Goal: Information Seeking & Learning: Learn about a topic

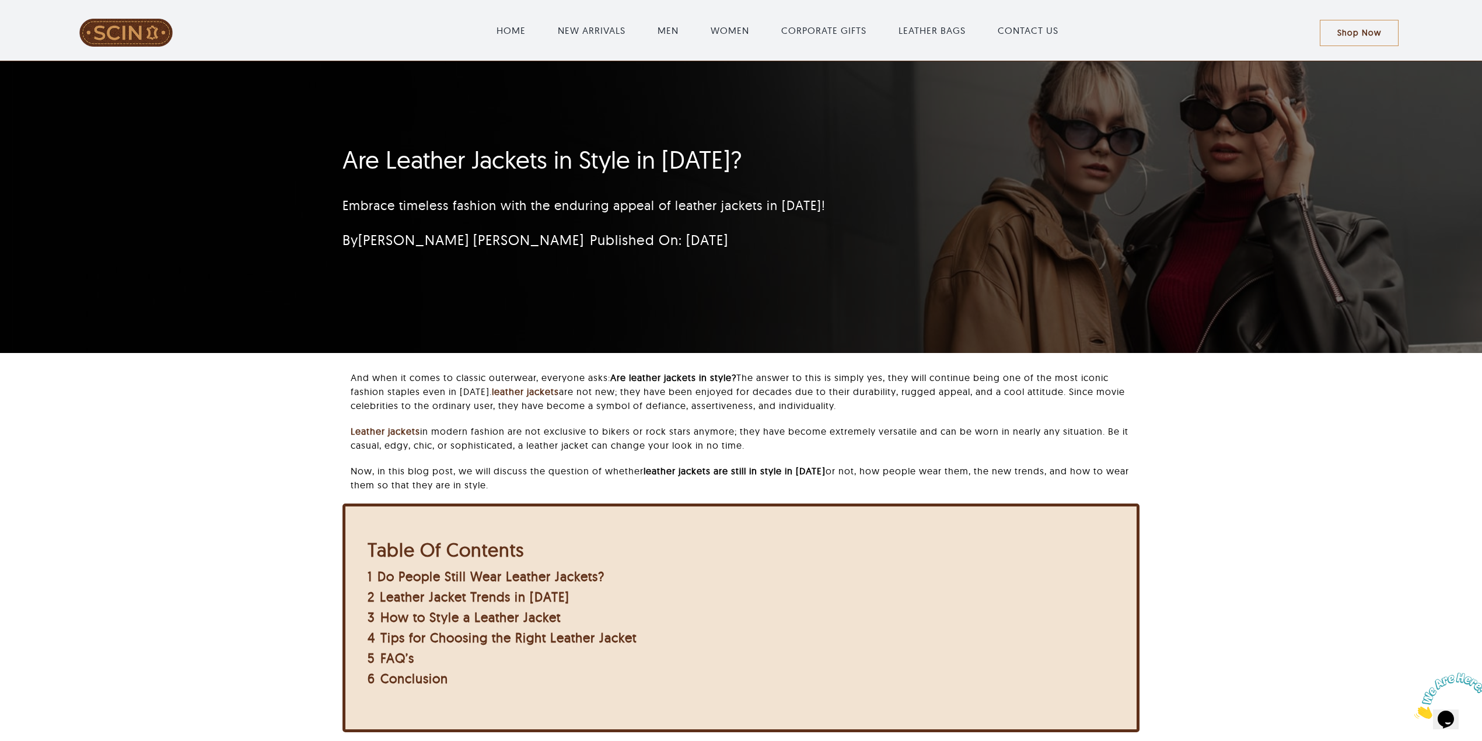
click at [964, 311] on div "Are Leather Jackets in Style in [DATE]? Embrace timeless fashion with the endur…" at bounding box center [741, 207] width 829 height 292
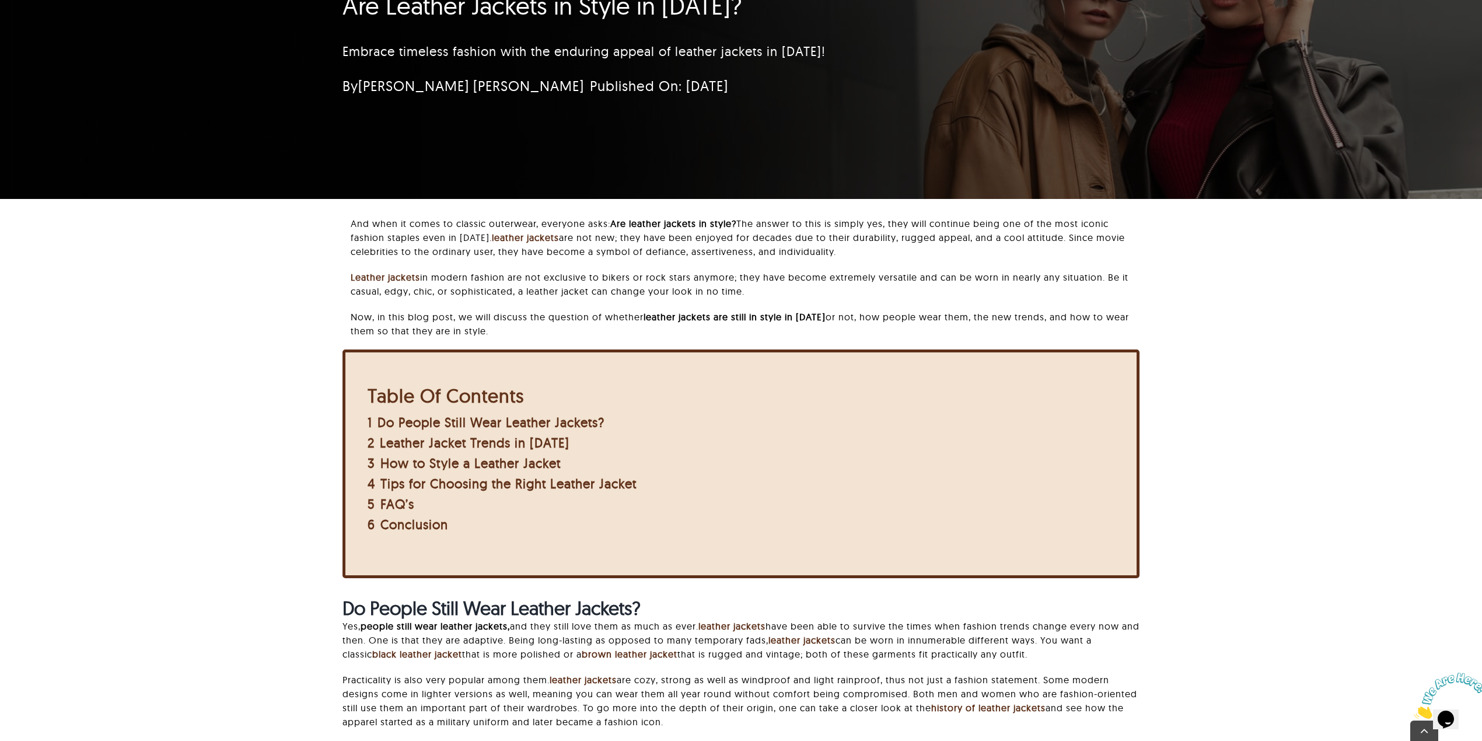
scroll to position [155, 0]
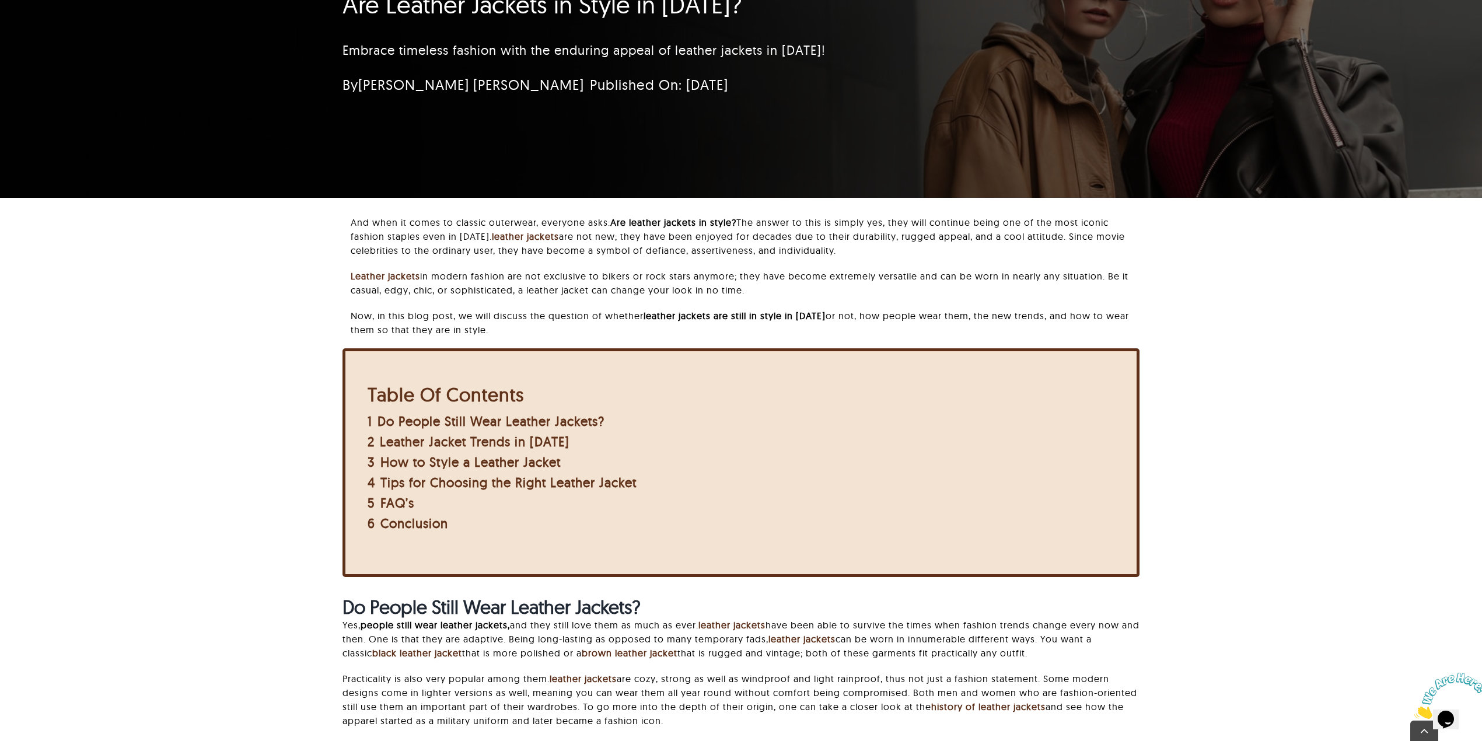
click at [1213, 355] on div "And when it comes to classic outerwear, everyone asks: Are leather jackets in s…" at bounding box center [740, 593] width 1359 height 757
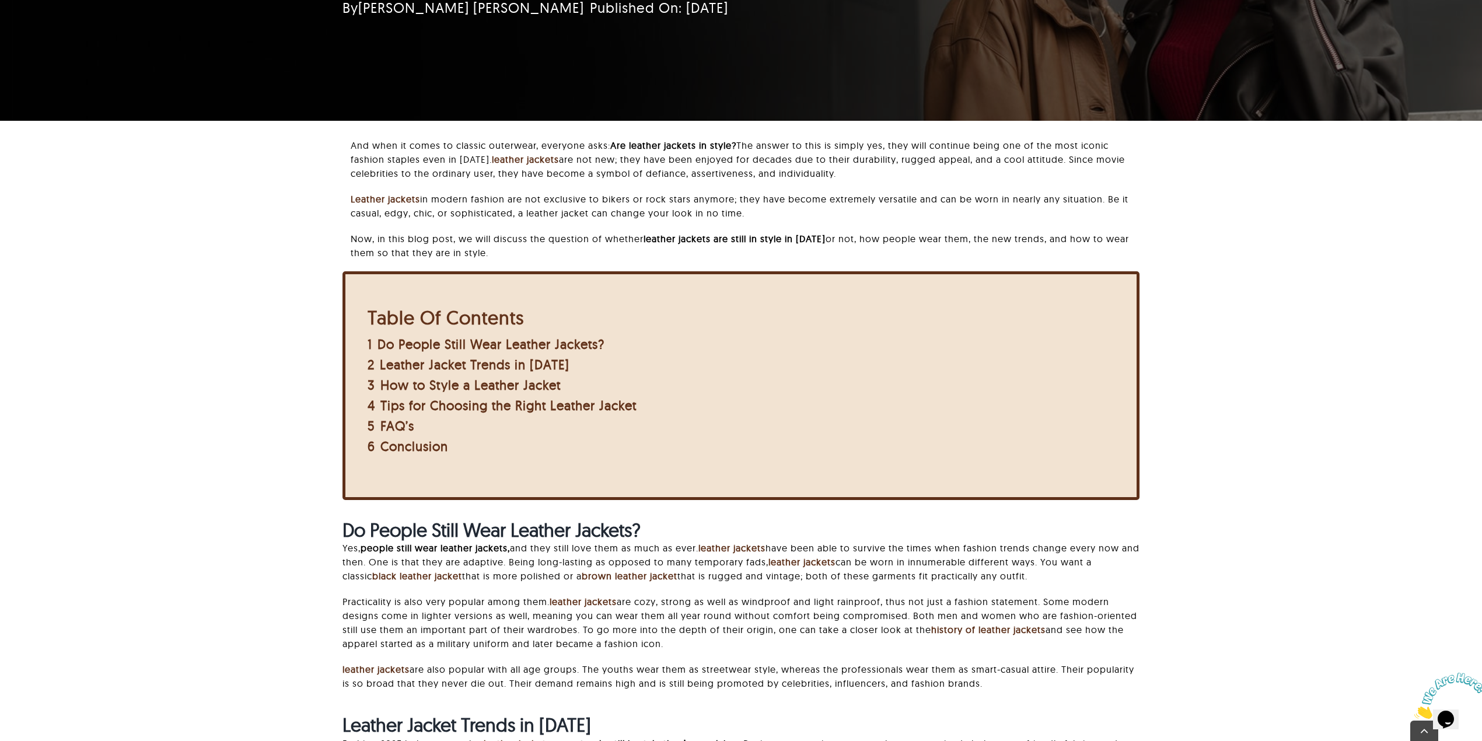
scroll to position [233, 0]
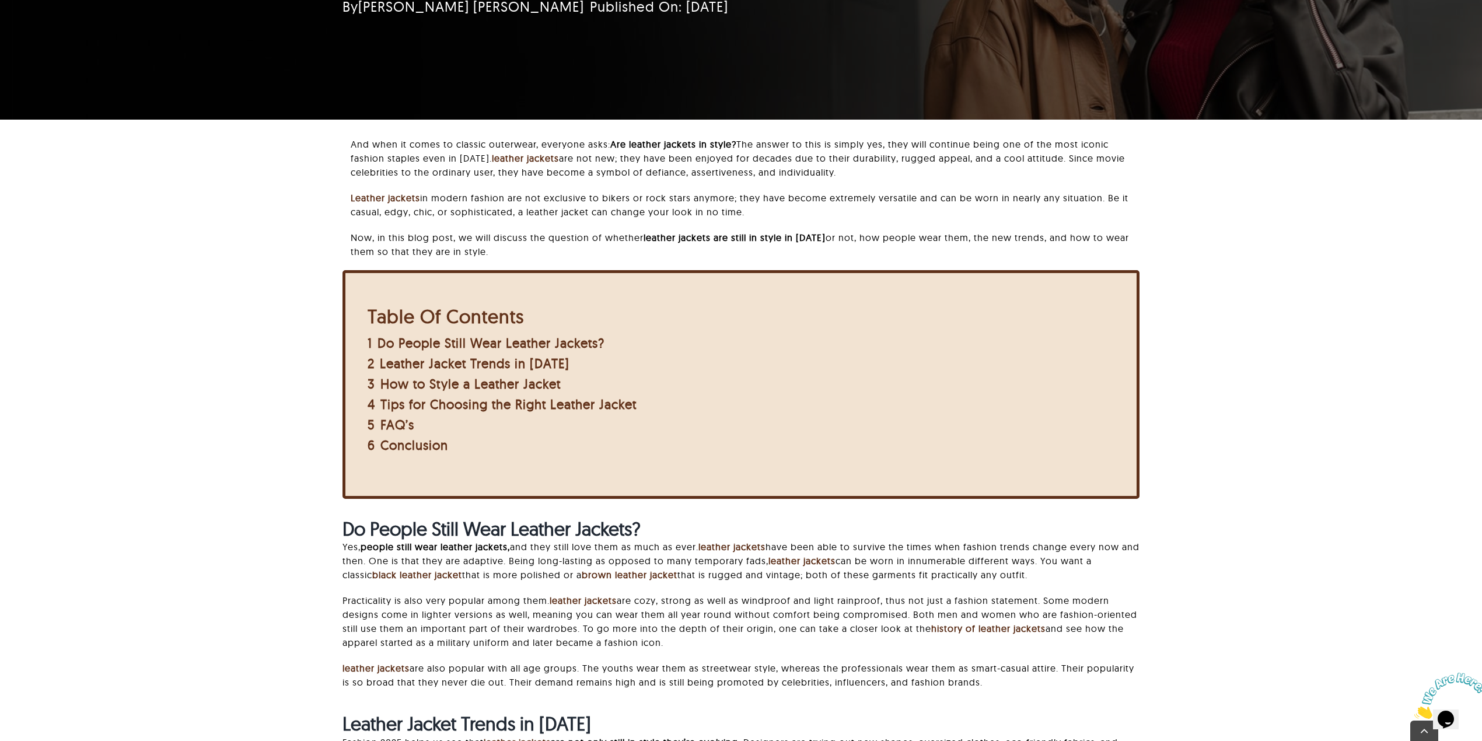
click at [1224, 425] on div "And when it comes to classic outerwear, everyone asks: Are leather jackets in s…" at bounding box center [740, 515] width 1359 height 757
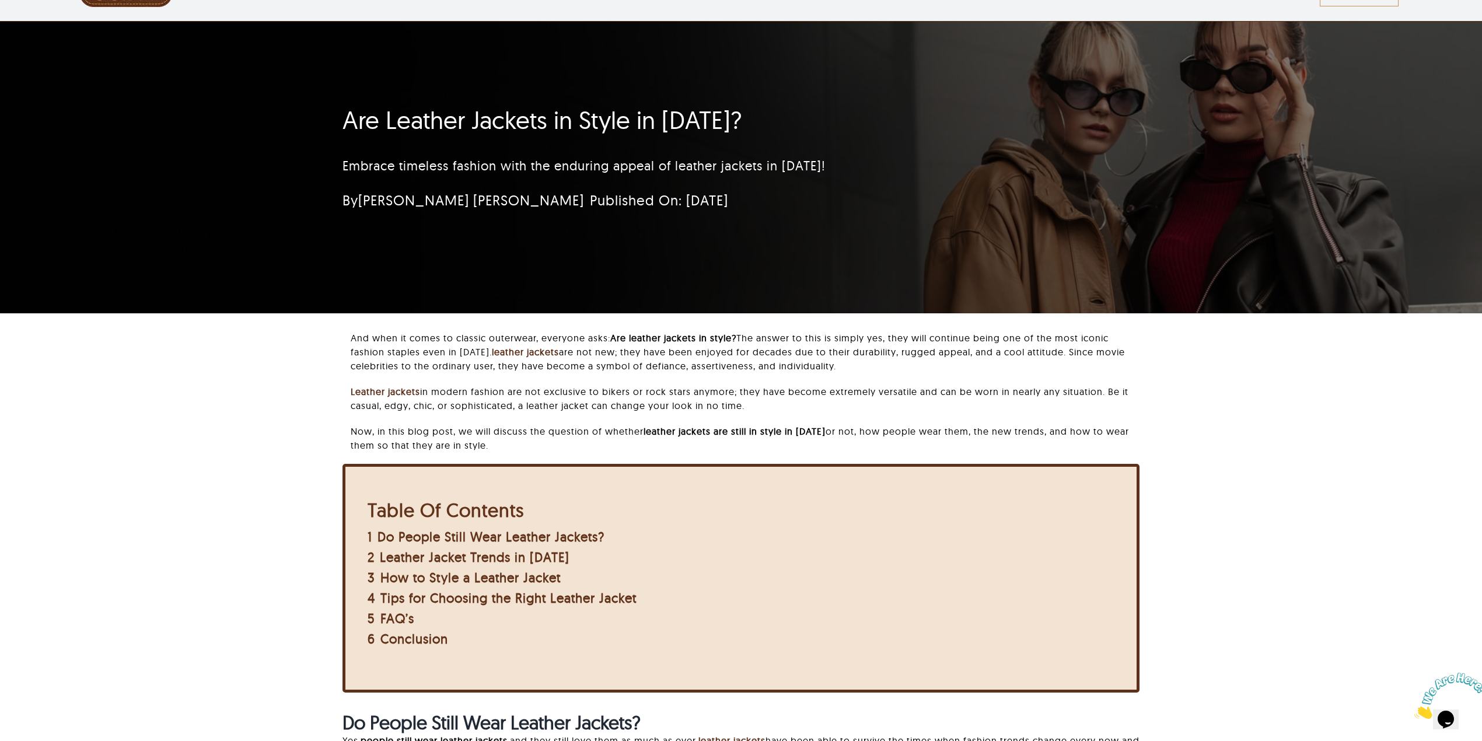
scroll to position [0, 0]
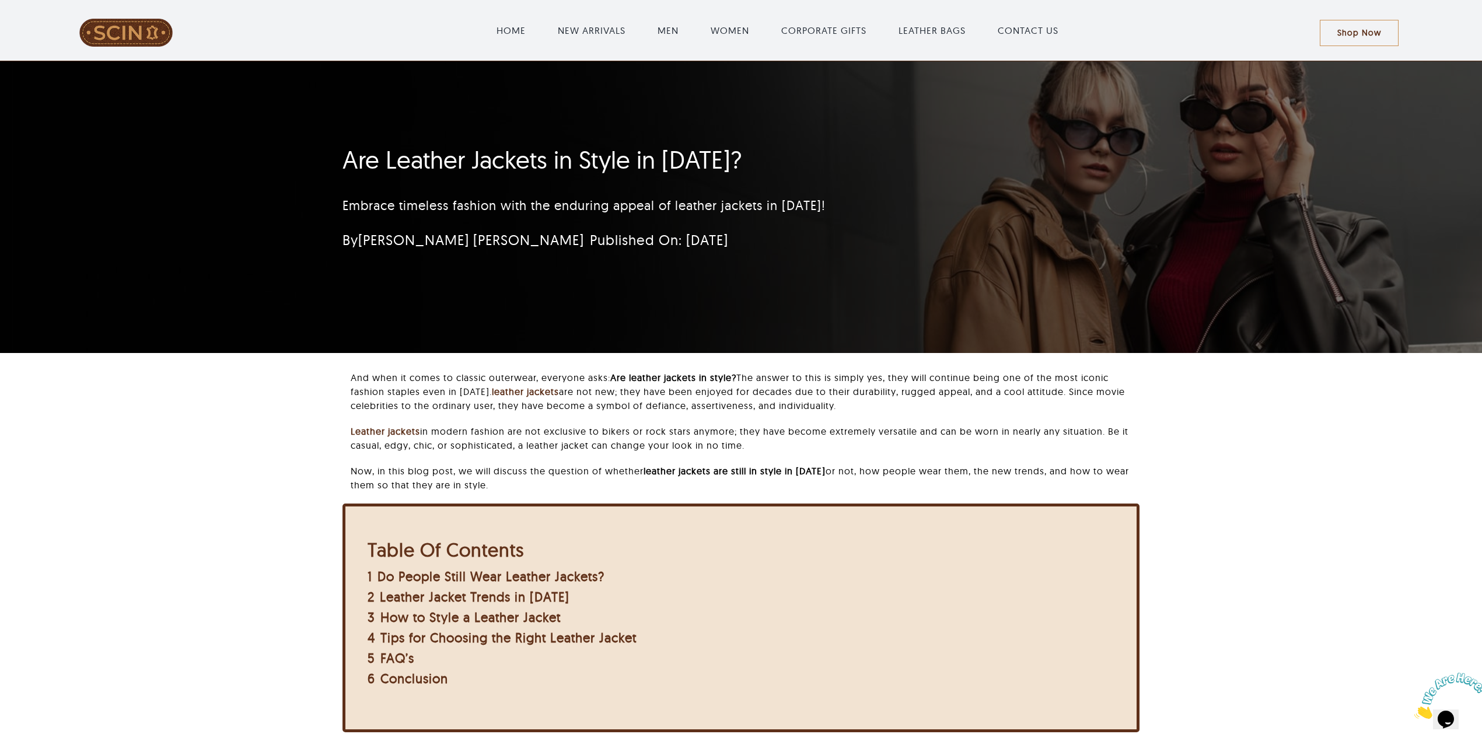
click at [1230, 414] on div "And when it comes to classic outerwear, everyone asks: Are leather jackets in s…" at bounding box center [740, 748] width 1359 height 757
click at [1181, 328] on div "Are Leather Jackets in Style in 2025? Embrace timeless fashion with the endurin…" at bounding box center [741, 207] width 1482 height 292
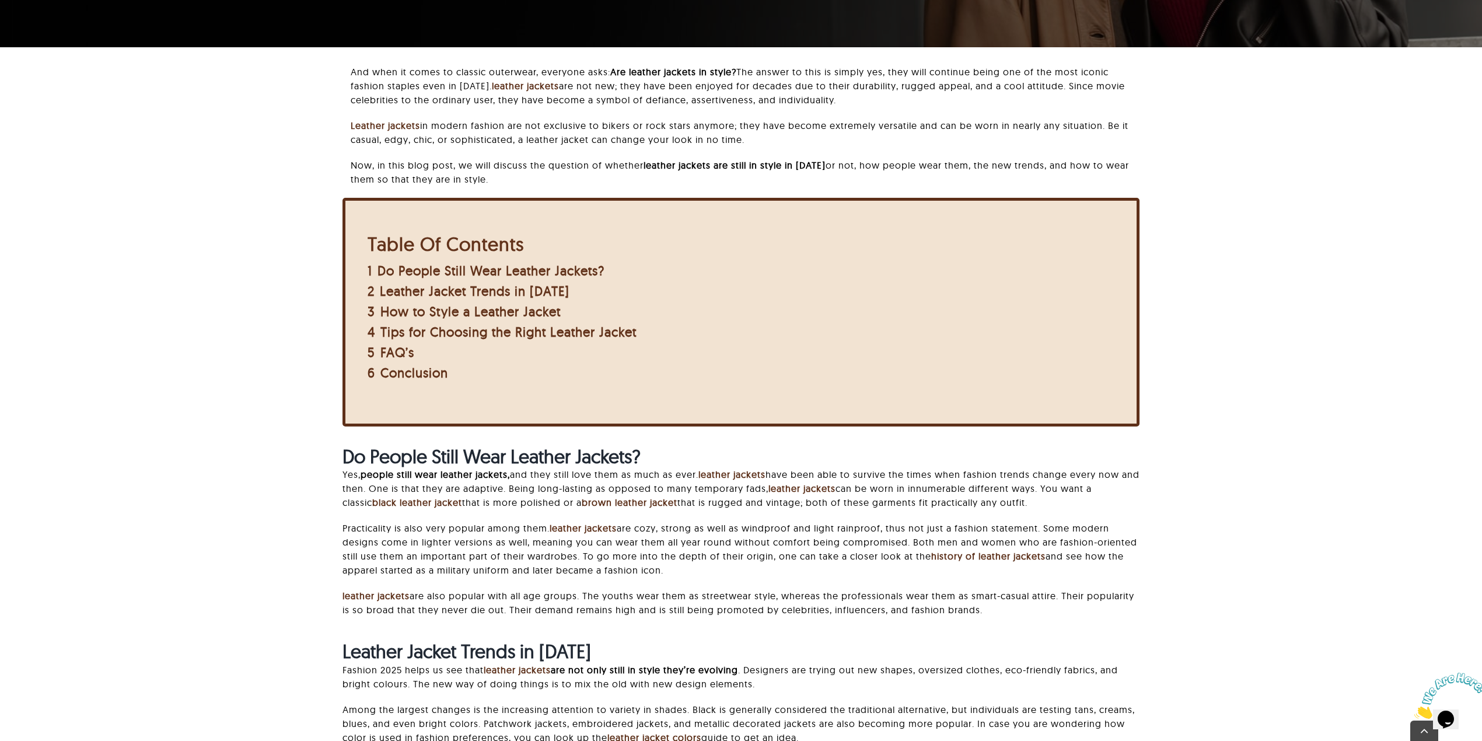
scroll to position [389, 0]
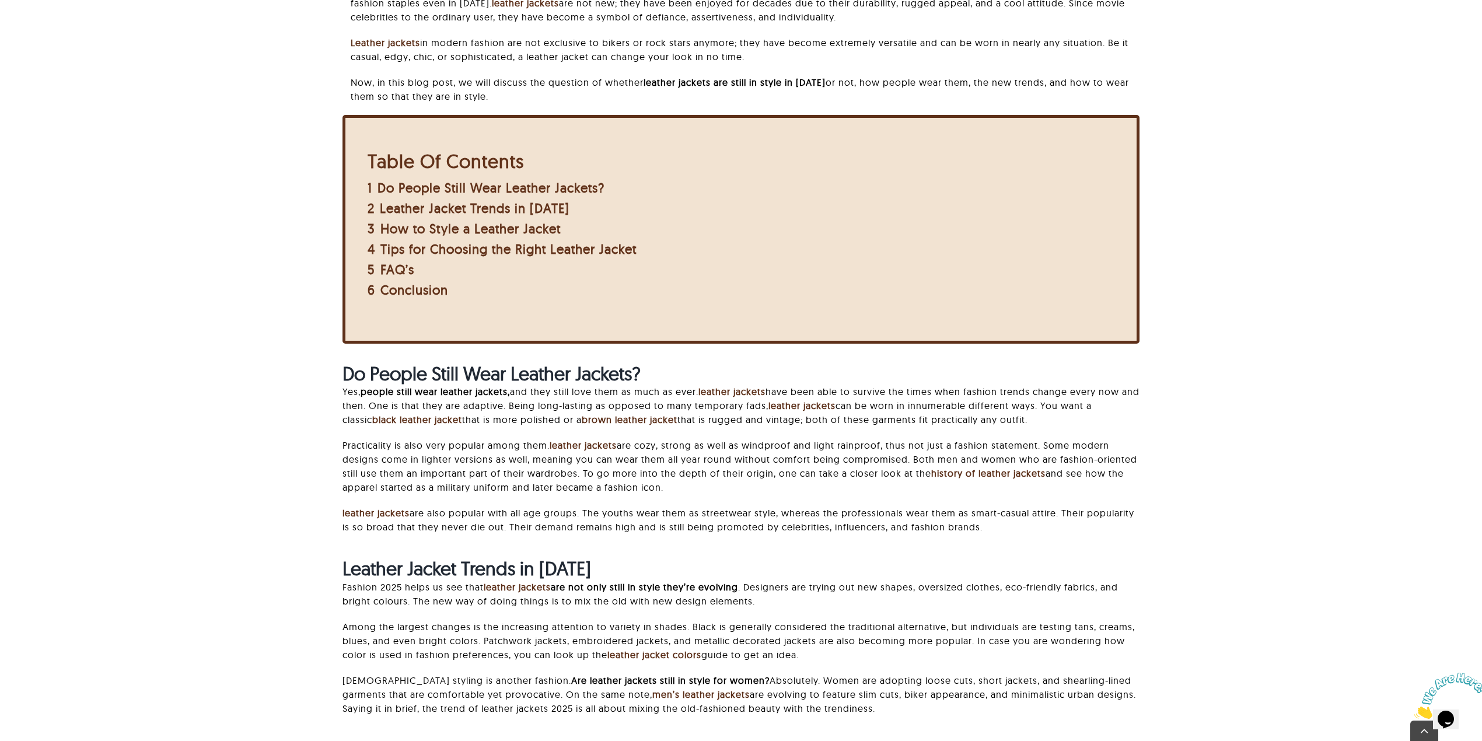
click at [1226, 395] on div "And when it comes to classic outerwear, everyone asks: Are leather jackets in s…" at bounding box center [740, 360] width 1359 height 757
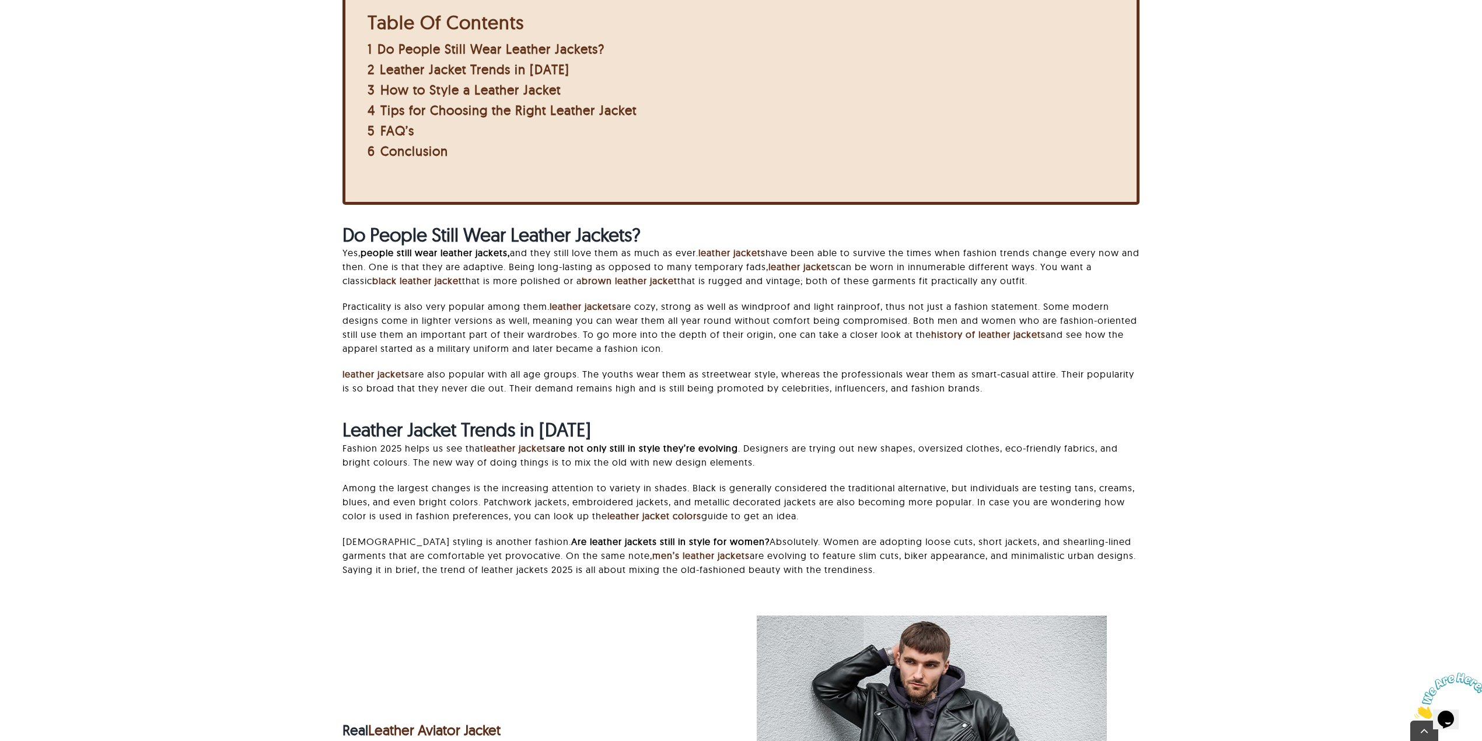
scroll to position [544, 0]
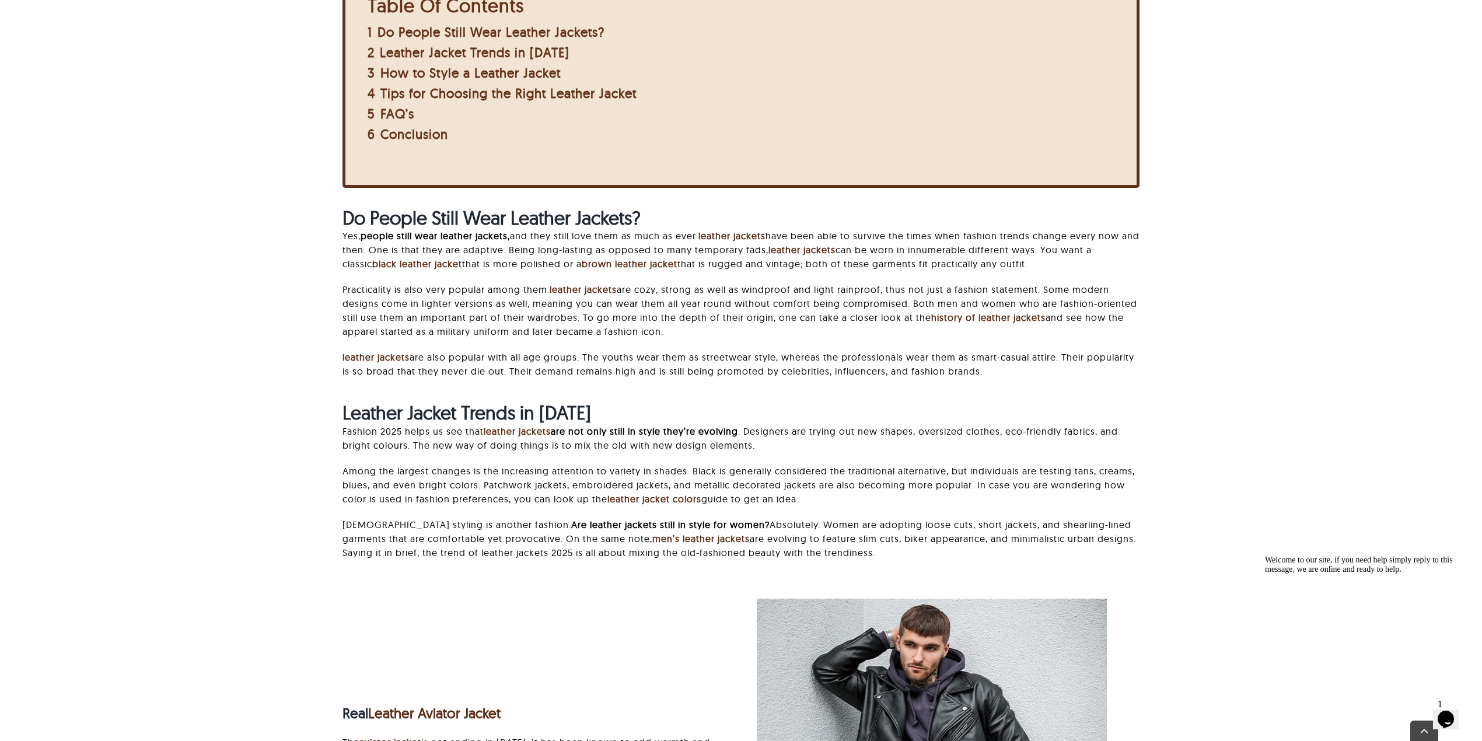
click at [1201, 364] on div "And when it comes to classic outerwear, everyone asks: Are leather jackets in s…" at bounding box center [740, 204] width 1359 height 757
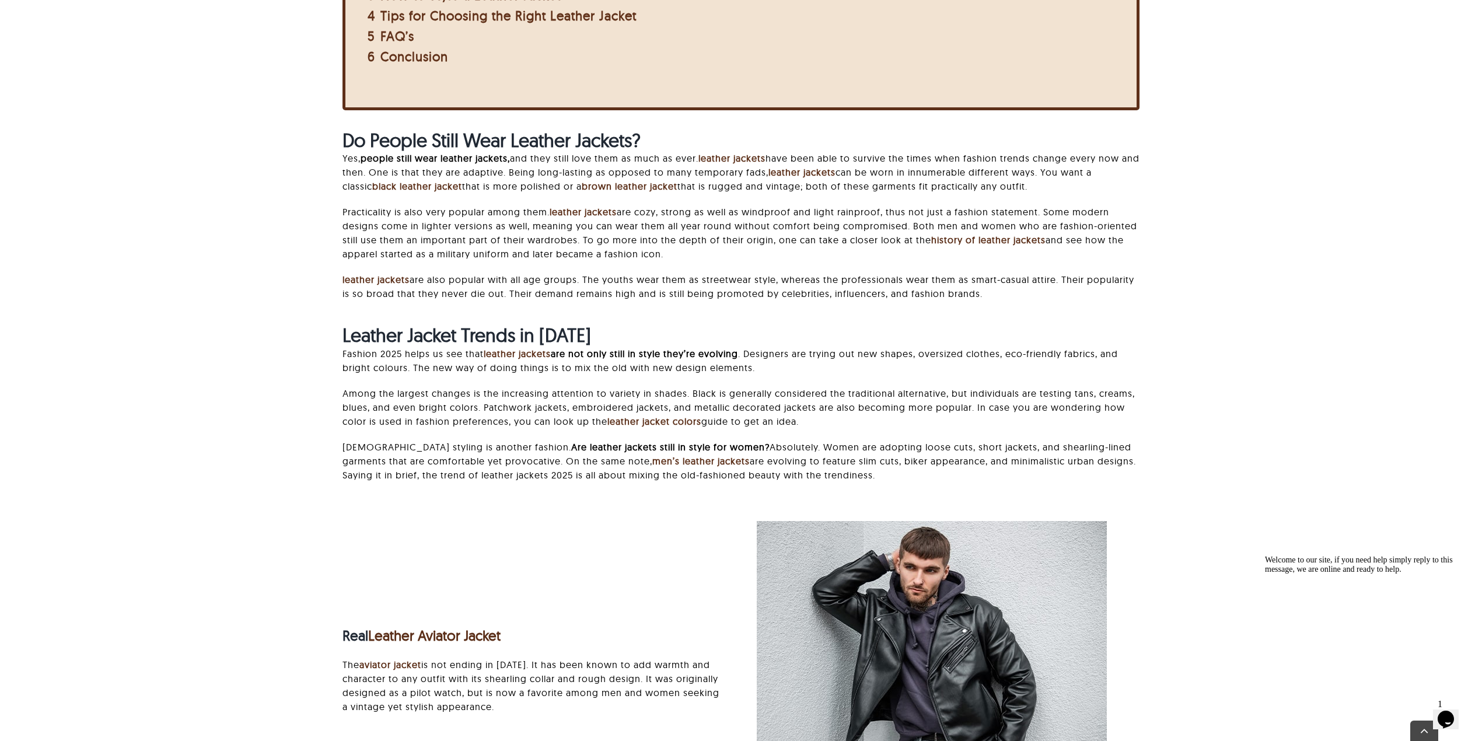
click at [1201, 495] on div "And when it comes to classic outerwear, everyone asks: Are leather jackets in s…" at bounding box center [740, 127] width 1359 height 757
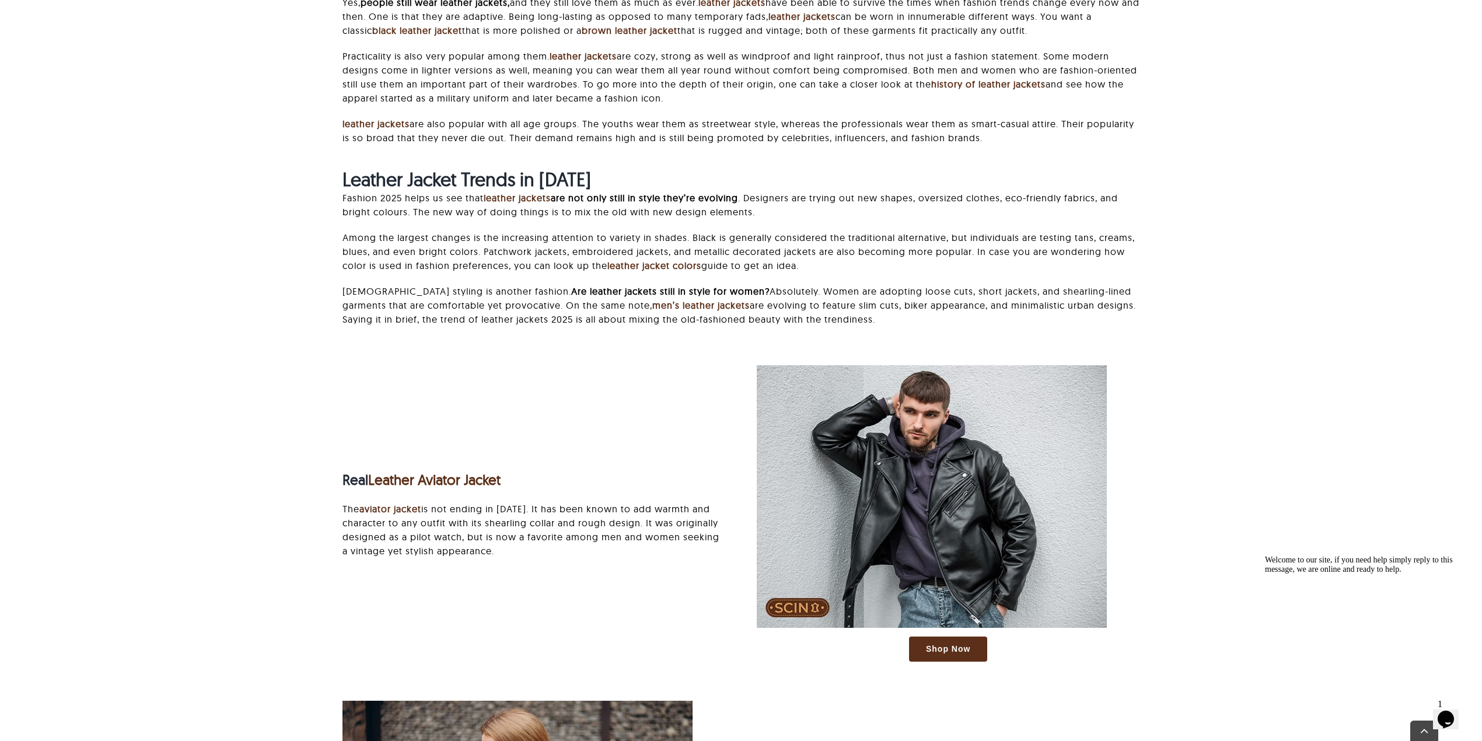
click at [1044, 380] on img at bounding box center [932, 496] width 350 height 263
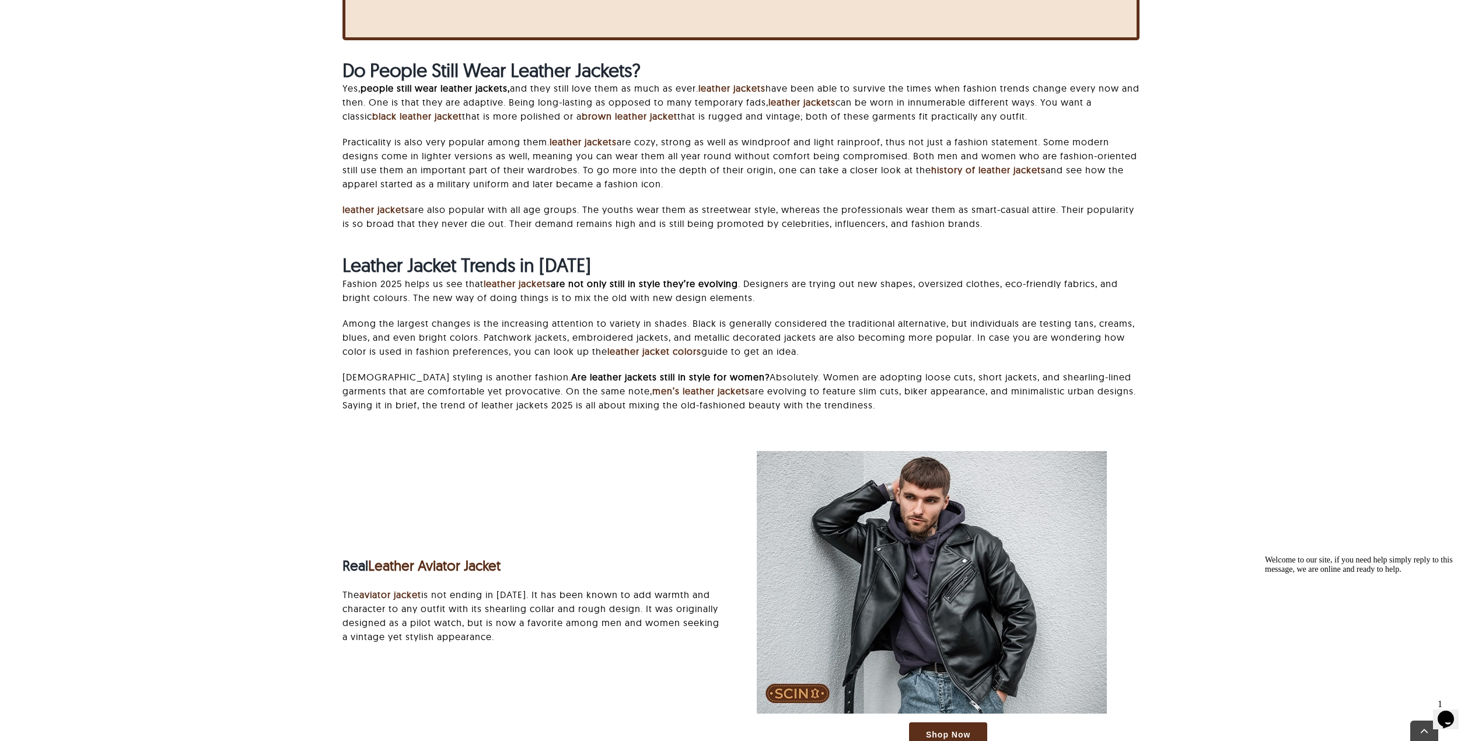
scroll to position [770, 0]
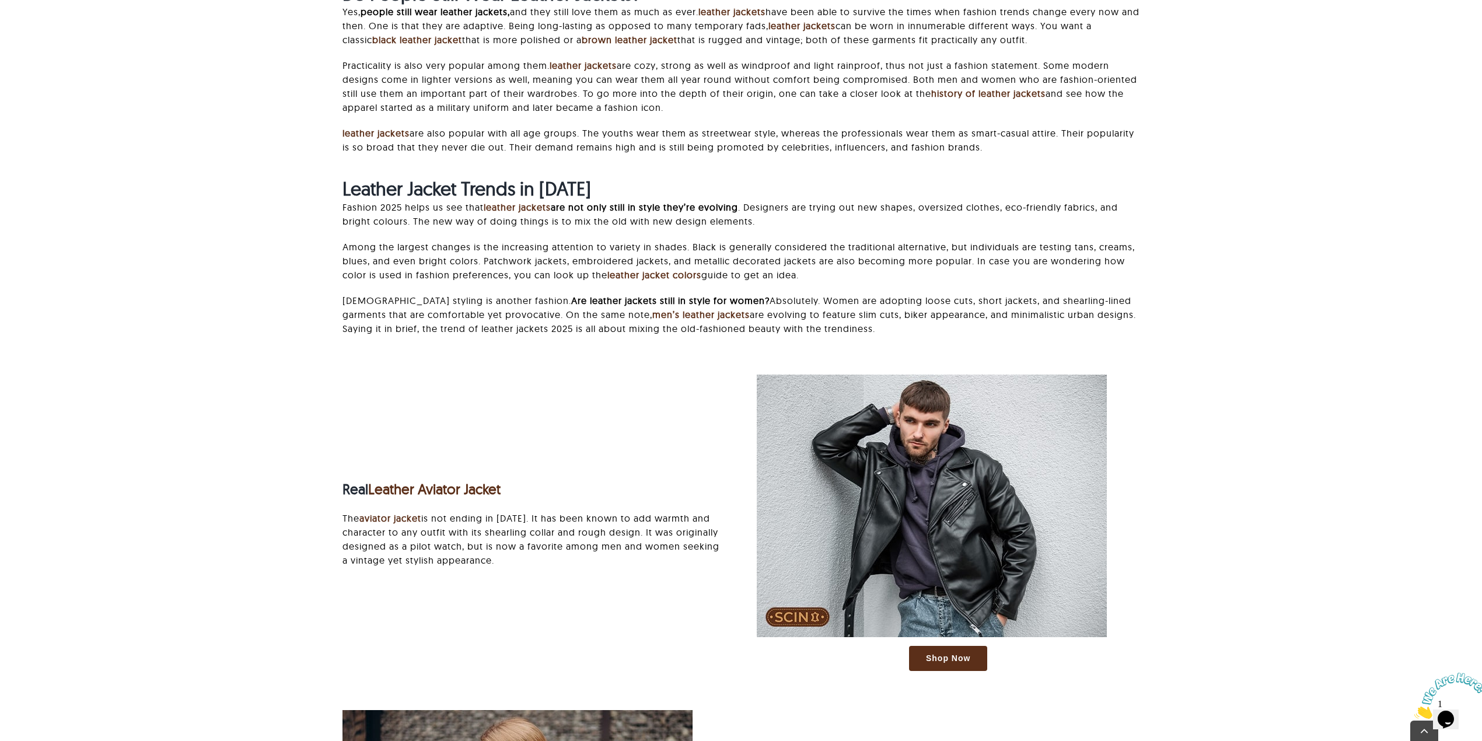
scroll to position [770, 0]
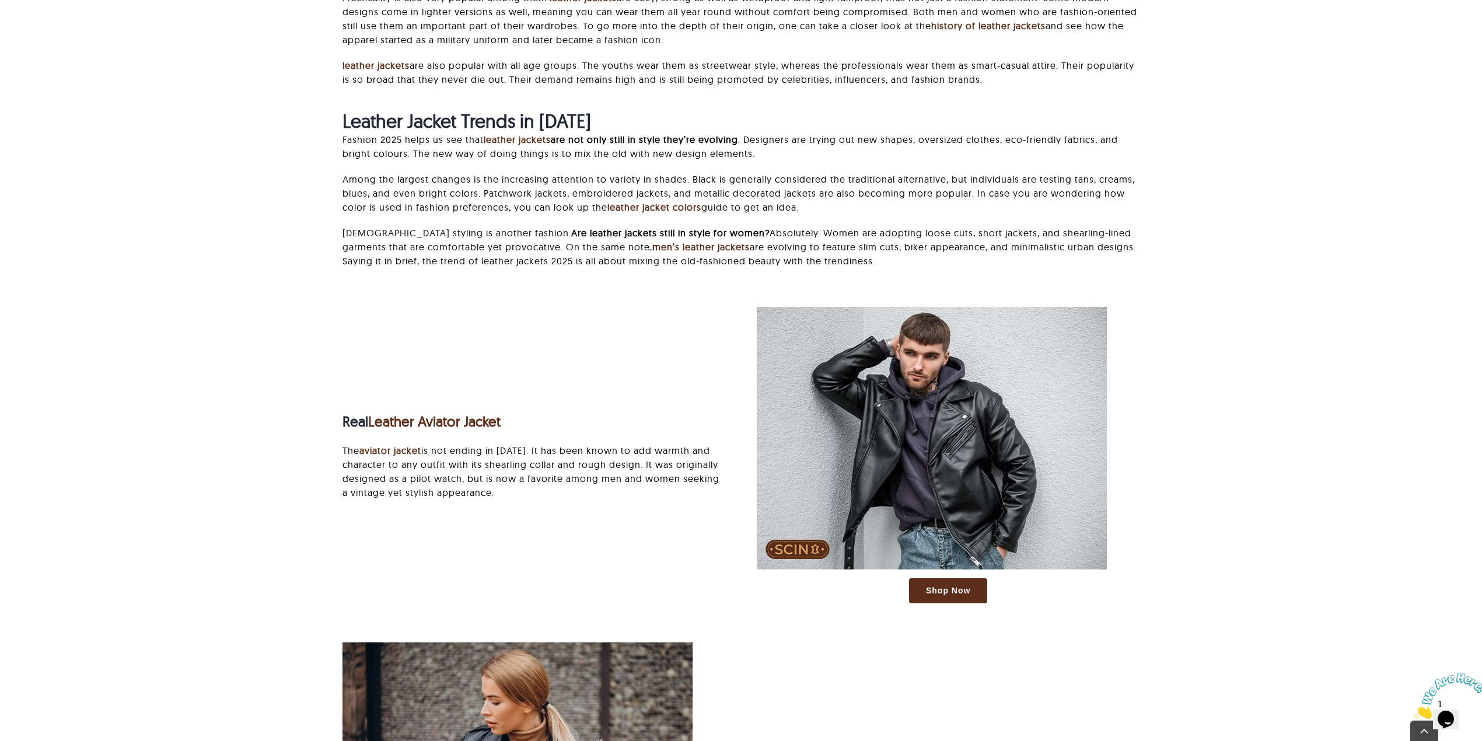
scroll to position [925, 0]
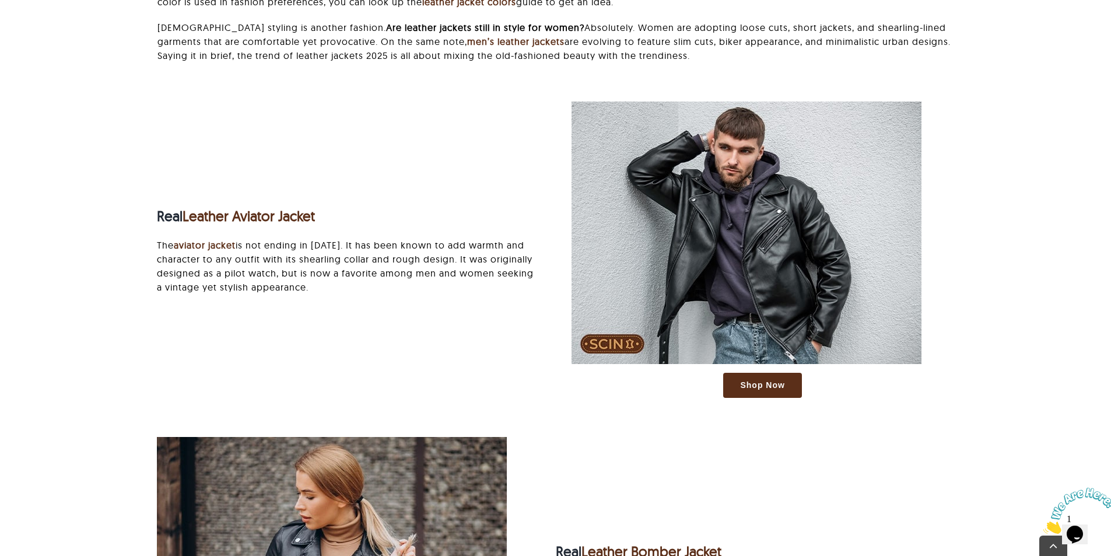
scroll to position [1062, 0]
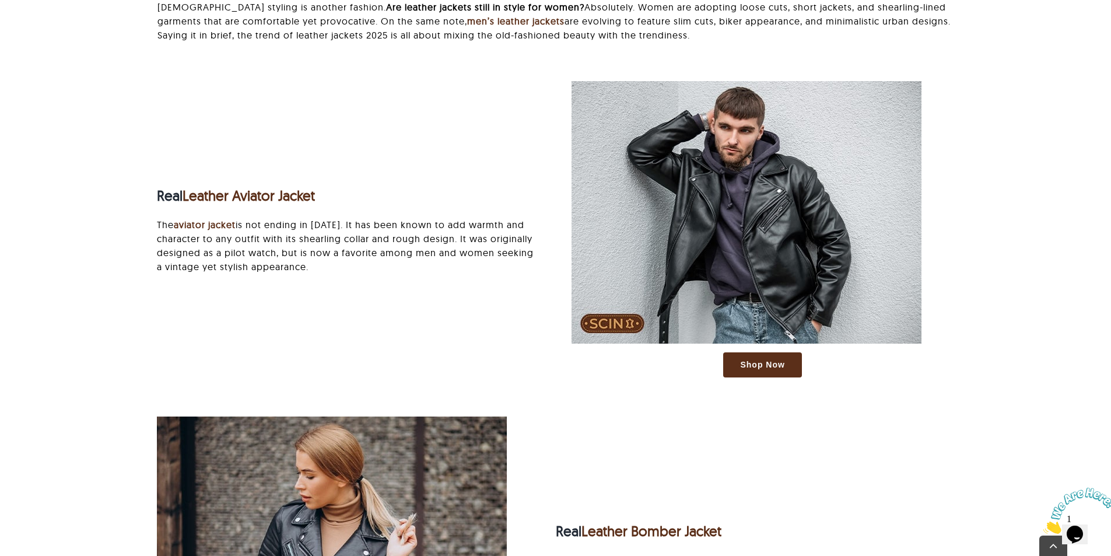
click at [382, 244] on p "The aviator jacket is not ending in 2025. It has been known to add warmth and c…" at bounding box center [348, 246] width 383 height 56
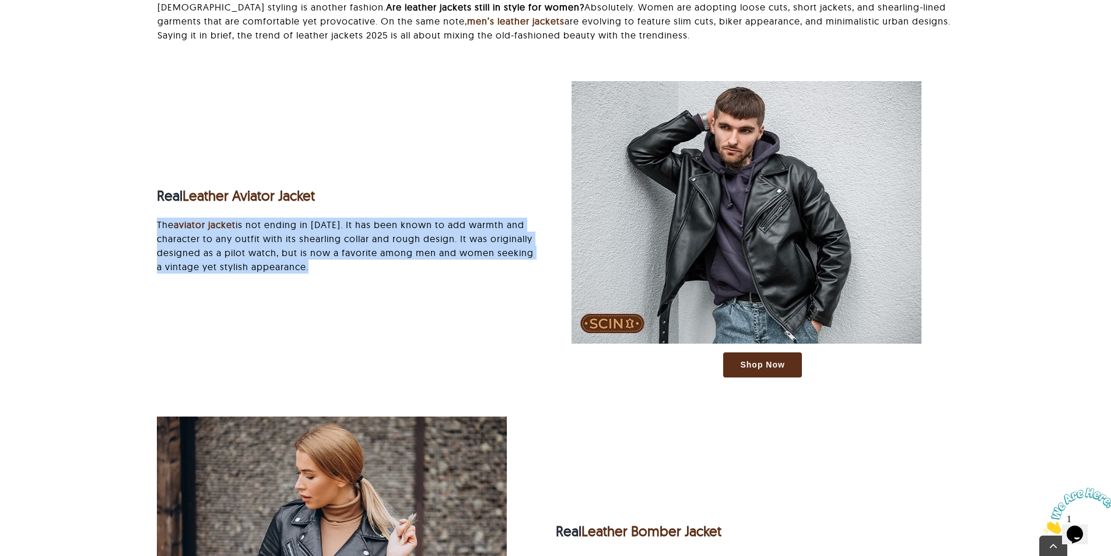
click at [382, 244] on p "The aviator jacket is not ending in 2025. It has been known to add warmth and c…" at bounding box center [348, 246] width 383 height 56
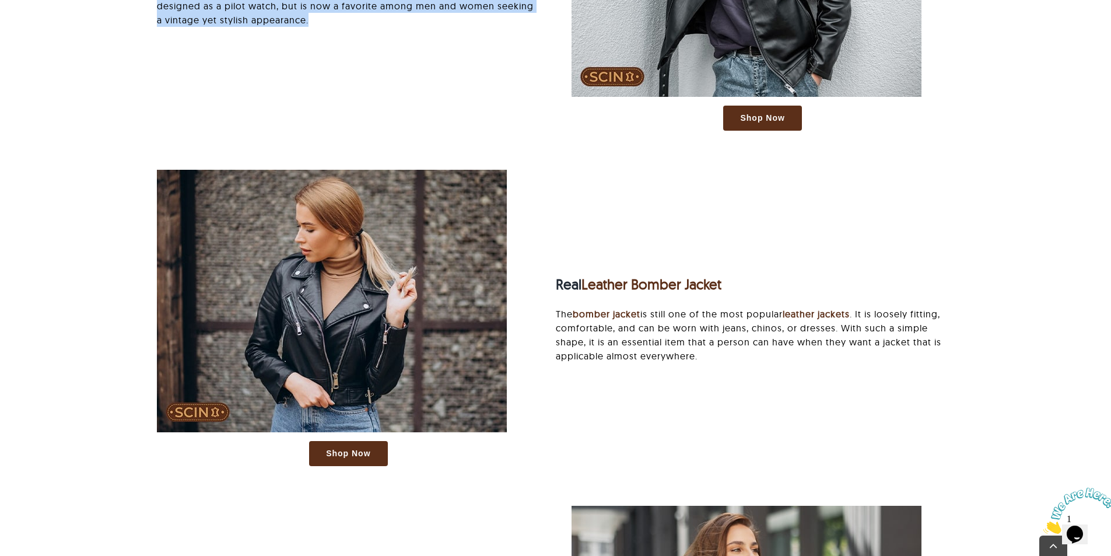
scroll to position [1353, 0]
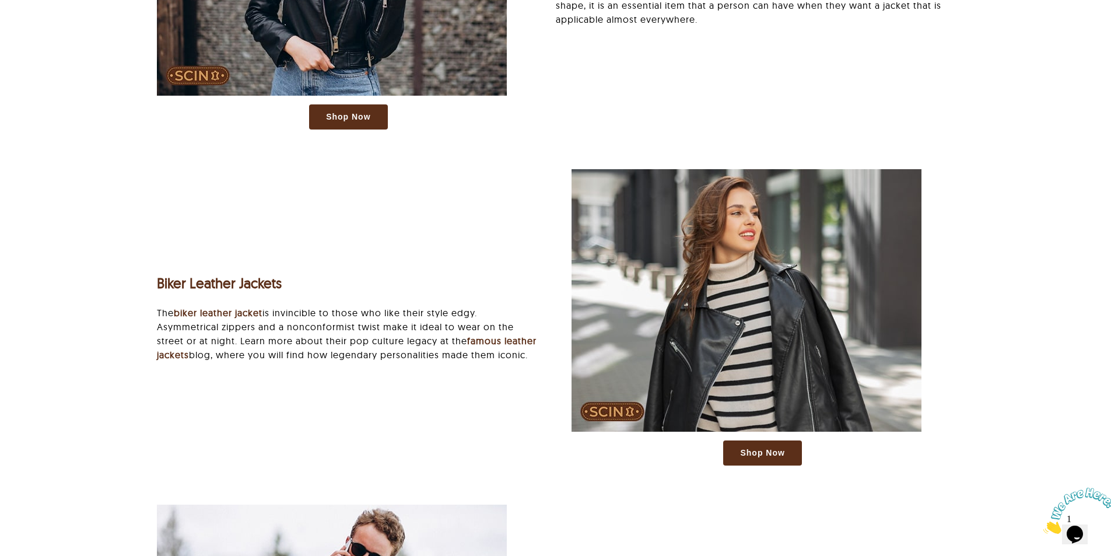
scroll to position [1412, 0]
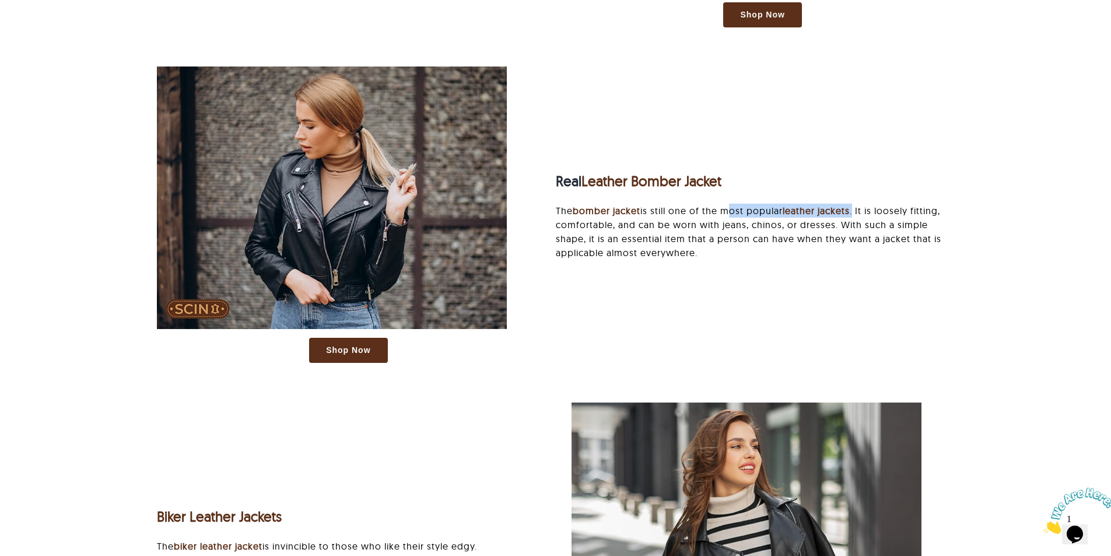
drag, startPoint x: 727, startPoint y: 209, endPoint x: 859, endPoint y: 209, distance: 131.8
click at [859, 209] on p "The bomber jacket is still one of the most popular leather jackets . It is loos…" at bounding box center [755, 232] width 398 height 56
copy p "most popular leather jackets ."
click at [730, 210] on p "The bomber jacket is still one of the most popular leather jackets . It is loos…" at bounding box center [755, 232] width 398 height 56
copy p "most popular leather jackets ."
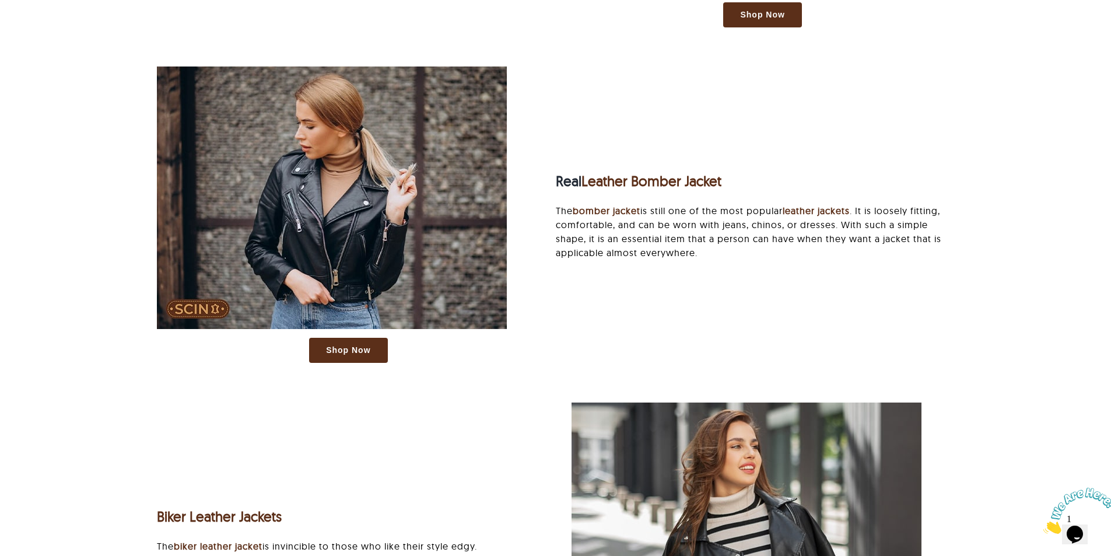
click at [859, 349] on div "Shop Now Real Leather Bomber Jacket The bomber jacket is still one of the most …" at bounding box center [555, 221] width 829 height 308
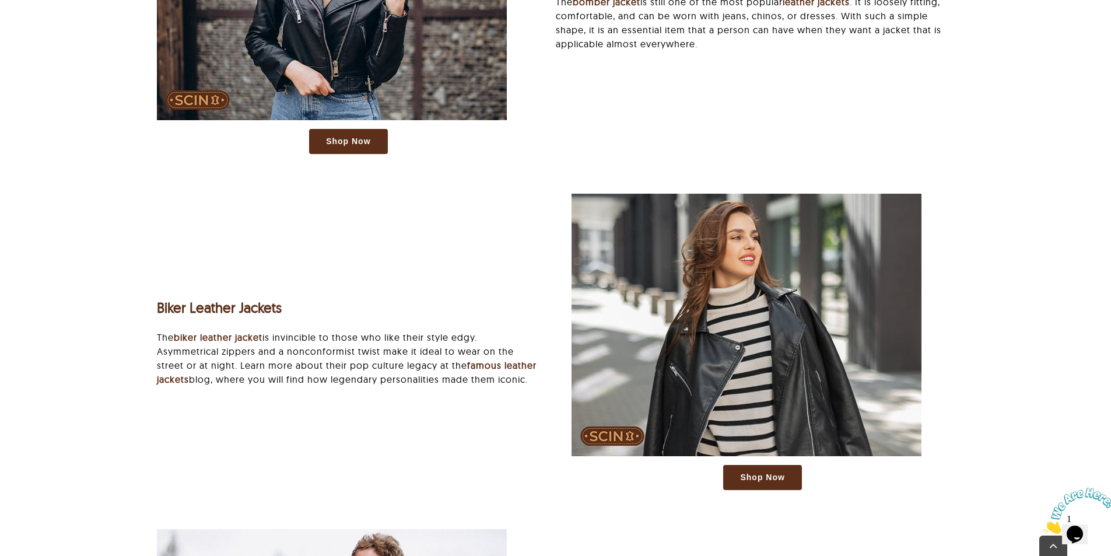
scroll to position [1645, 0]
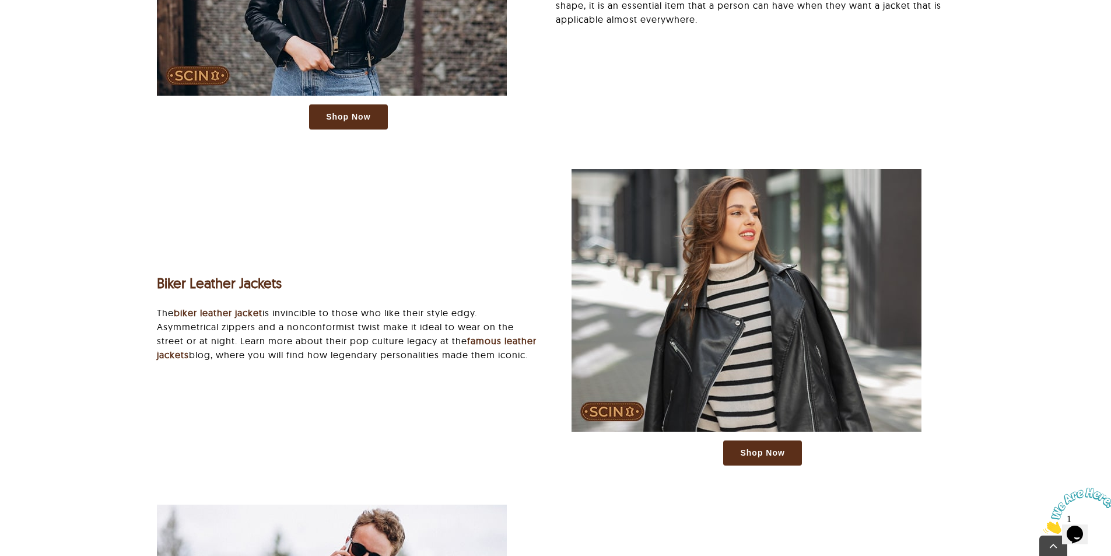
click at [469, 375] on div "Biker Leather Jackets The biker leather jacket is invincible to those who like …" at bounding box center [555, 323] width 829 height 308
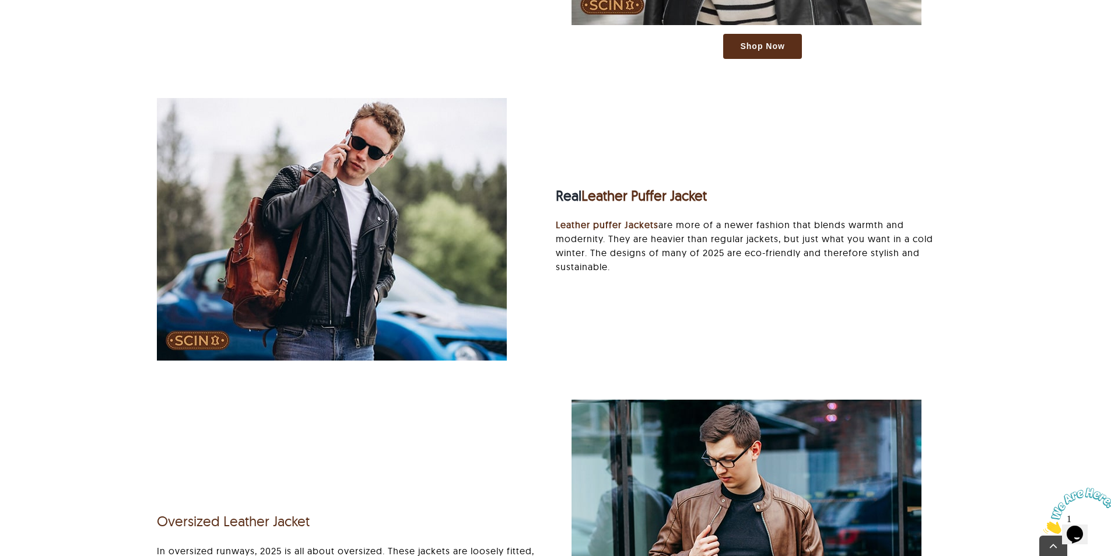
scroll to position [2054, 0]
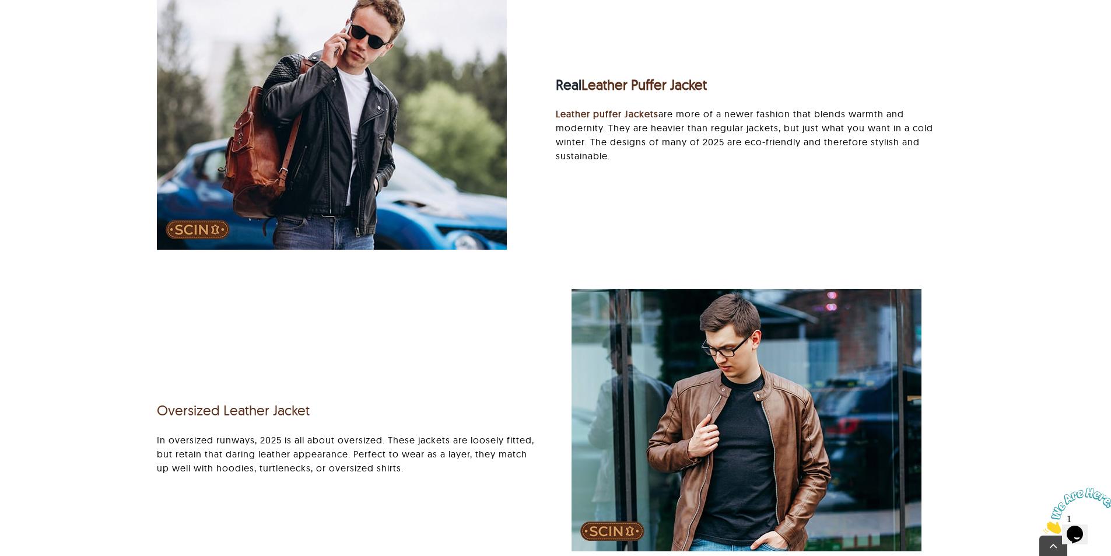
scroll to position [2287, 0]
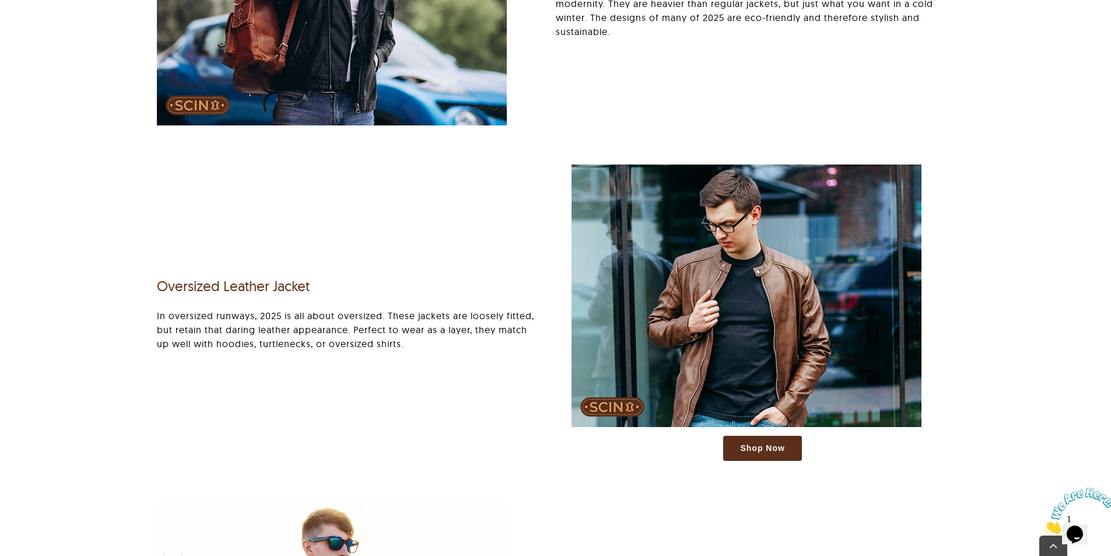
click at [450, 370] on div "Shop Now Oversized Leather Jacket In oversized runways, 2025 is all about overs…" at bounding box center [555, 319] width 829 height 308
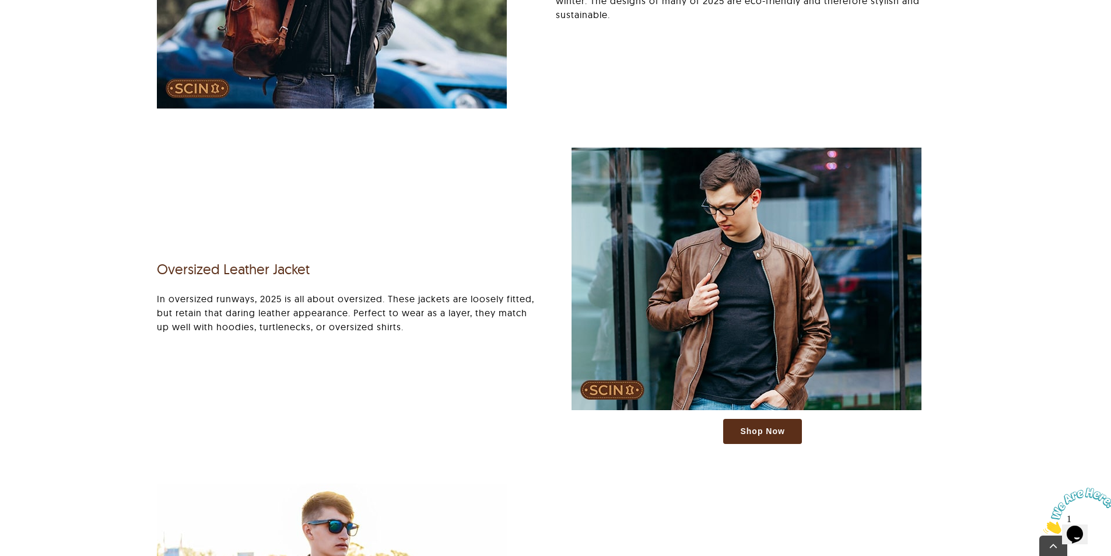
scroll to position [2314, 0]
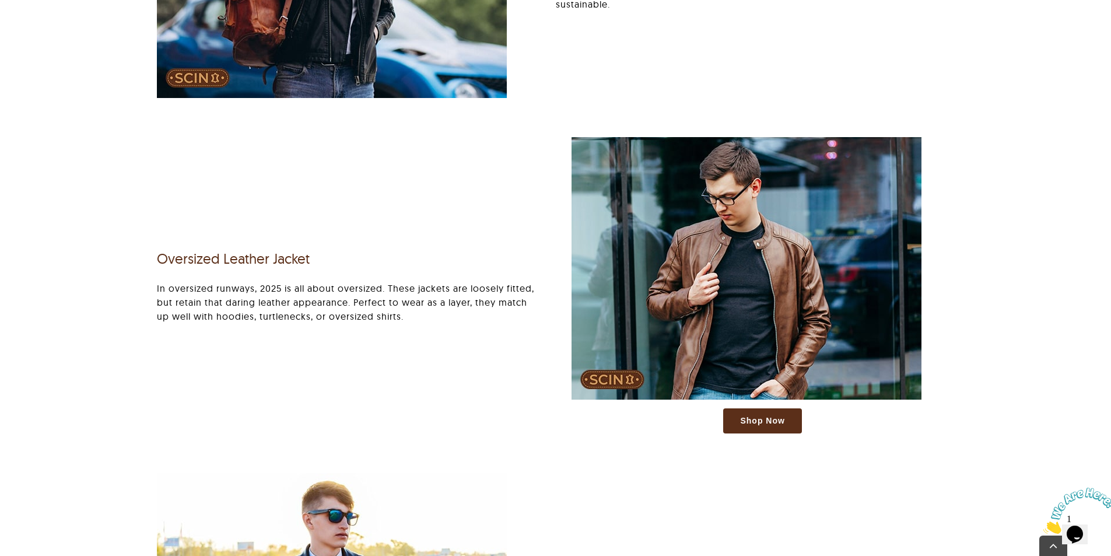
click at [996, 405] on div "Shop Now Real Leather Aviator Jacket The aviator jacket is not ending in 2025. …" at bounding box center [555, 565] width 989 height 3505
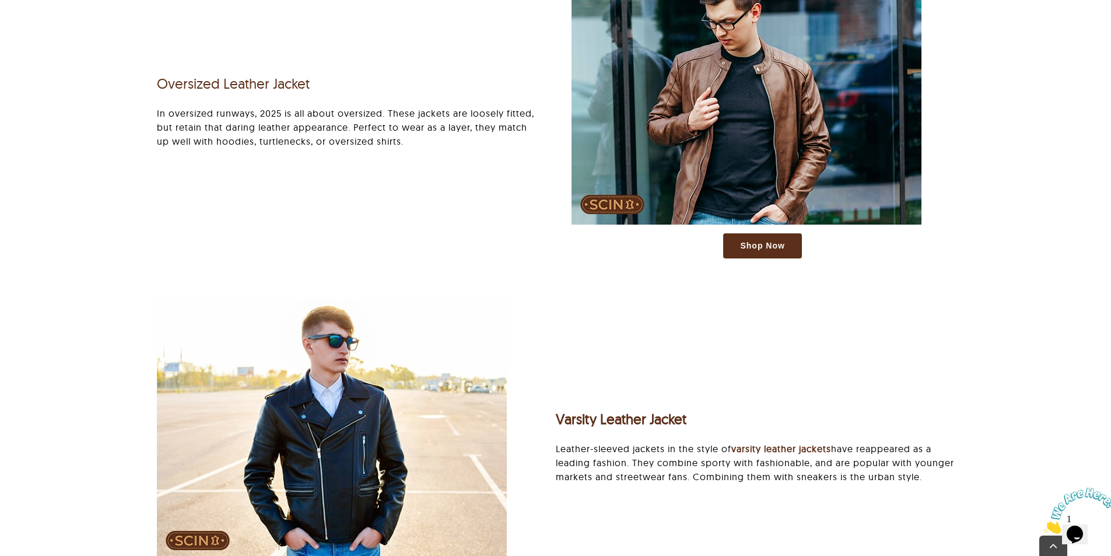
click at [991, 337] on div "Shop Now Real Leather Aviator Jacket The aviator jacket is not ending in 2025. …" at bounding box center [555, 390] width 989 height 3505
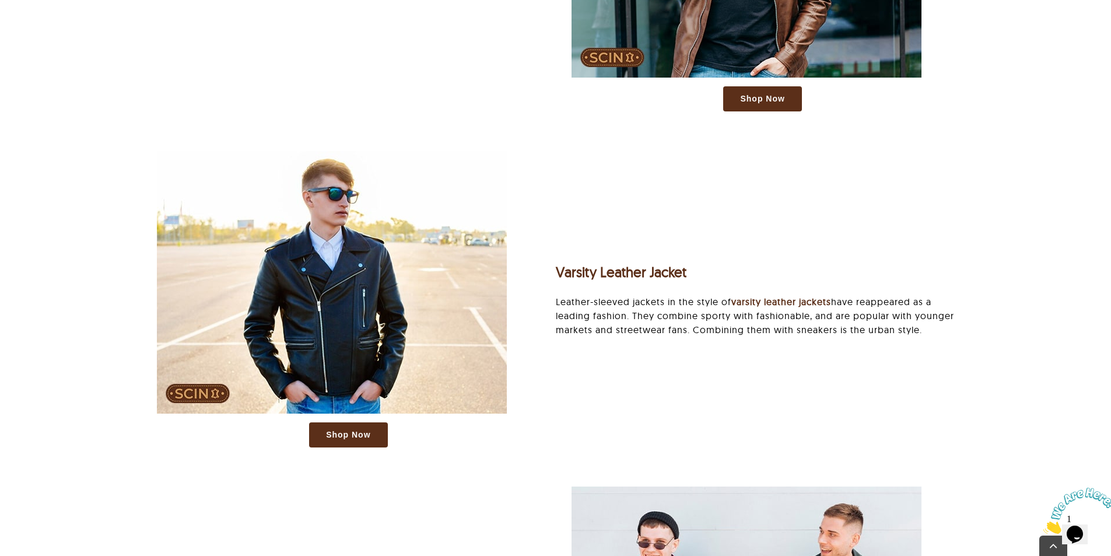
scroll to position [2664, 0]
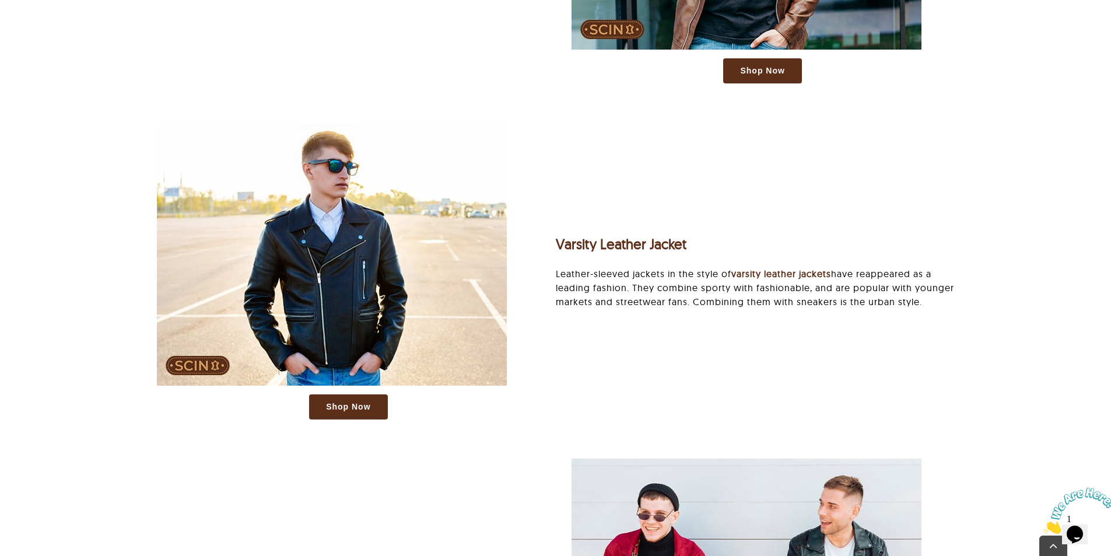
click at [931, 380] on div "Shop Now Varsity Leather Jacket Leather-sleeved jackets in the style of varsity…" at bounding box center [555, 277] width 829 height 308
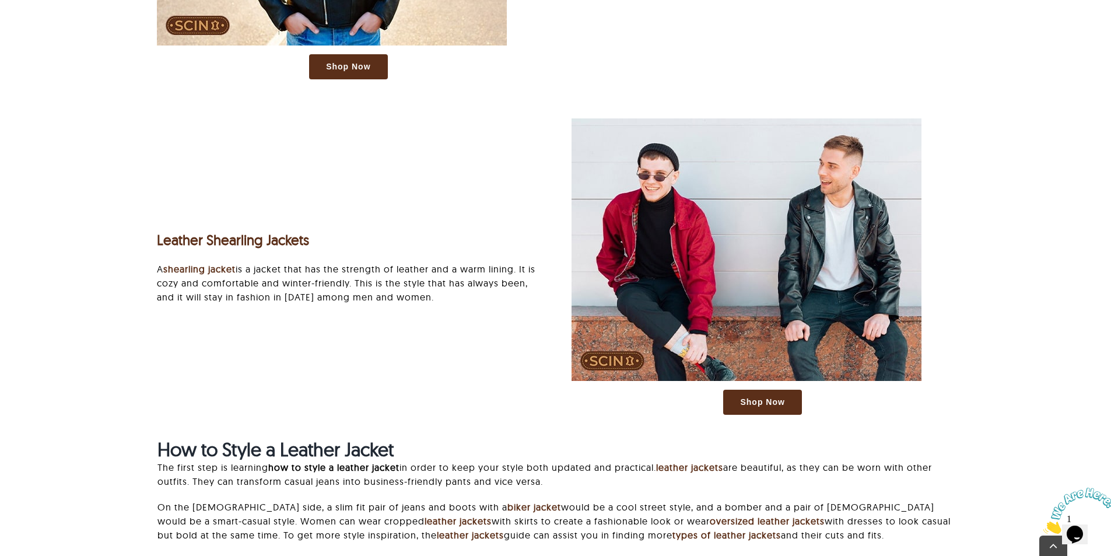
scroll to position [3014, 0]
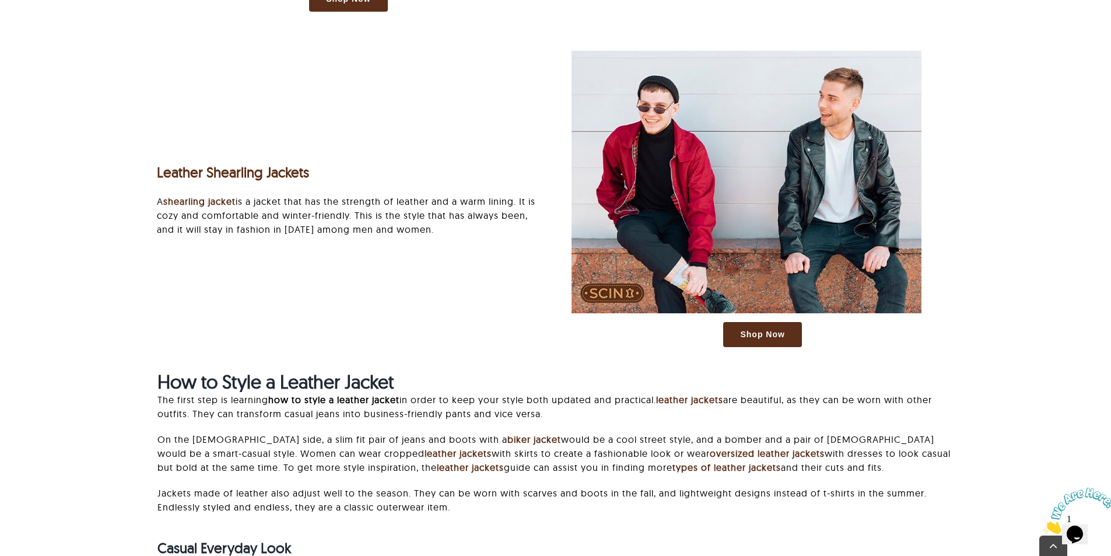
scroll to position [3189, 0]
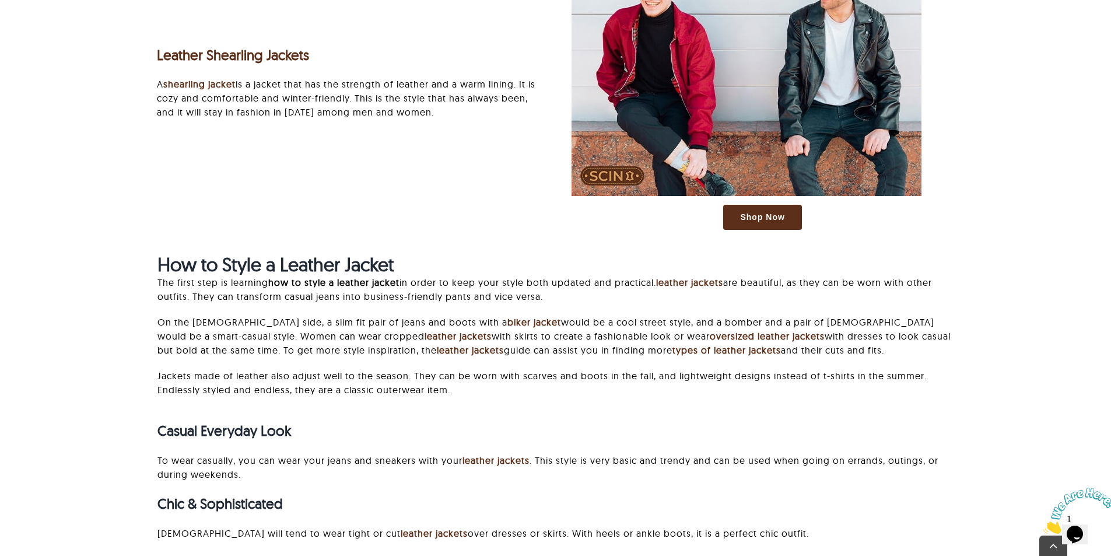
click at [925, 366] on div "The first step is learning how to style a leather jacket in order to keep your …" at bounding box center [556, 341] width 797 height 133
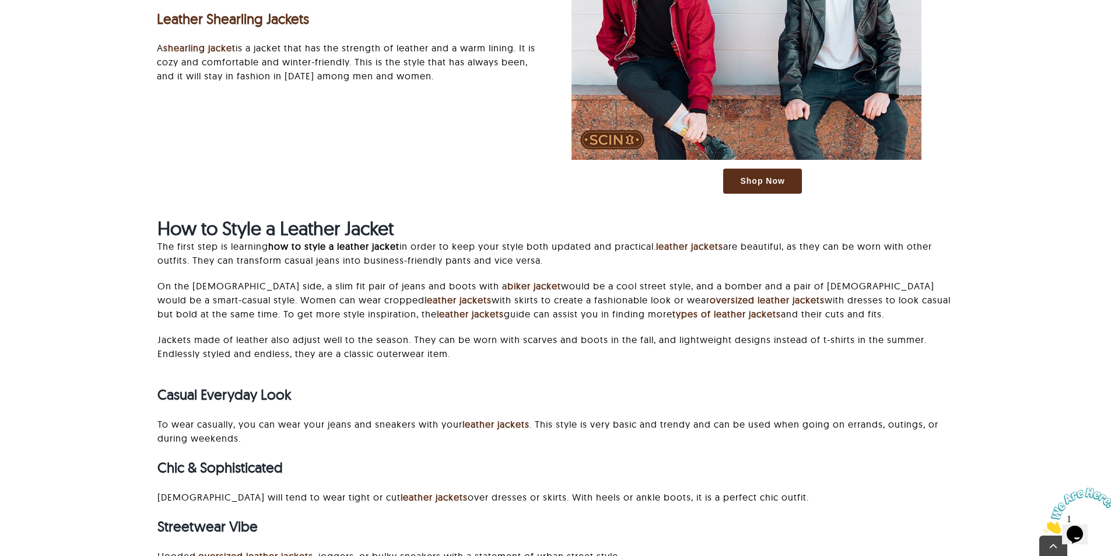
scroll to position [3306, 0]
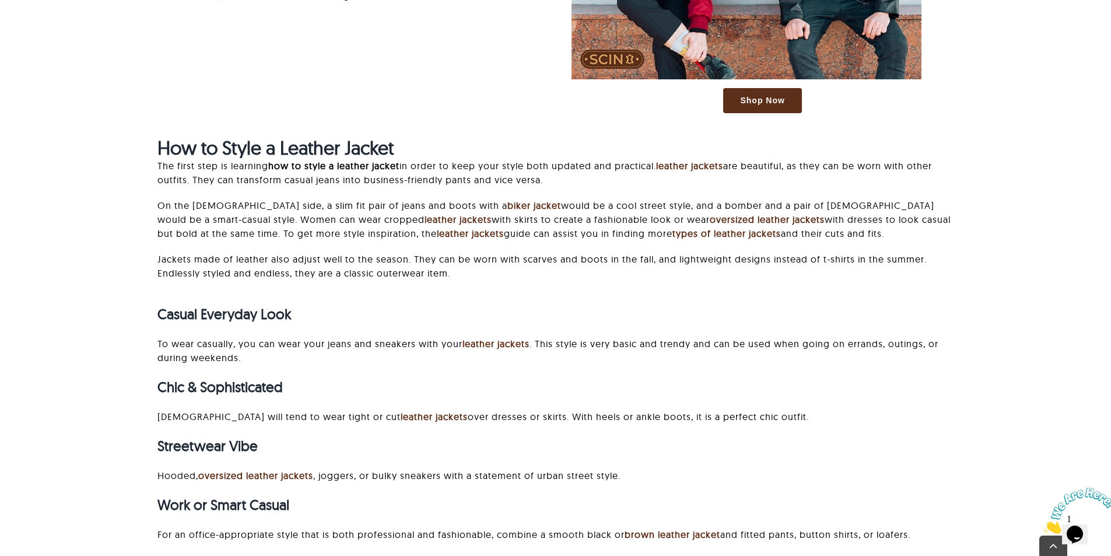
click at [753, 330] on div "Casual Everyday Look To wear casually, you can wear your jeans and sneakers wit…" at bounding box center [556, 459] width 797 height 334
click at [706, 319] on h3 "Casual Everyday Look" at bounding box center [556, 314] width 797 height 17
click at [700, 326] on div "Casual Everyday Look To wear casually, you can wear your jeans and sneakers wit…" at bounding box center [556, 459] width 797 height 334
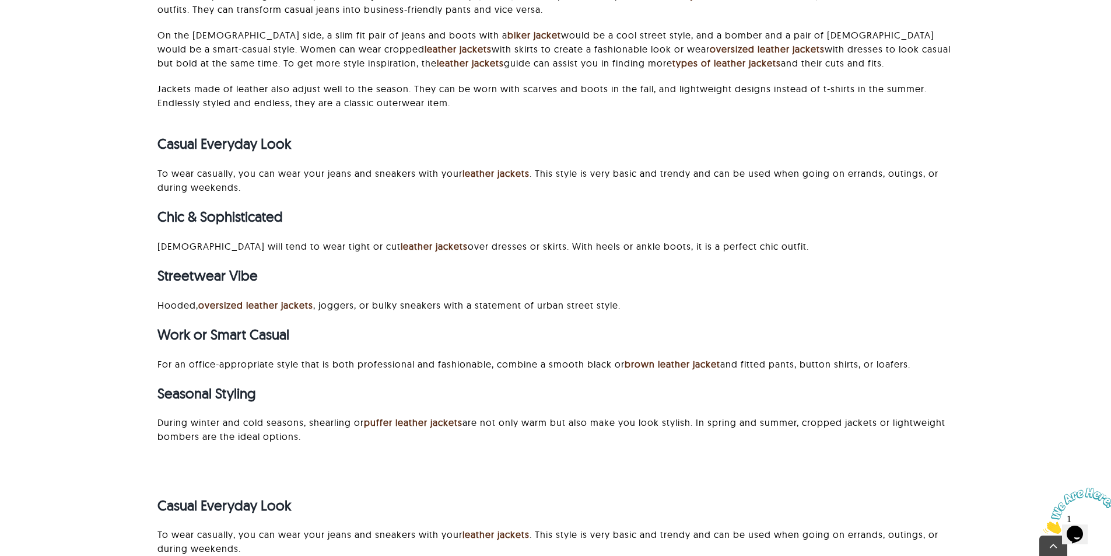
scroll to position [3481, 0]
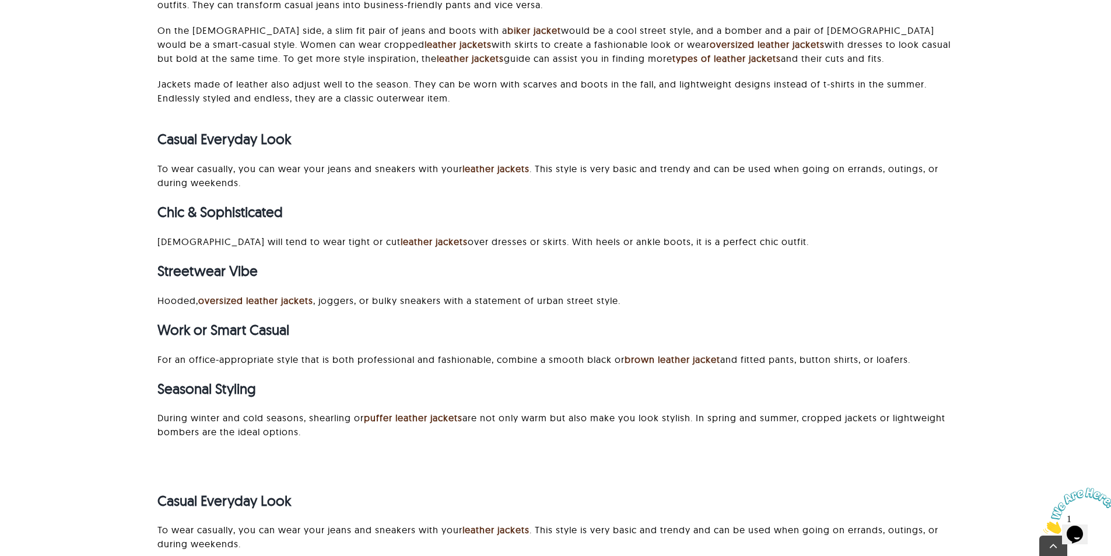
click at [717, 301] on p "Hooded, oversized leather jackets , joggers, or bulky sneakers with a statement…" at bounding box center [556, 300] width 797 height 14
click at [825, 277] on h3 "Streetwear Vibe" at bounding box center [556, 271] width 797 height 17
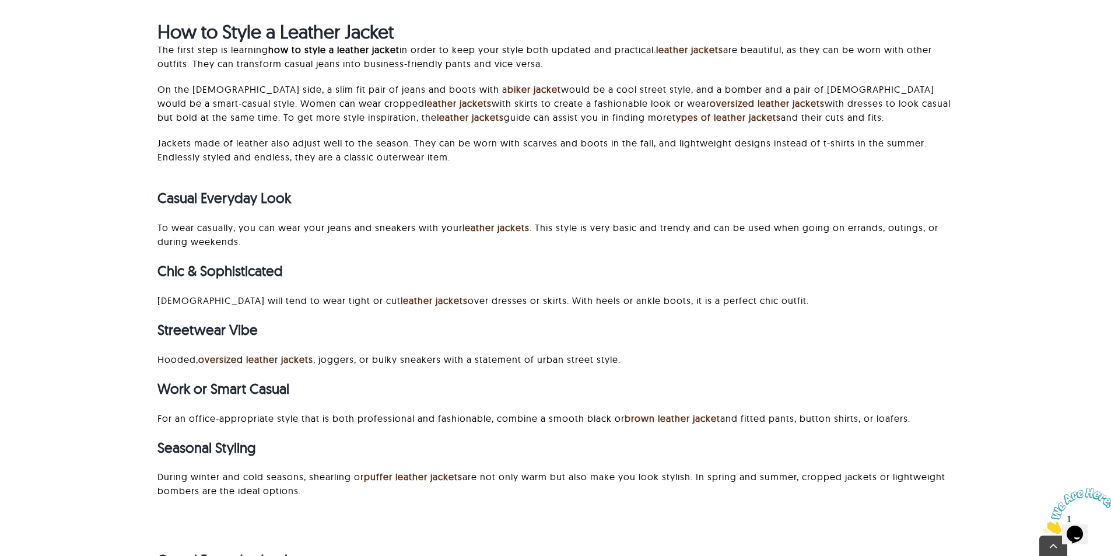
scroll to position [3423, 0]
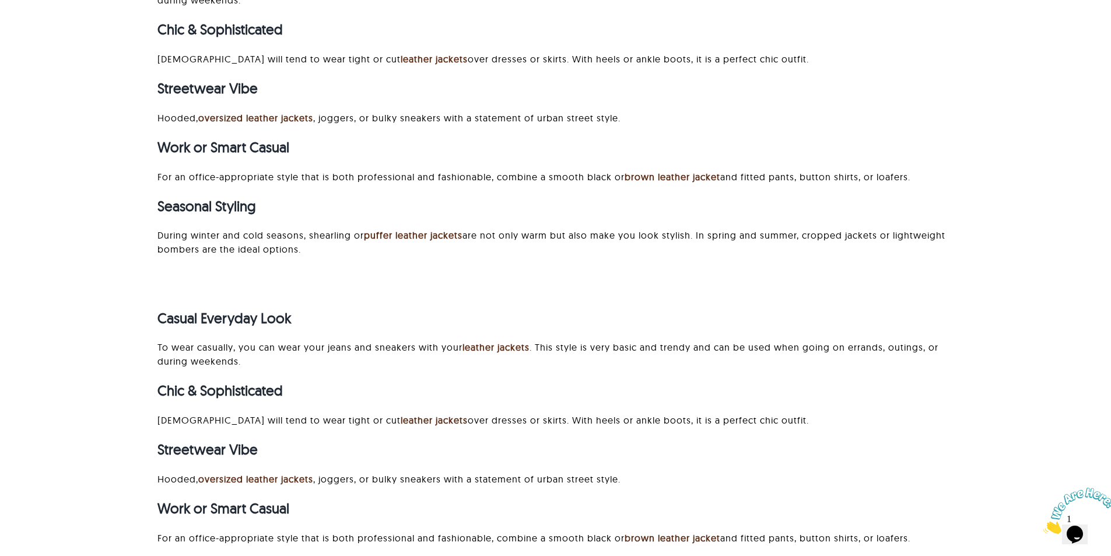
scroll to position [3543, 0]
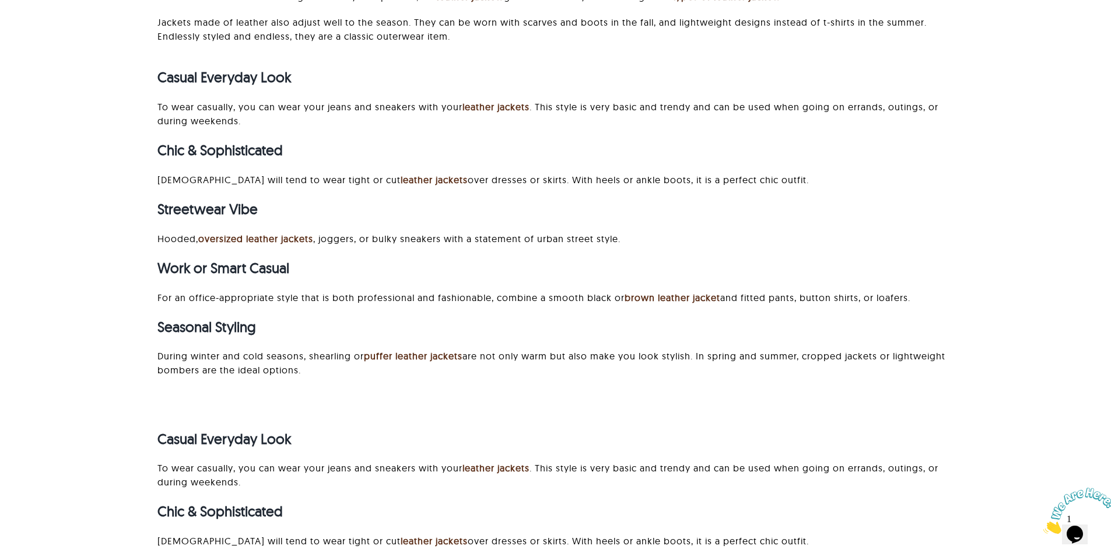
click at [887, 347] on div "Casual Everyday Look To wear casually, you can wear your jeans and sneakers wit…" at bounding box center [556, 222] width 797 height 334
click at [912, 363] on p "During winter and cold seasons, shearling or puffer leather jackets are not onl…" at bounding box center [556, 363] width 797 height 28
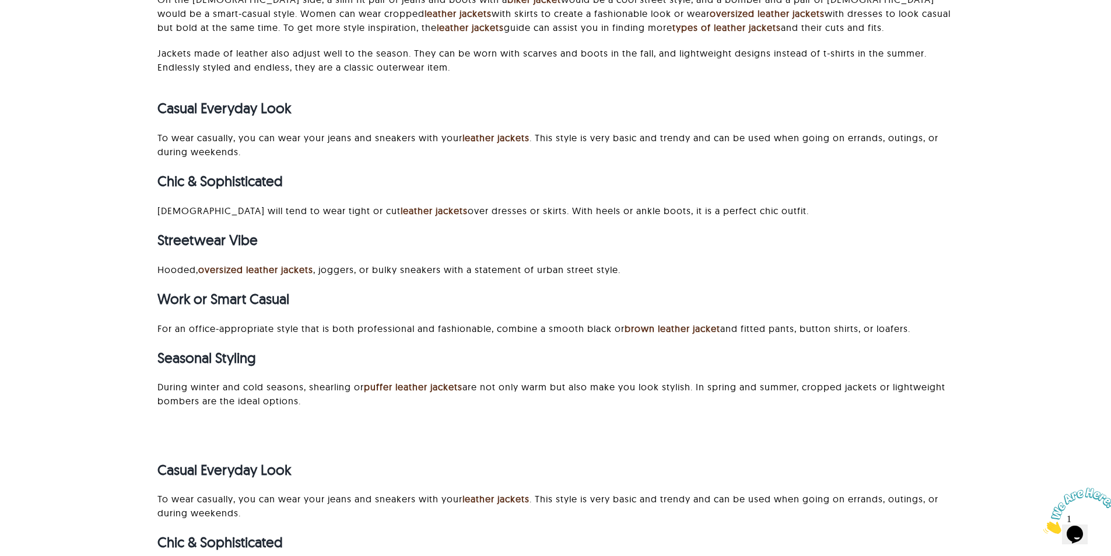
scroll to position [3485, 0]
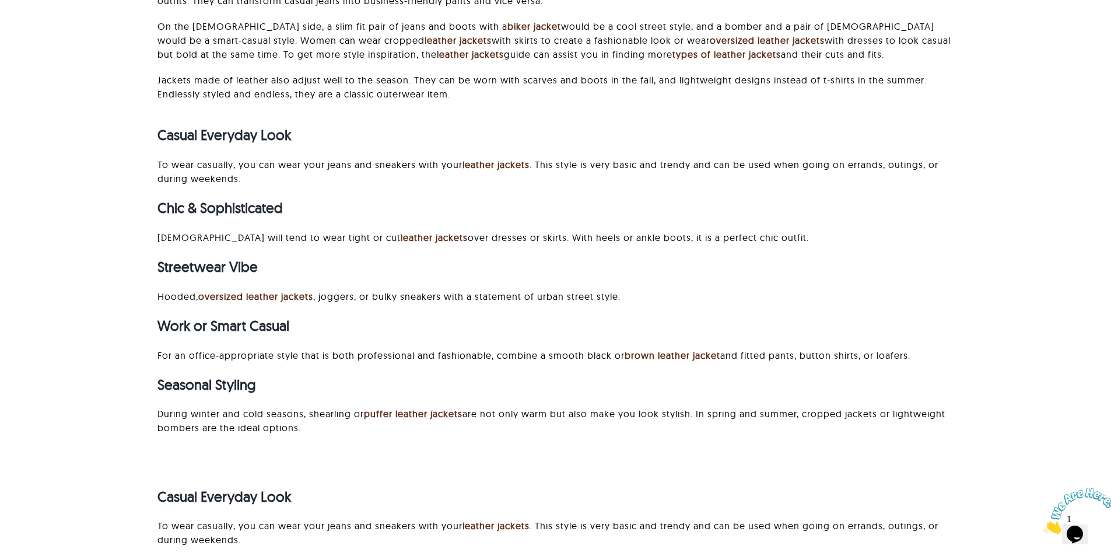
click at [891, 332] on h3 "Work or Smart Casual" at bounding box center [556, 325] width 797 height 17
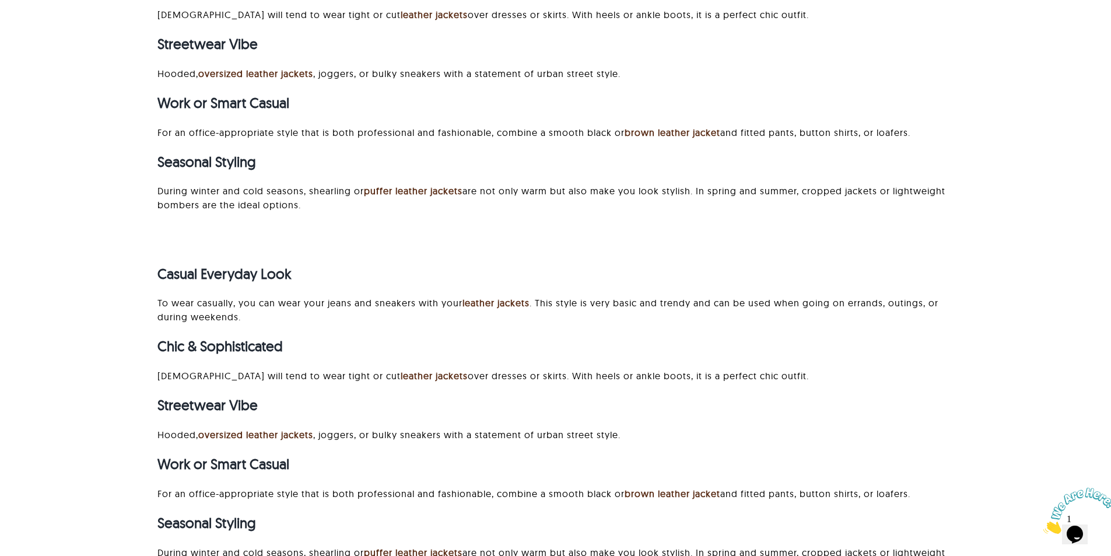
scroll to position [3690, 0]
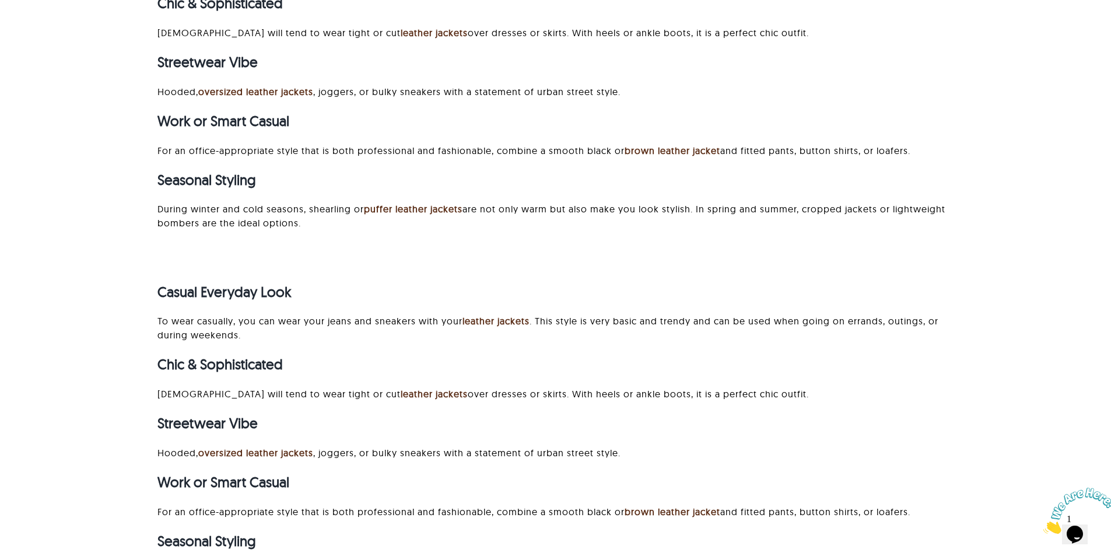
click at [882, 344] on div "Casual Everyday Look To wear casually, you can wear your jeans and sneakers wit…" at bounding box center [556, 437] width 797 height 334
click at [893, 302] on div "Casual Everyday Look To wear casually, you can wear your jeans and sneakers wit…" at bounding box center [556, 437] width 797 height 334
click at [911, 335] on p "To wear casually, you can wear your jeans and sneakers with your leather jacket…" at bounding box center [556, 328] width 797 height 28
click at [912, 340] on p "To wear casually, you can wear your jeans and sneakers with your leather jacket…" at bounding box center [556, 328] width 797 height 28
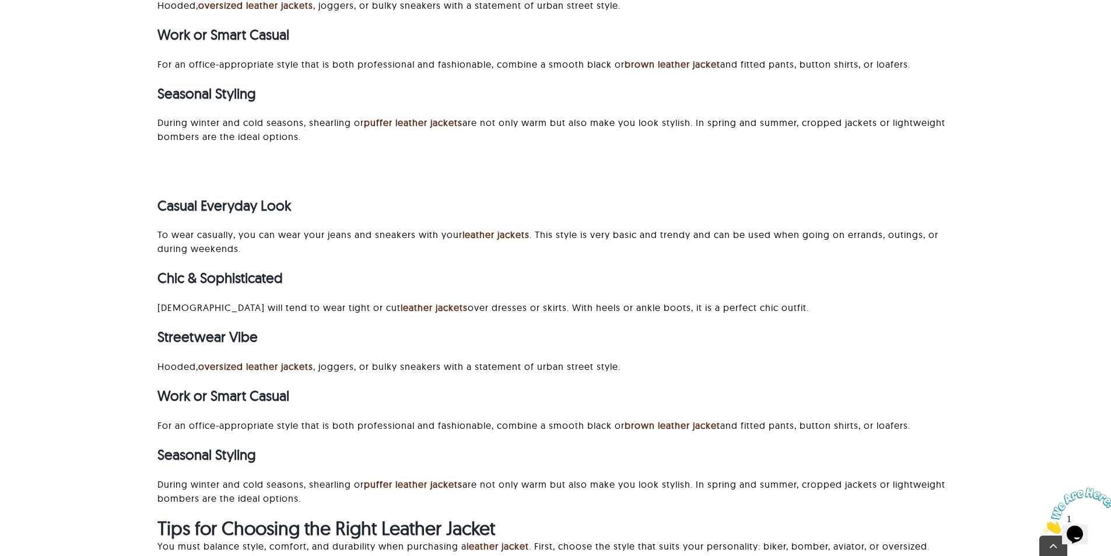
scroll to position [3989, 0]
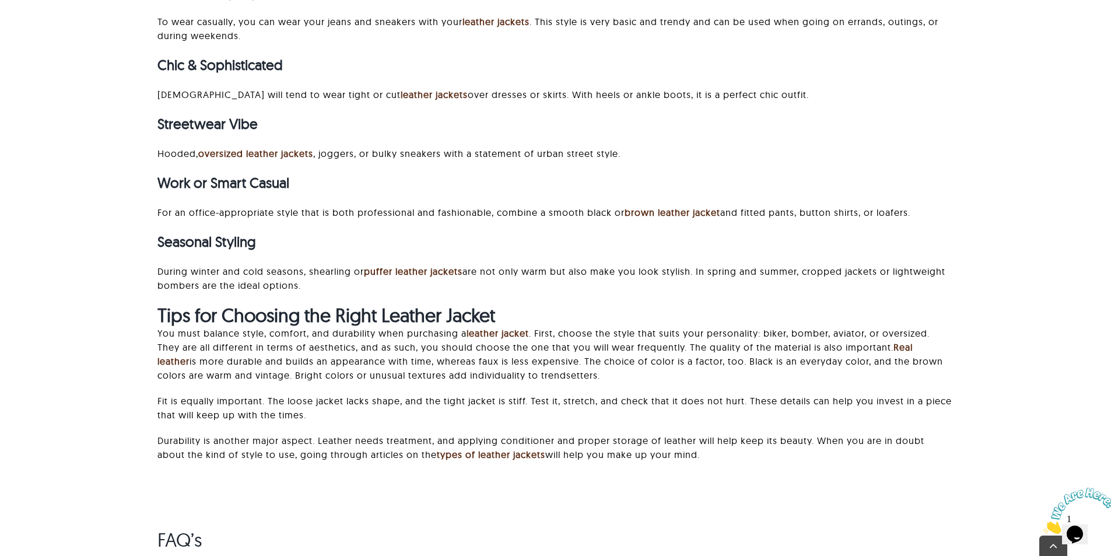
click at [725, 316] on h2 "Tips for Choosing the Right Leather Jacket" at bounding box center [556, 315] width 797 height 22
click at [377, 314] on strong "Tips for Choosing the Right Leather Jacket" at bounding box center [327, 314] width 338 height 23
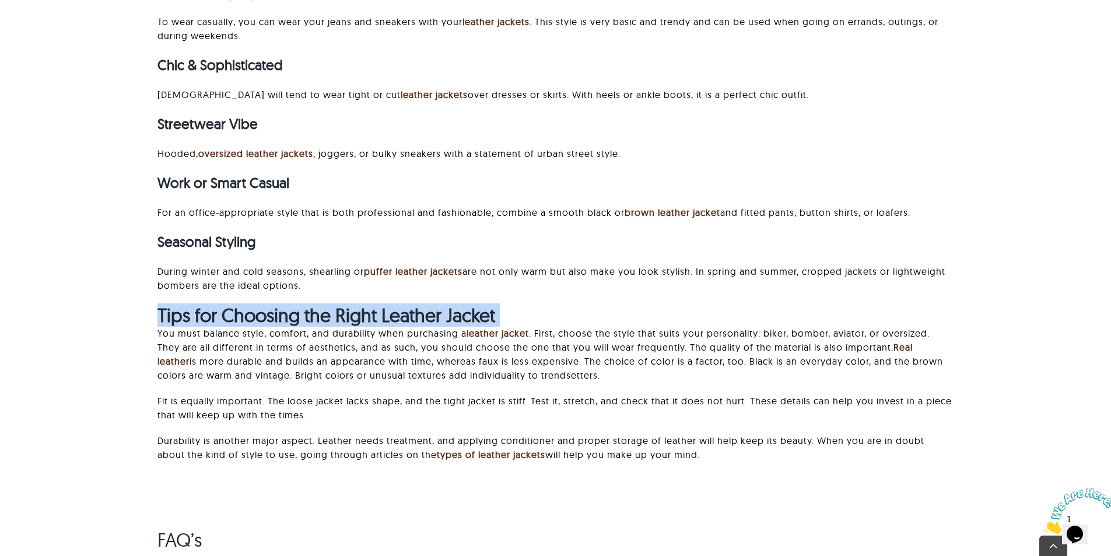
click at [377, 314] on strong "Tips for Choosing the Right Leather Jacket" at bounding box center [327, 314] width 338 height 23
copy div "Tips for Choosing the Right Leather Jacket"
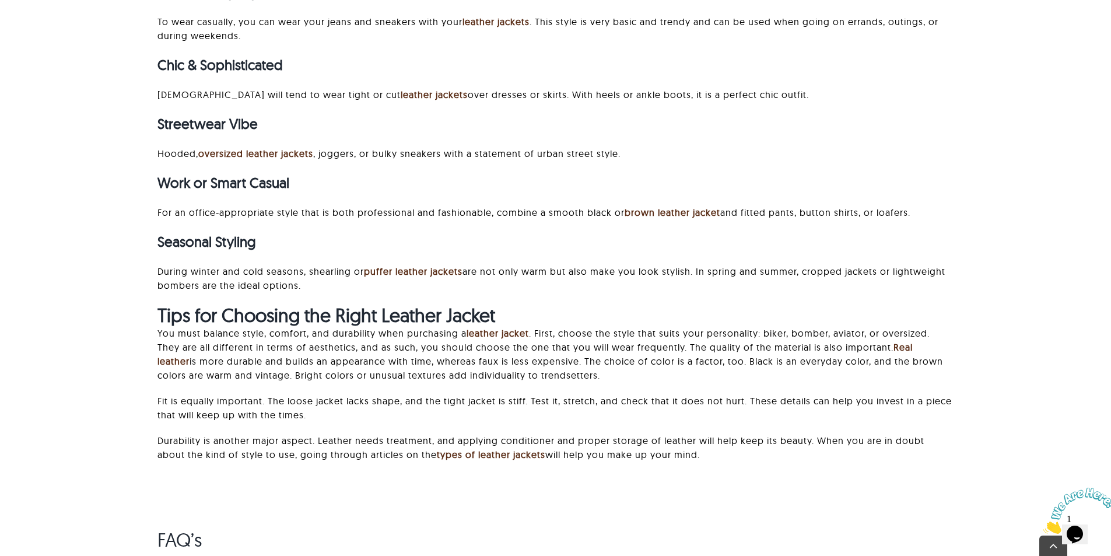
click at [214, 356] on p "You must balance style, comfort, and durability when purchasing a leather jacke…" at bounding box center [556, 354] width 797 height 56
click at [816, 344] on p "You must balance style, comfort, and durability when purchasing a leather jacke…" at bounding box center [556, 354] width 797 height 56
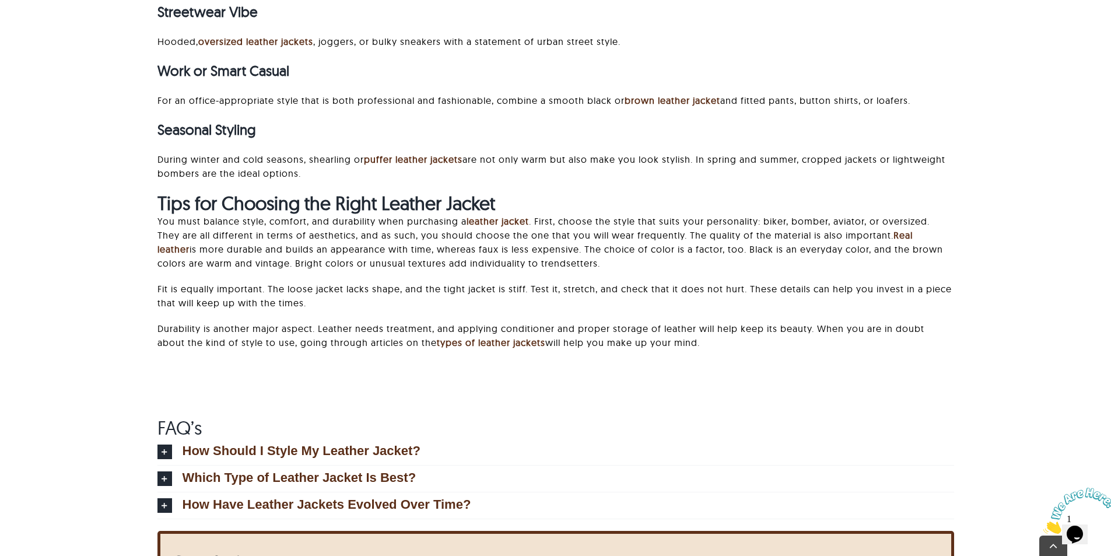
scroll to position [4106, 0]
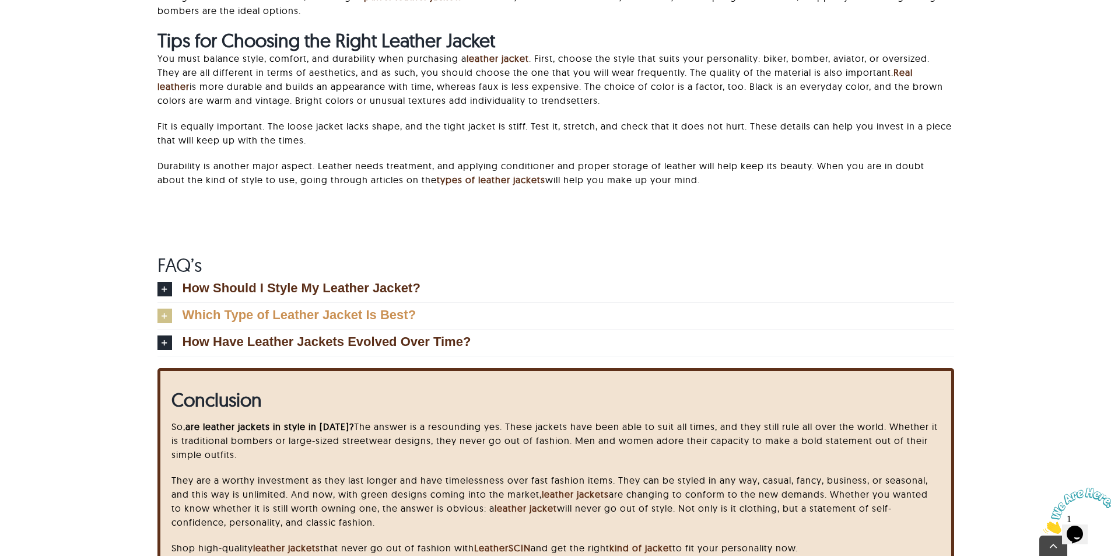
scroll to position [4281, 0]
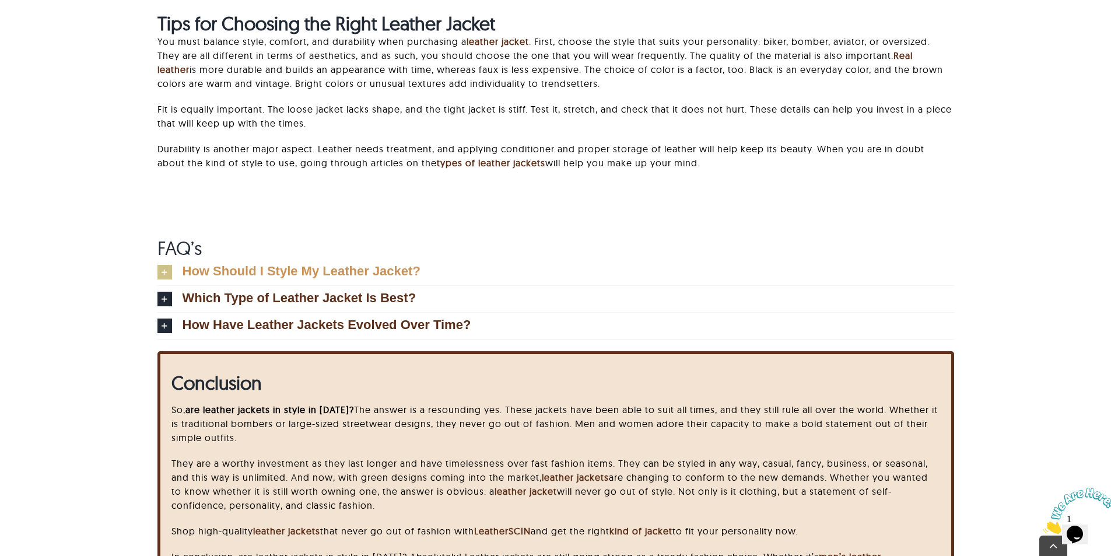
click at [340, 272] on span "How Should I Style My Leather Jacket?" at bounding box center [302, 271] width 238 height 13
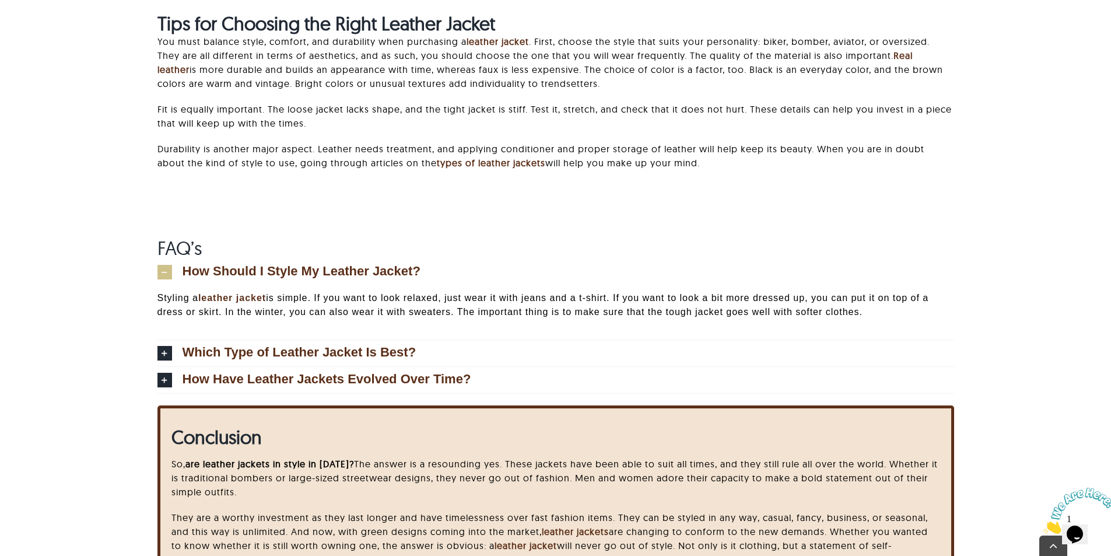
click at [461, 168] on strong "types of leather jackets" at bounding box center [491, 163] width 109 height 12
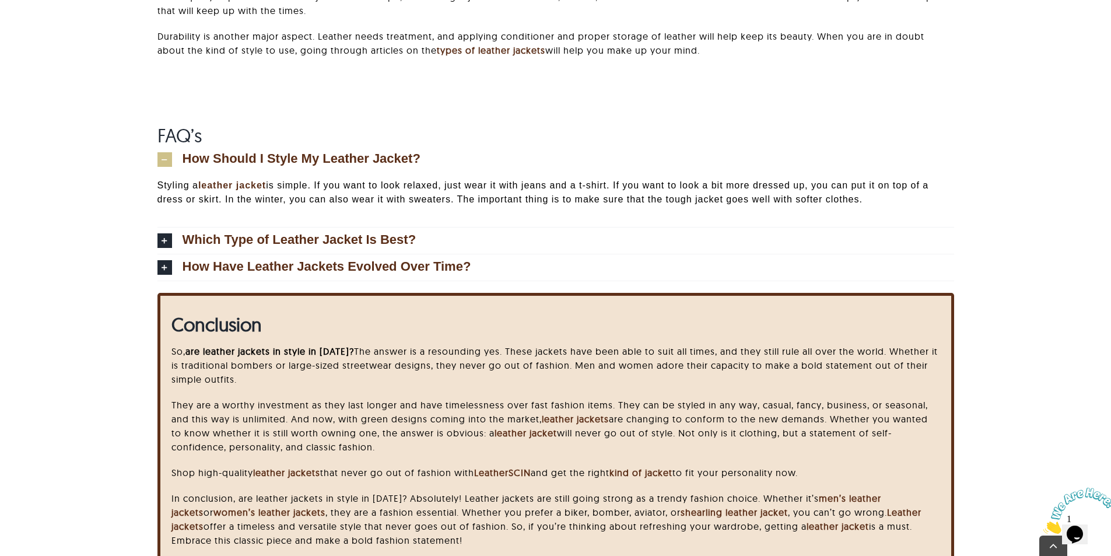
scroll to position [4398, 0]
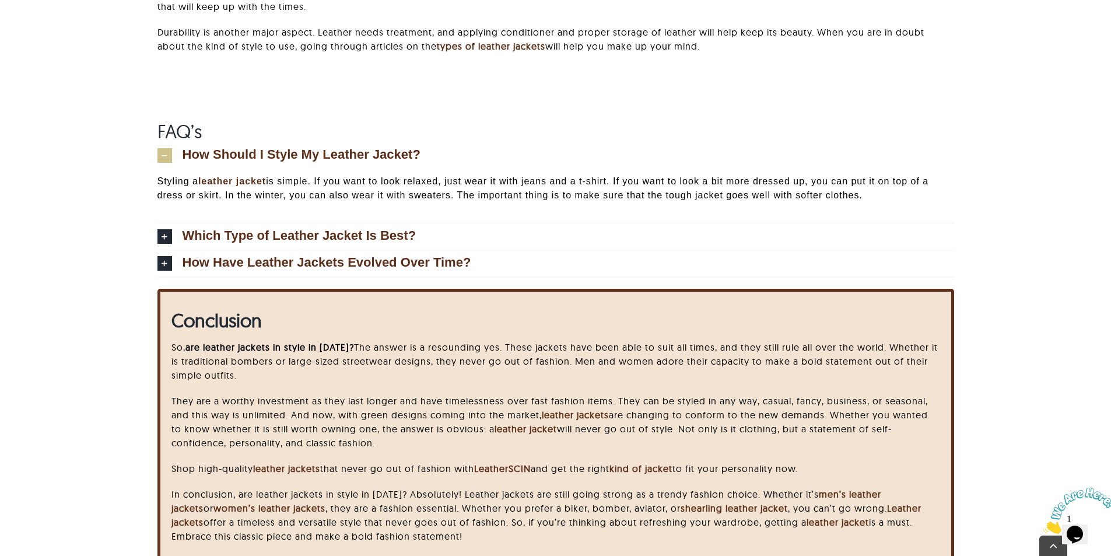
click at [896, 371] on p "So, are leather jackets in style in 2025? The answer is a resounding yes. These…" at bounding box center [556, 361] width 768 height 42
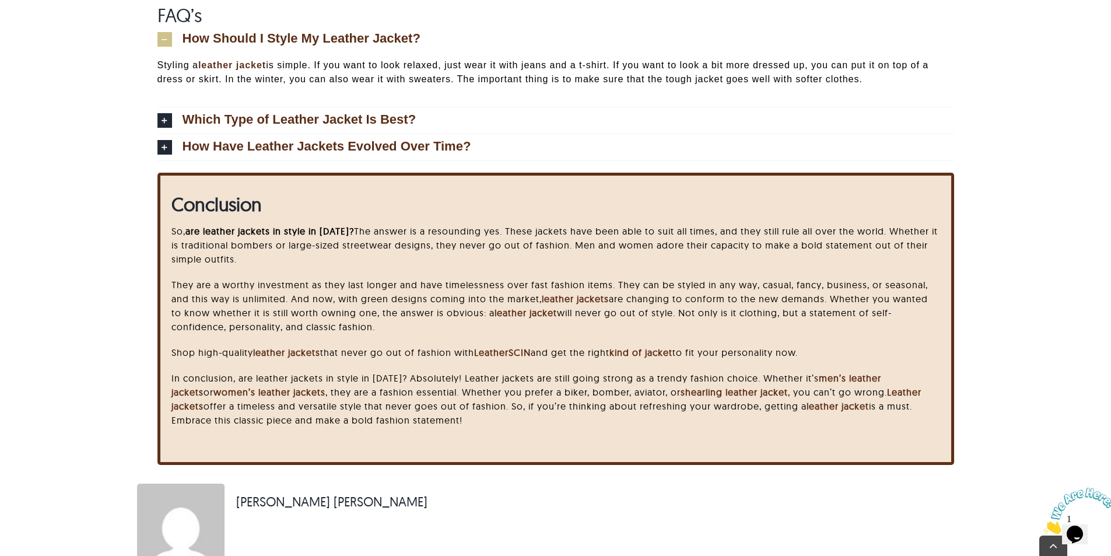
scroll to position [4514, 0]
click at [924, 366] on div "So, are leather jackets in style in 2025? The answer is a resounding yes. These…" at bounding box center [556, 330] width 768 height 215
click at [689, 373] on p "In conclusion, are leather jackets in style in 2025? Absolutely! Leather jacket…" at bounding box center [556, 398] width 768 height 56
click at [238, 403] on p "In conclusion, are leather jackets in style in 2025? Absolutely! Leather jacket…" at bounding box center [556, 398] width 768 height 56
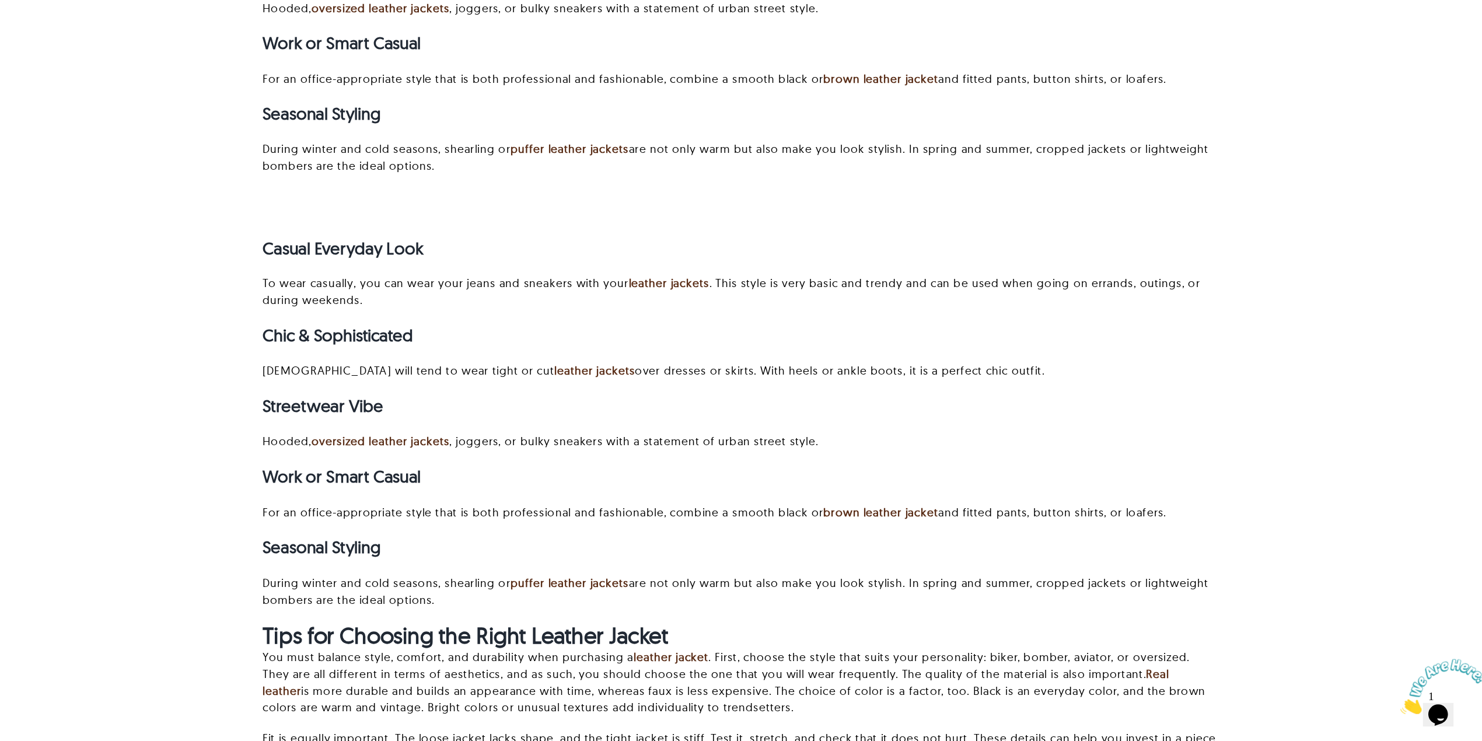
scroll to position [0, 0]
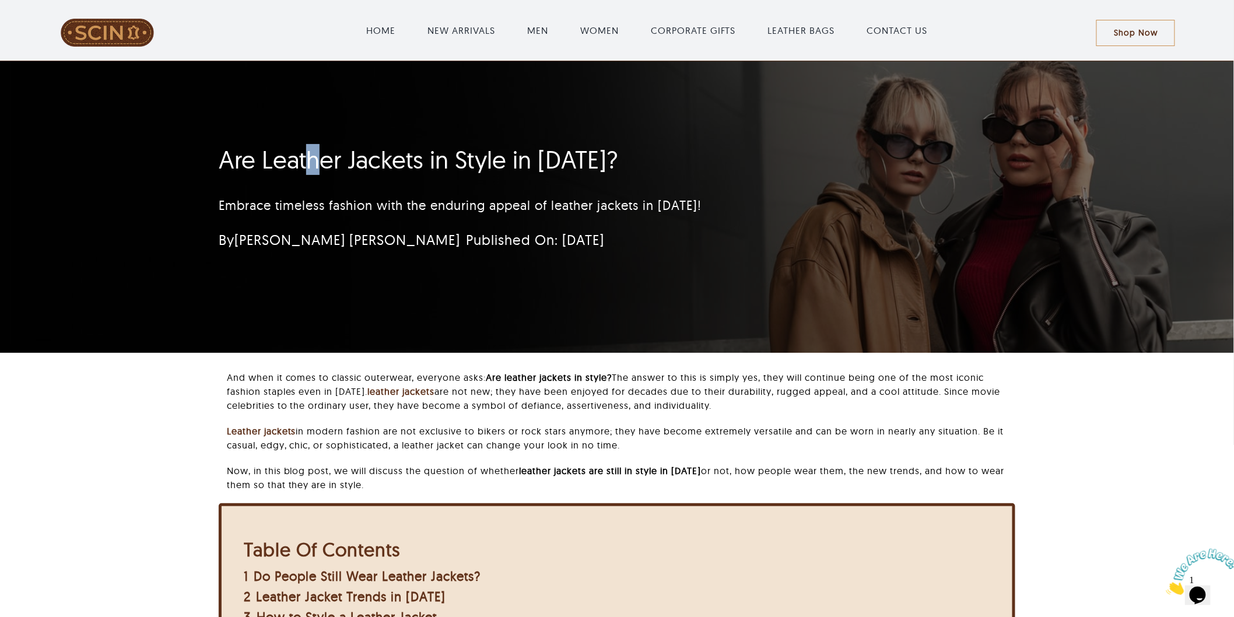
click at [320, 168] on h1 "Are Leather Jackets in Style in [DATE]?" at bounding box center [548, 159] width 659 height 29
click at [218, 160] on div "Are Leather Jackets in Style in 2025? Embrace timeless fashion with the endurin…" at bounding box center [548, 201] width 691 height 124
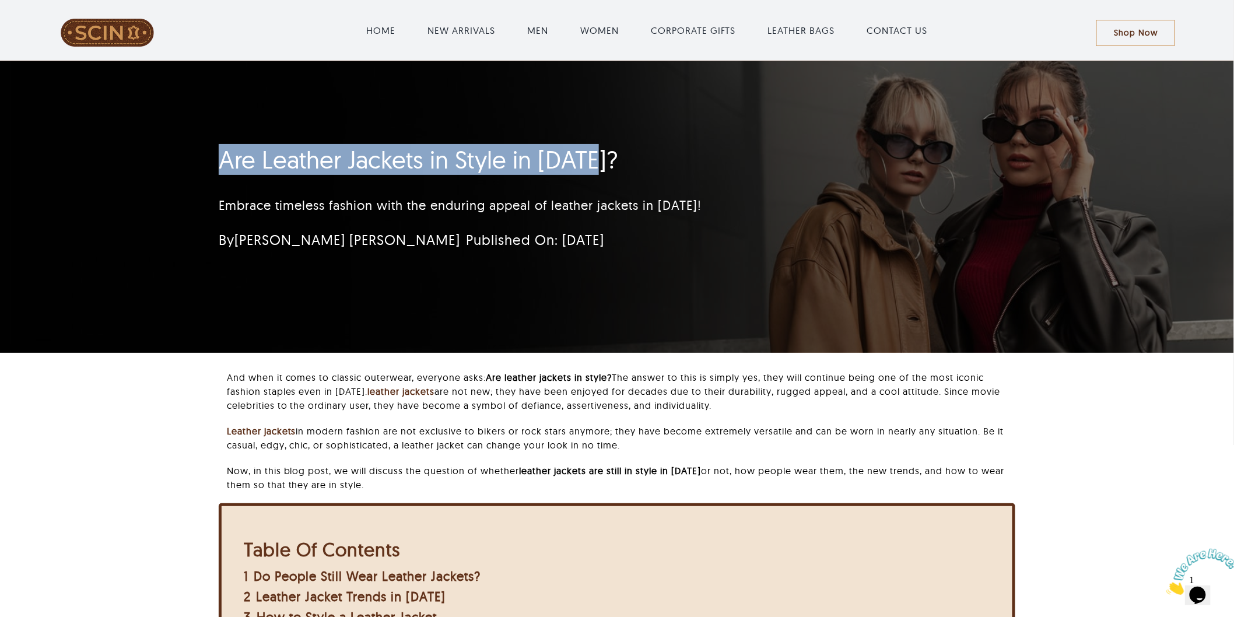
drag, startPoint x: 212, startPoint y: 159, endPoint x: 652, endPoint y: 144, distance: 440.7
click at [652, 144] on div "Are Leather Jackets in Style in 2025? Embrace timeless fashion with the endurin…" at bounding box center [548, 201] width 691 height 124
copy h1 "Are Leather Jackets in Style in [DATE]?"
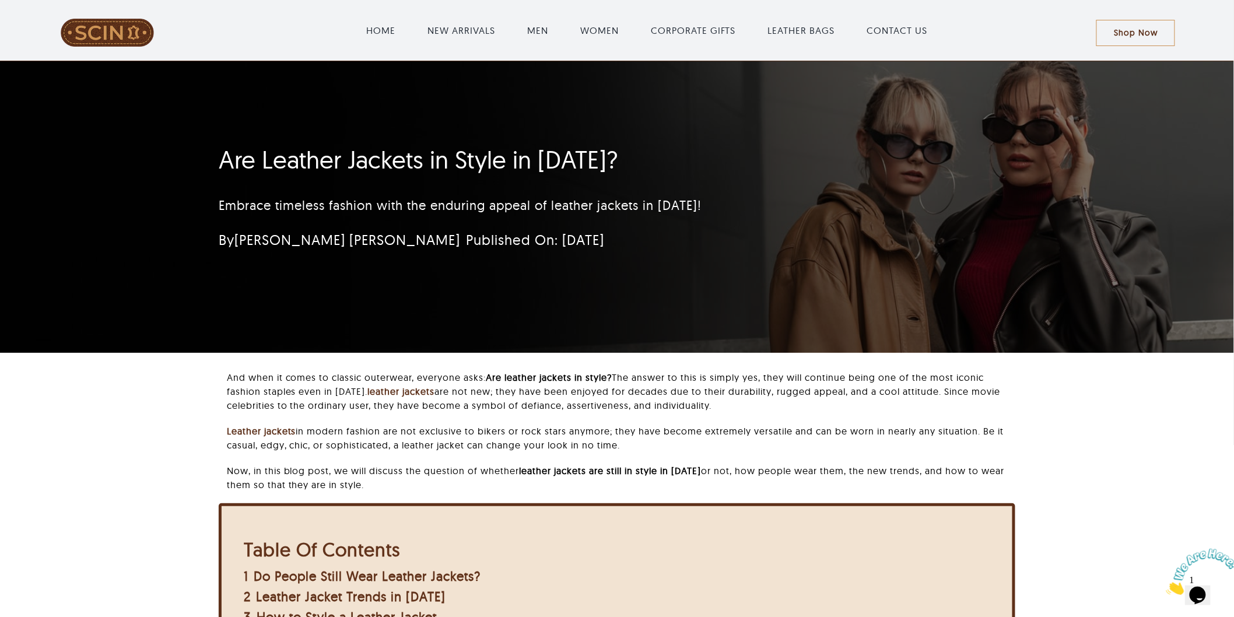
click at [499, 432] on p "Leather jackets in modern fashion are not exclusive to bikers or rock stars any…" at bounding box center [621, 438] width 789 height 28
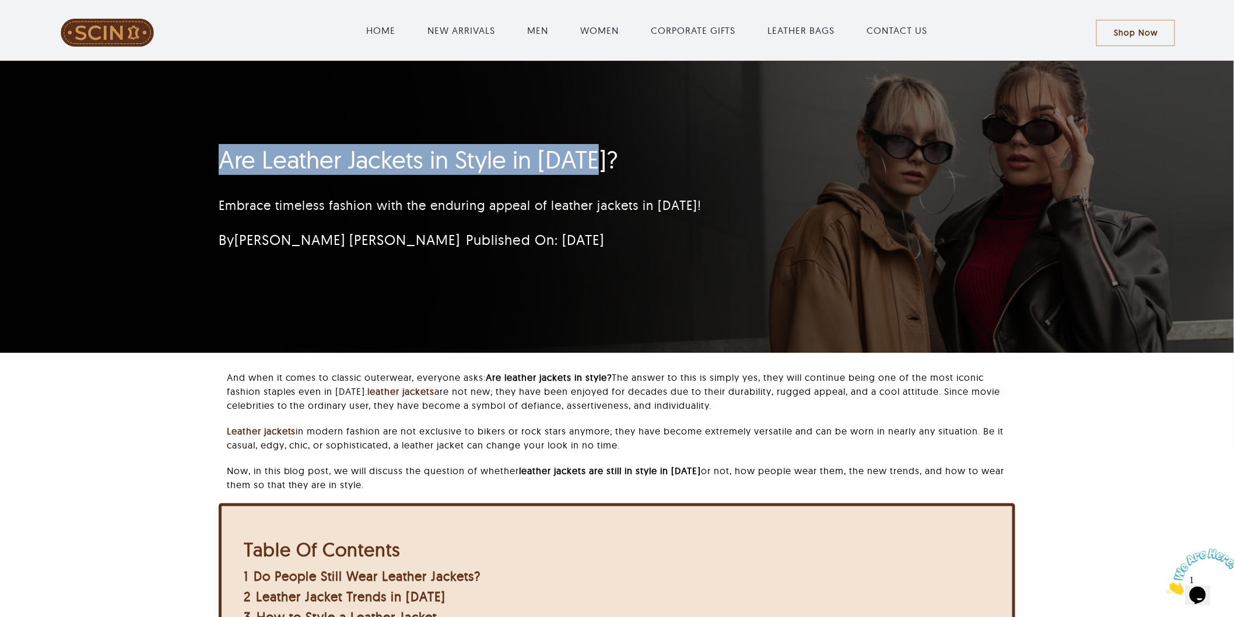
drag, startPoint x: 182, startPoint y: 161, endPoint x: 640, endPoint y: 154, distance: 458.0
click at [640, 154] on div "Are Leather Jackets in Style in [DATE]? Embrace timeless fashion with the endur…" at bounding box center [617, 207] width 1234 height 292
copy h1 "Are Leather Jackets in Style in [DATE]?"
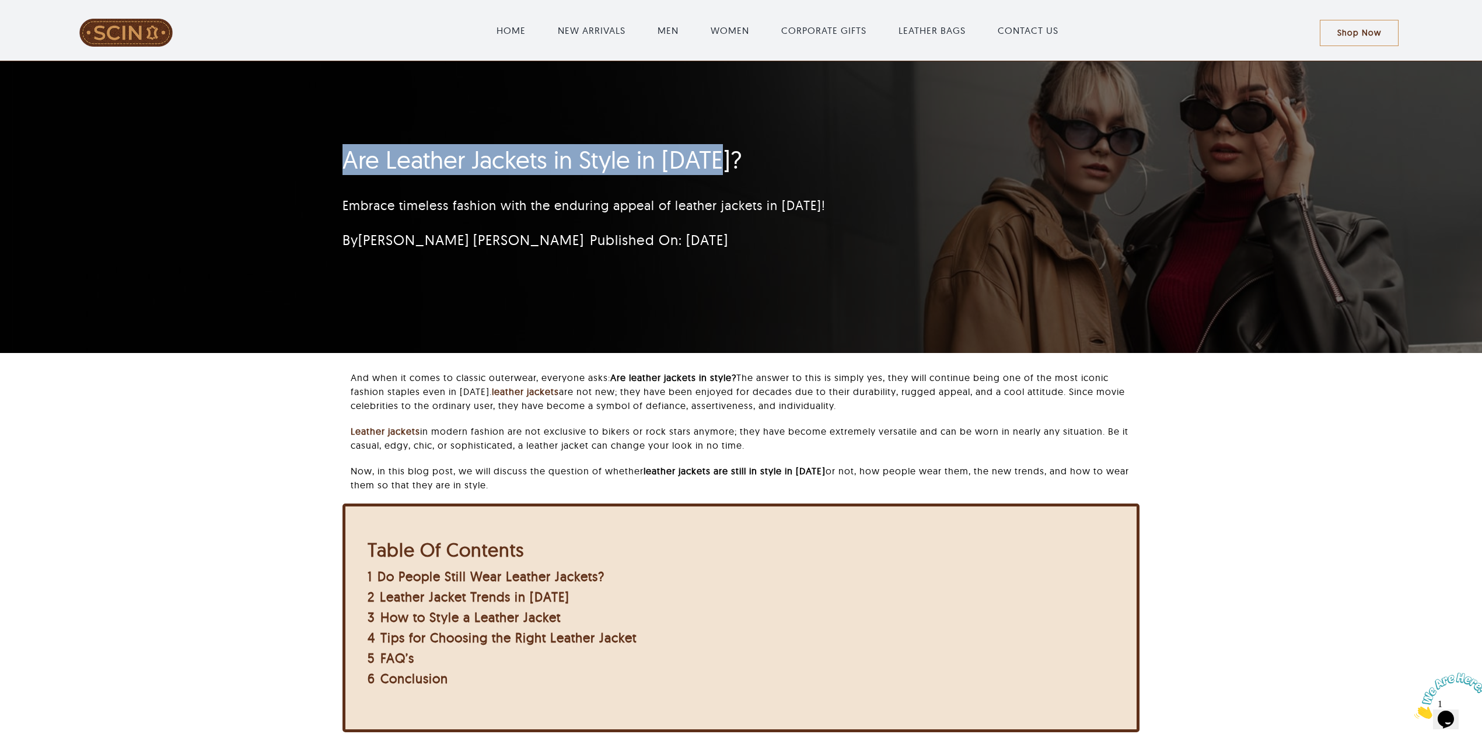
click at [383, 167] on h1 "Are Leather Jackets in Style in [DATE]?" at bounding box center [671, 159] width 659 height 29
drag, startPoint x: 334, startPoint y: 161, endPoint x: 717, endPoint y: 160, distance: 383.3
click at [717, 160] on div "Are Leather Jackets in Style in 2025? Embrace timeless fashion with the endurin…" at bounding box center [672, 201] width 691 height 124
copy h1 "Are Leather Jackets in Style in 2025"
click at [329, 153] on div "Are Leather Jackets in Style in 2025? Embrace timeless fashion with the endurin…" at bounding box center [672, 201] width 691 height 124
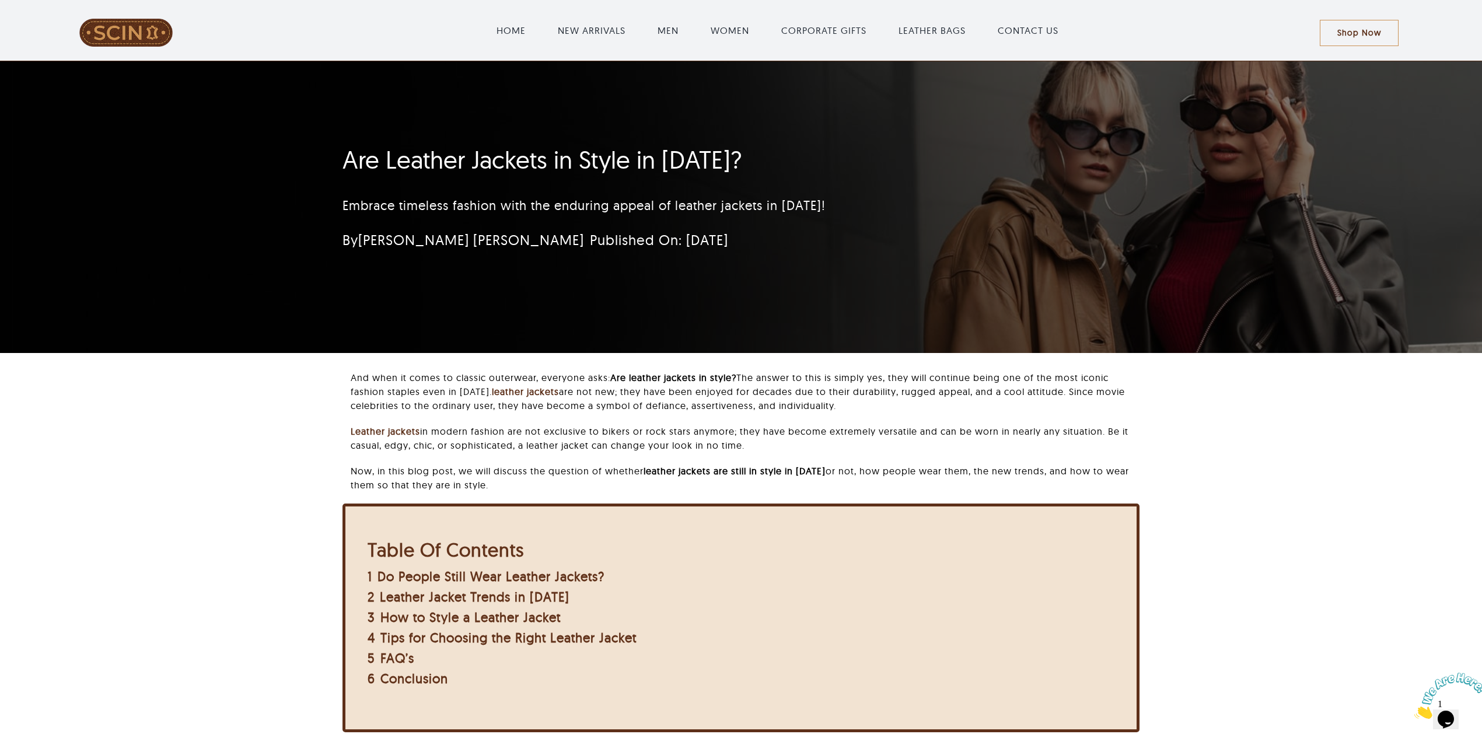
click at [796, 246] on div "By [PERSON_NAME] [PERSON_NAME] Published On: [DATE]" at bounding box center [620, 239] width 556 height 23
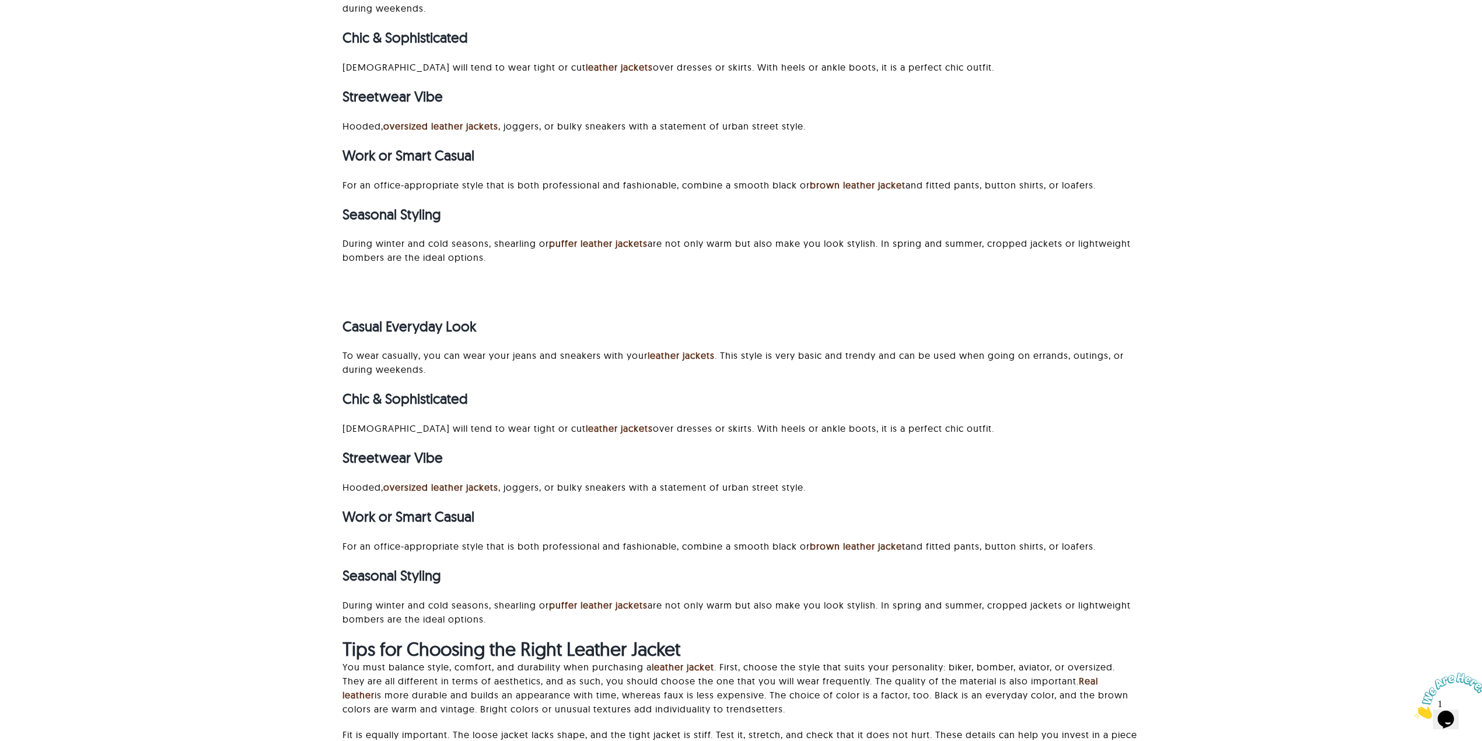
scroll to position [3189, 0]
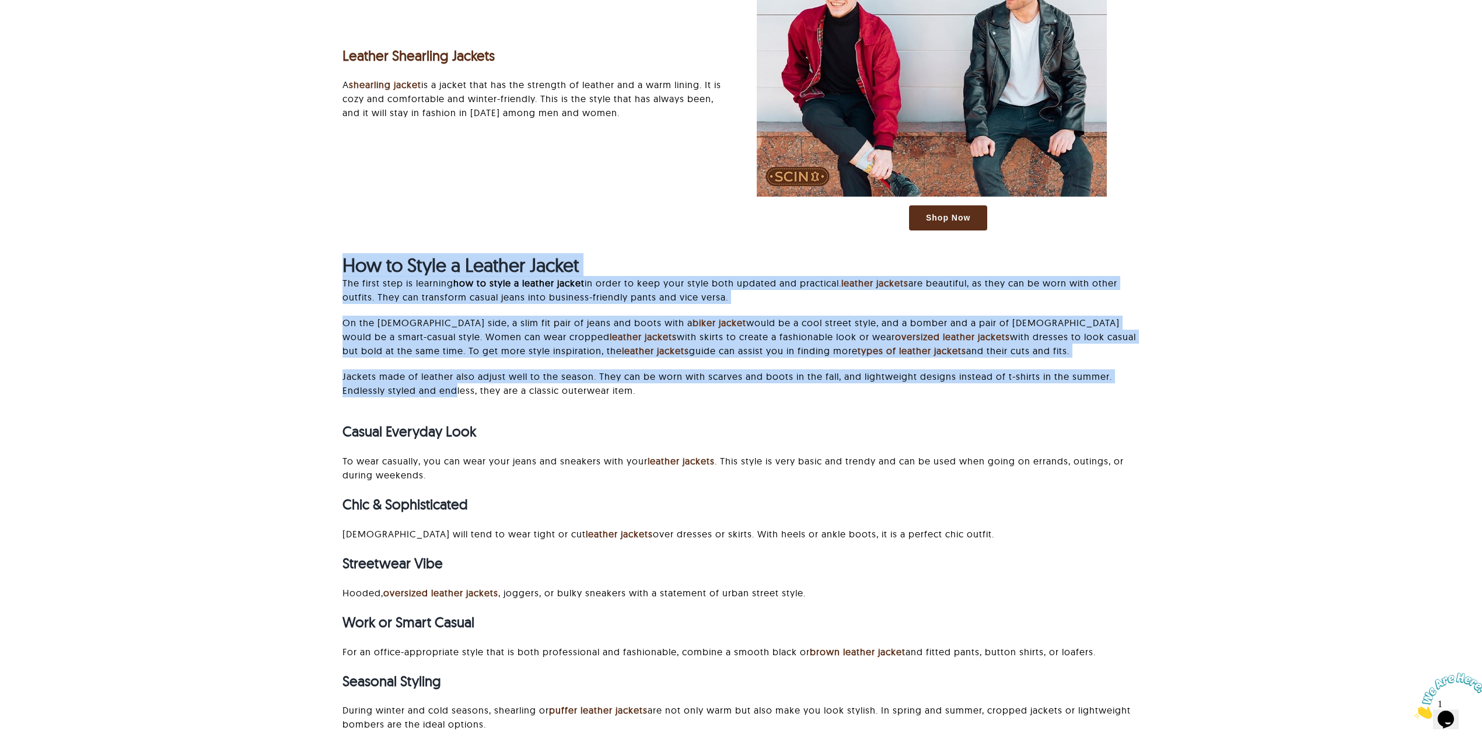
drag, startPoint x: 348, startPoint y: 272, endPoint x: 458, endPoint y: 402, distance: 170.2
click at [414, 327] on p "On the male side, a slim fit pair of jeans and boots with a biker jacket would …" at bounding box center [740, 337] width 797 height 42
drag, startPoint x: 341, startPoint y: 255, endPoint x: 740, endPoint y: 391, distance: 421.6
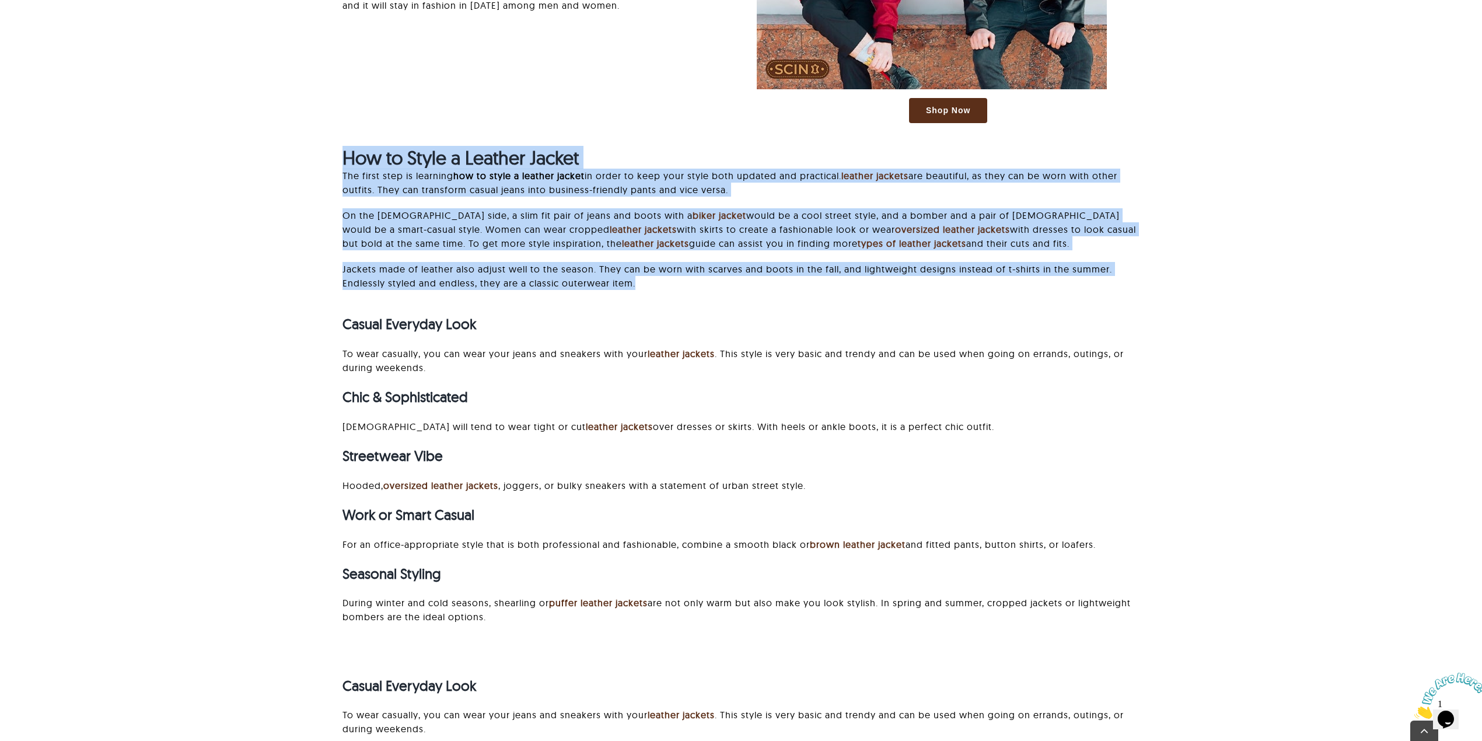
scroll to position [3500, 0]
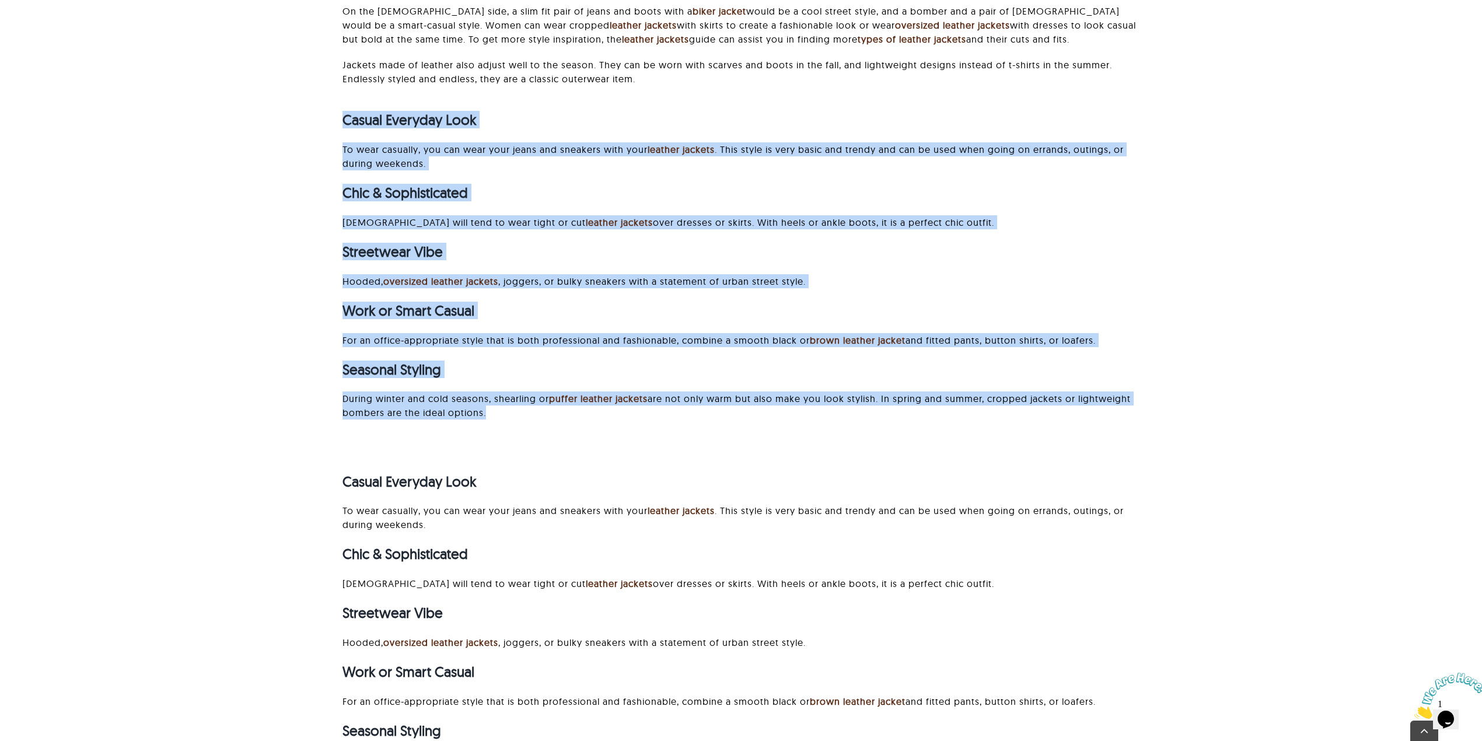
drag, startPoint x: 340, startPoint y: 117, endPoint x: 709, endPoint y: 416, distance: 475.4
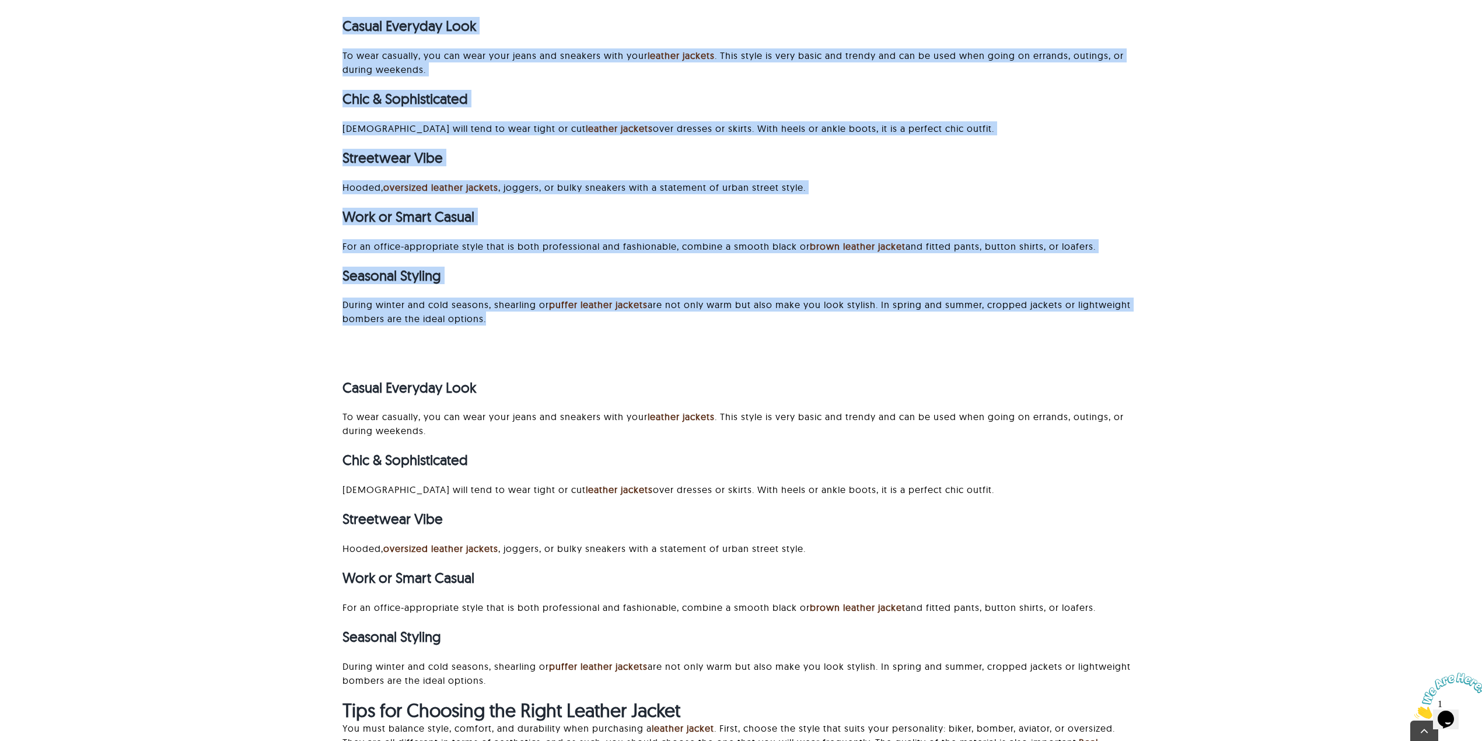
scroll to position [3811, 0]
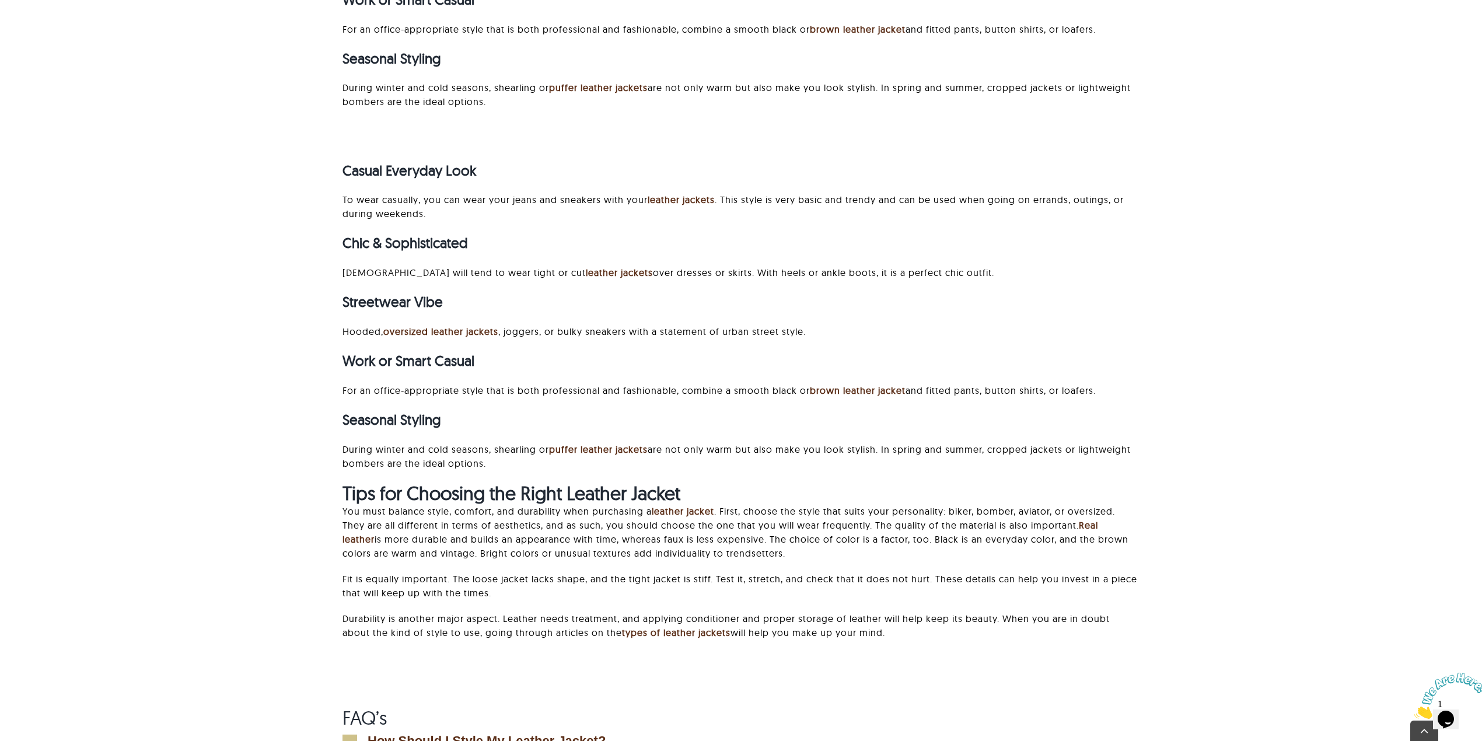
click at [1119, 430] on div "Casual Everyday Look To wear casually, you can wear your jeans and sneakers wit…" at bounding box center [740, 315] width 797 height 334
drag, startPoint x: 343, startPoint y: 169, endPoint x: 1045, endPoint y: 465, distance: 762.4
click at [1045, 465] on div "Casual Everyday Look To wear casually, you can wear your jeans and sneakers wit…" at bounding box center [740, 315] width 797 height 334
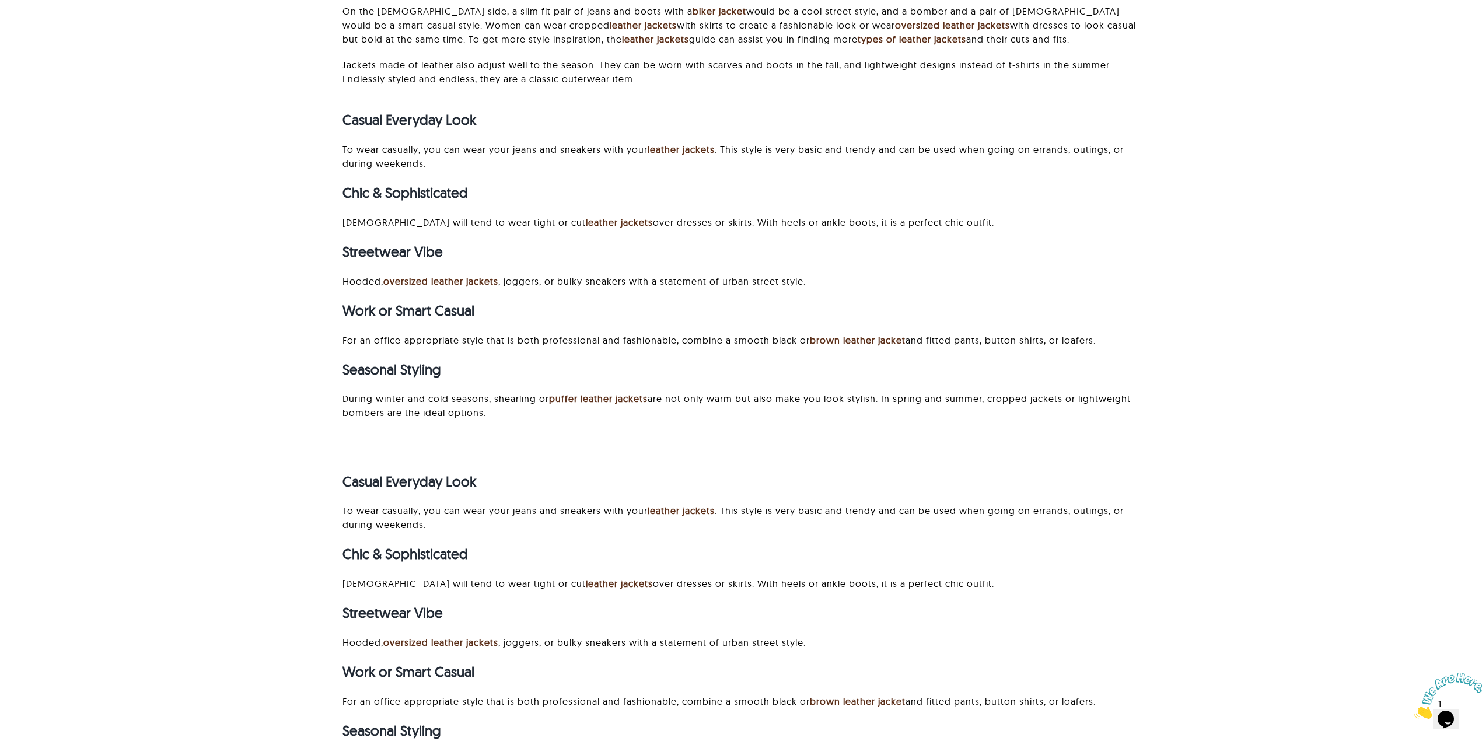
scroll to position [3345, 0]
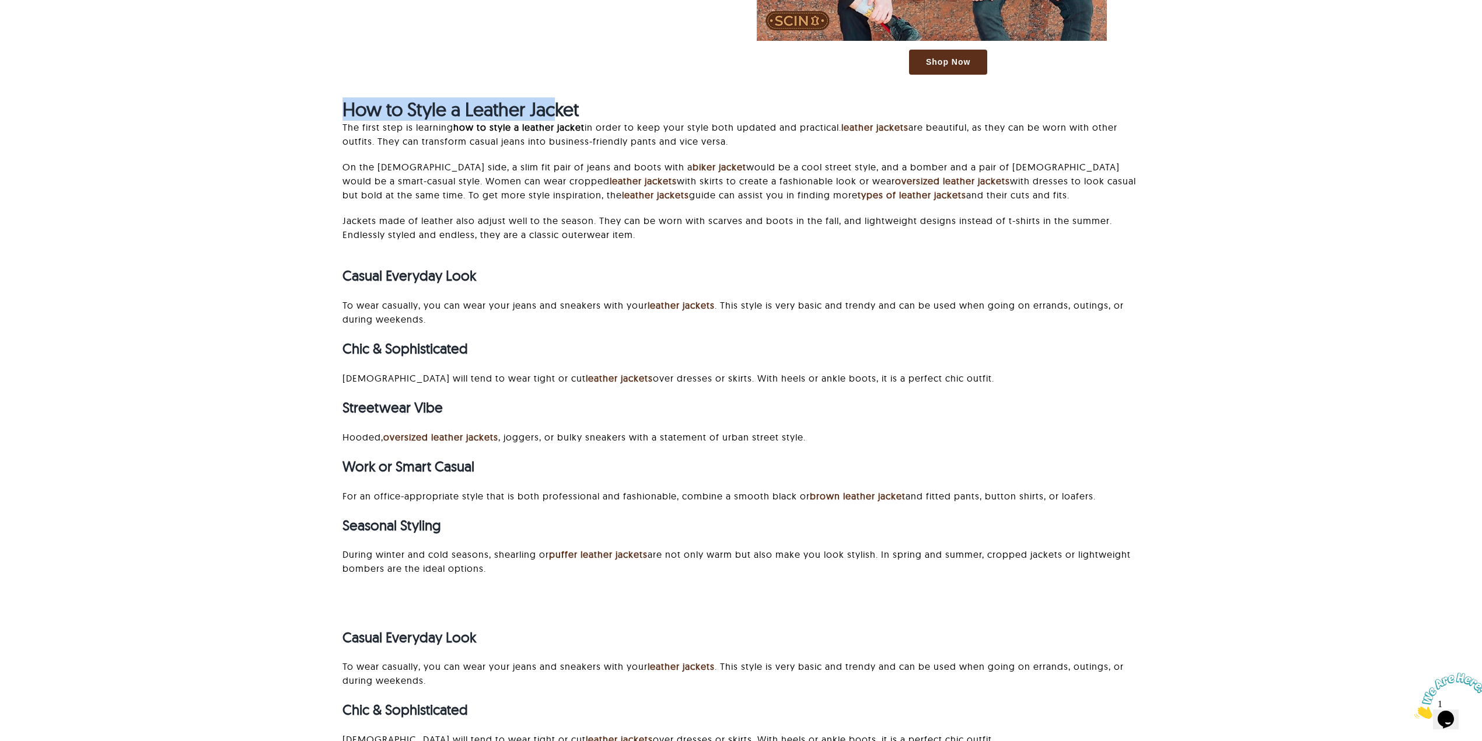
drag, startPoint x: 341, startPoint y: 112, endPoint x: 560, endPoint y: 107, distance: 218.8
click at [441, 127] on p "The first step is learning how to style a leather jacket in order to keep your …" at bounding box center [740, 134] width 797 height 28
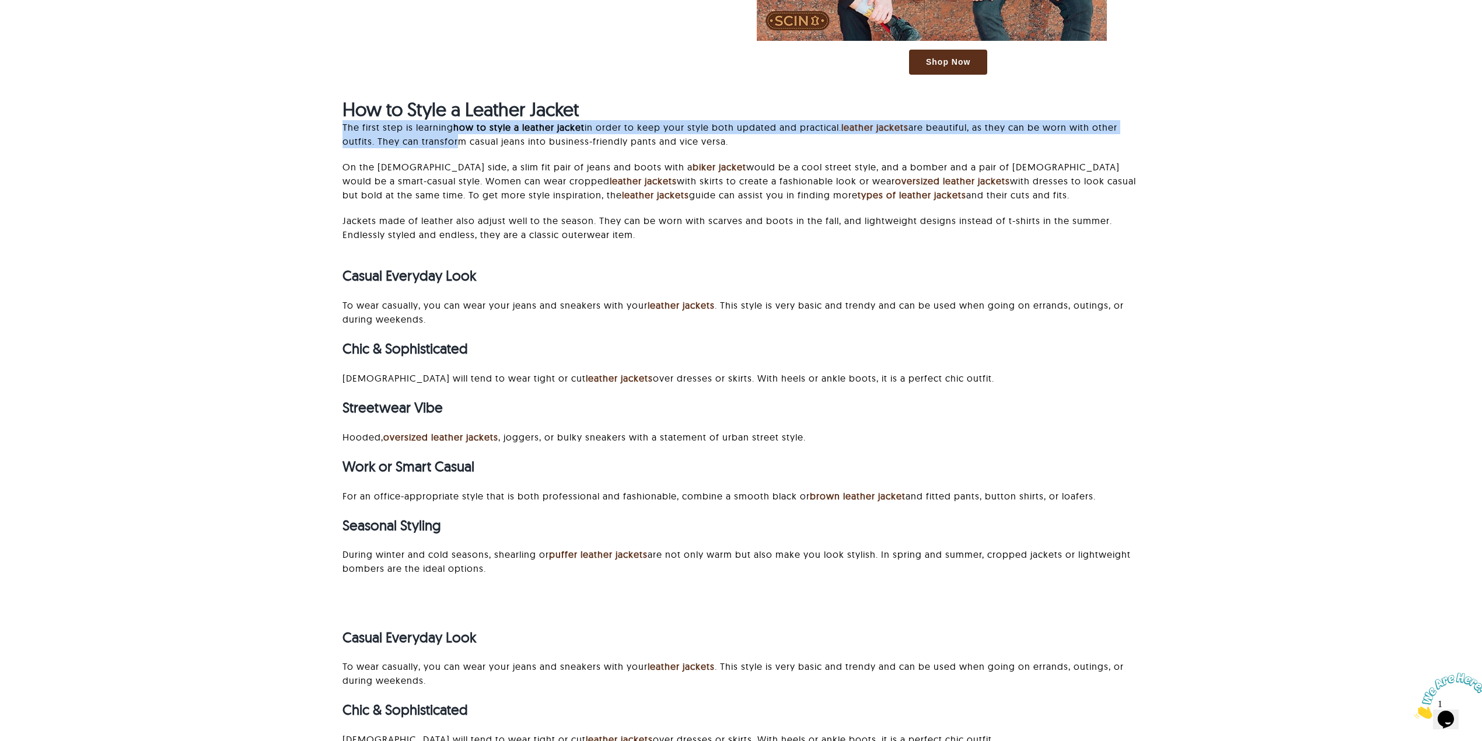
drag, startPoint x: 342, startPoint y: 120, endPoint x: 456, endPoint y: 137, distance: 115.5
click at [456, 137] on p "The first step is learning how to style a leather jacket in order to keep your …" at bounding box center [740, 134] width 797 height 28
click at [460, 139] on p "The first step is learning how to style a leather jacket in order to keep your …" at bounding box center [740, 134] width 797 height 28
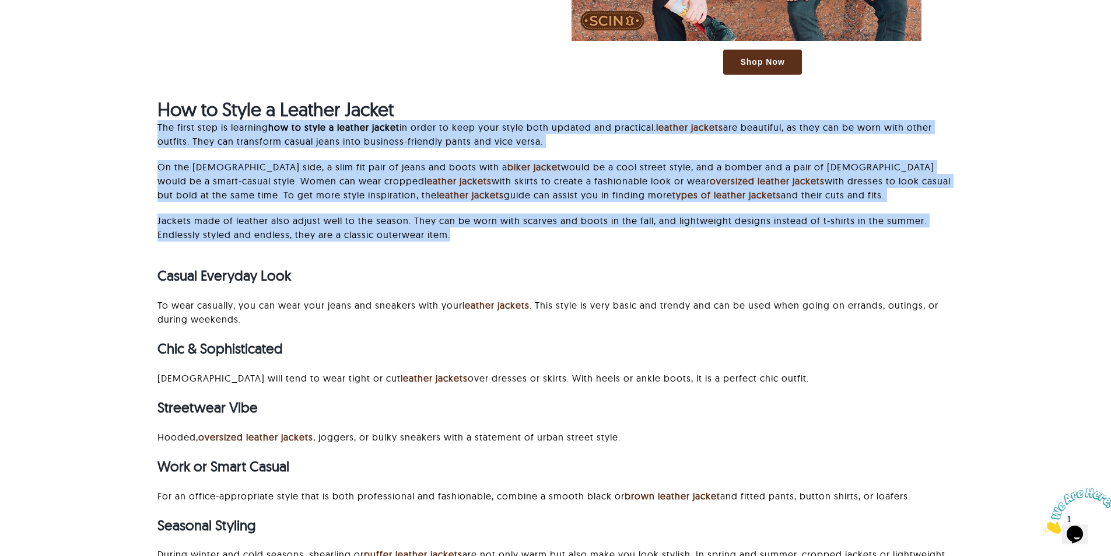
drag, startPoint x: 148, startPoint y: 130, endPoint x: 565, endPoint y: 235, distance: 430.0
click at [565, 235] on p "Jackets made of leather also adjust well to the season. They can be worn with s…" at bounding box center [556, 228] width 797 height 28
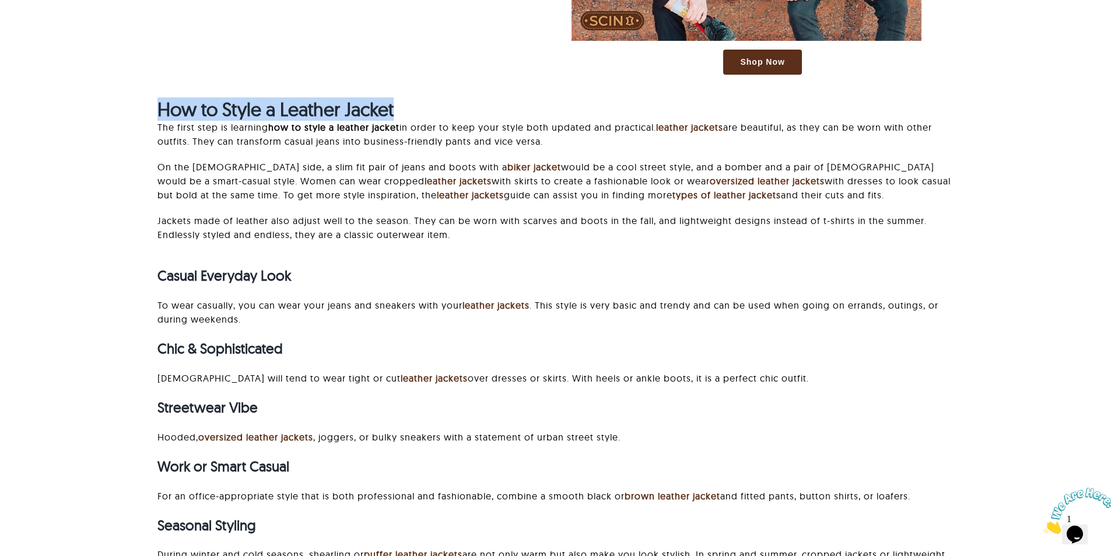
drag, startPoint x: 131, startPoint y: 108, endPoint x: 470, endPoint y: 113, distance: 339.0
click at [185, 123] on p "The first step is learning how to style a leather jacket in order to keep your …" at bounding box center [556, 134] width 797 height 28
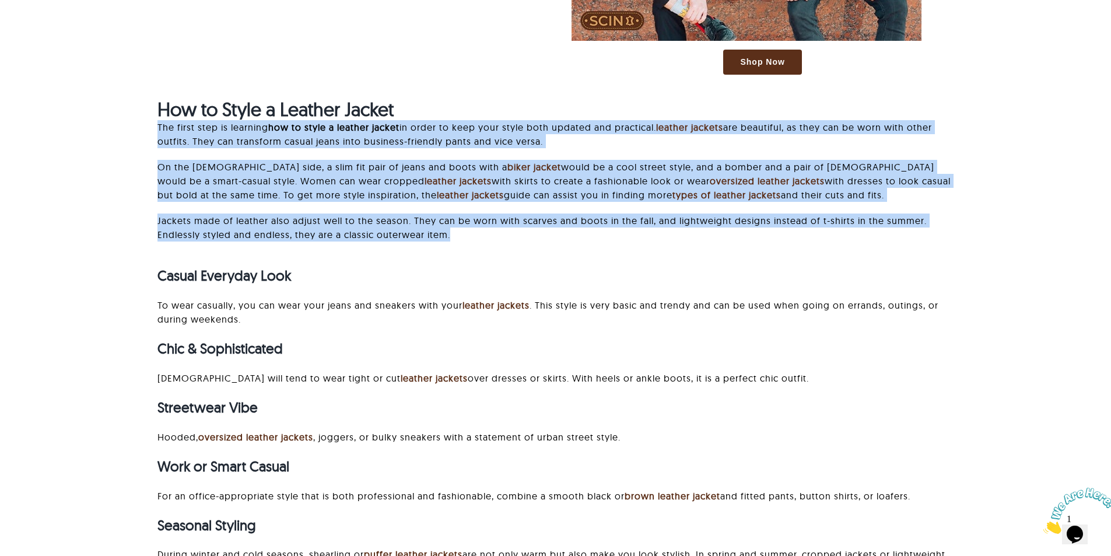
drag, startPoint x: 153, startPoint y: 123, endPoint x: 585, endPoint y: 249, distance: 449.9
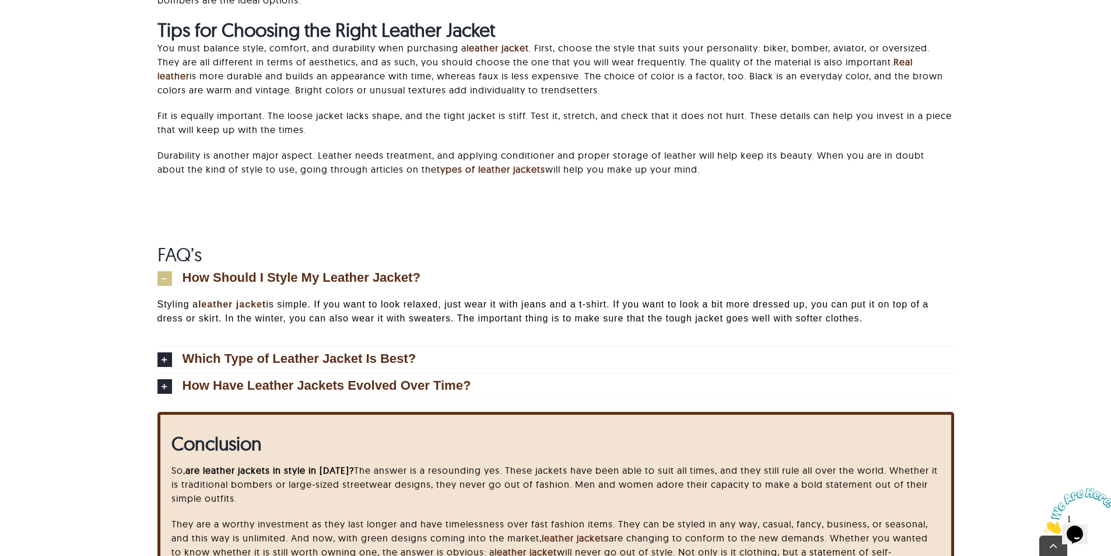
scroll to position [4278, 0]
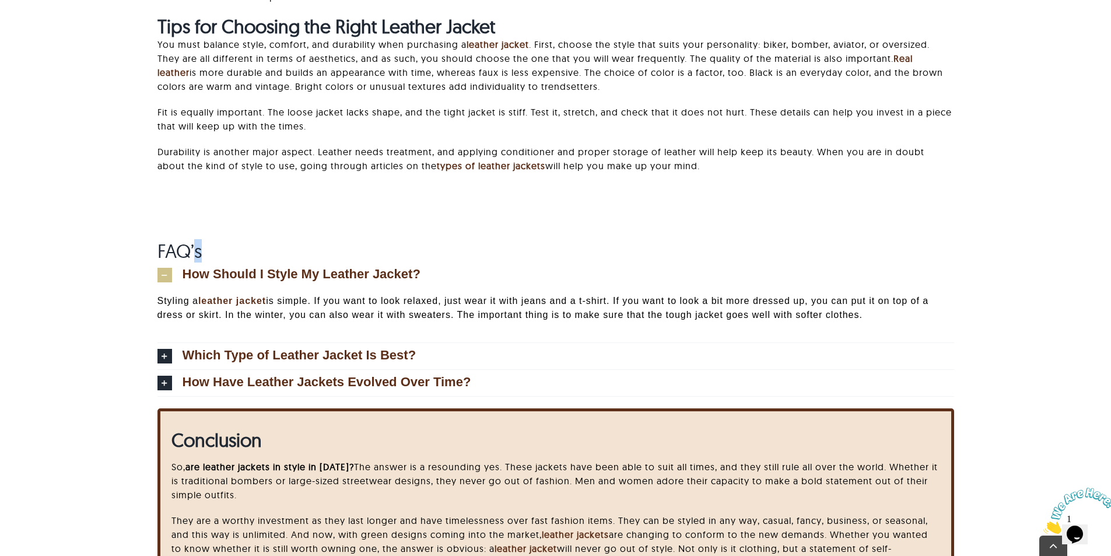
drag, startPoint x: 207, startPoint y: 251, endPoint x: 239, endPoint y: 254, distance: 32.8
click at [239, 254] on h2 "FAQ’s" at bounding box center [556, 251] width 797 height 22
drag, startPoint x: 150, startPoint y: 251, endPoint x: 246, endPoint y: 251, distance: 95.7
click at [459, 167] on strong "types of leather jackets" at bounding box center [491, 166] width 109 height 12
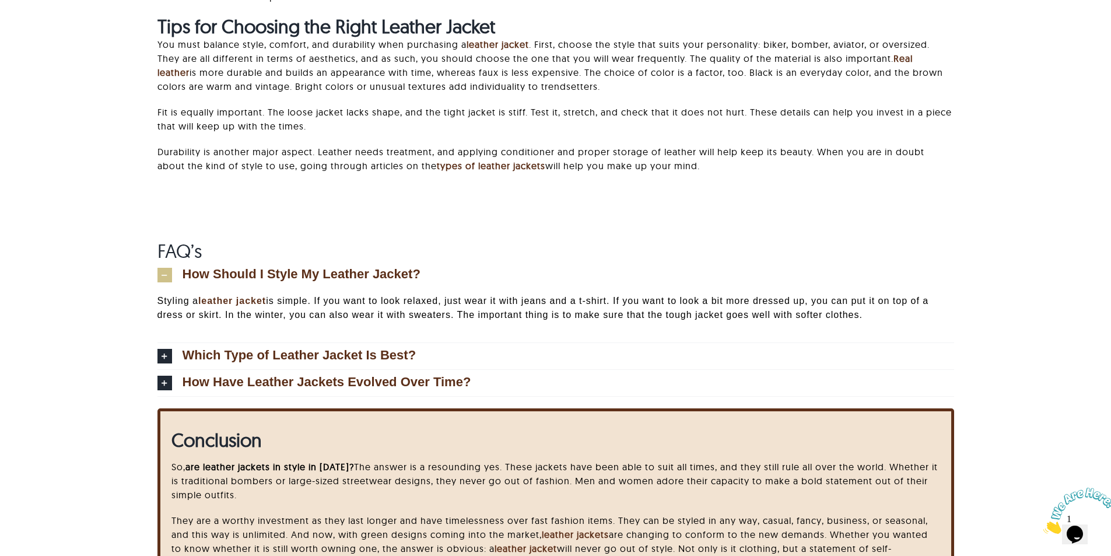
drag, startPoint x: 158, startPoint y: 244, endPoint x: 305, endPoint y: 244, distance: 147.0
click at [305, 244] on h2 "FAQ’s" at bounding box center [556, 251] width 797 height 22
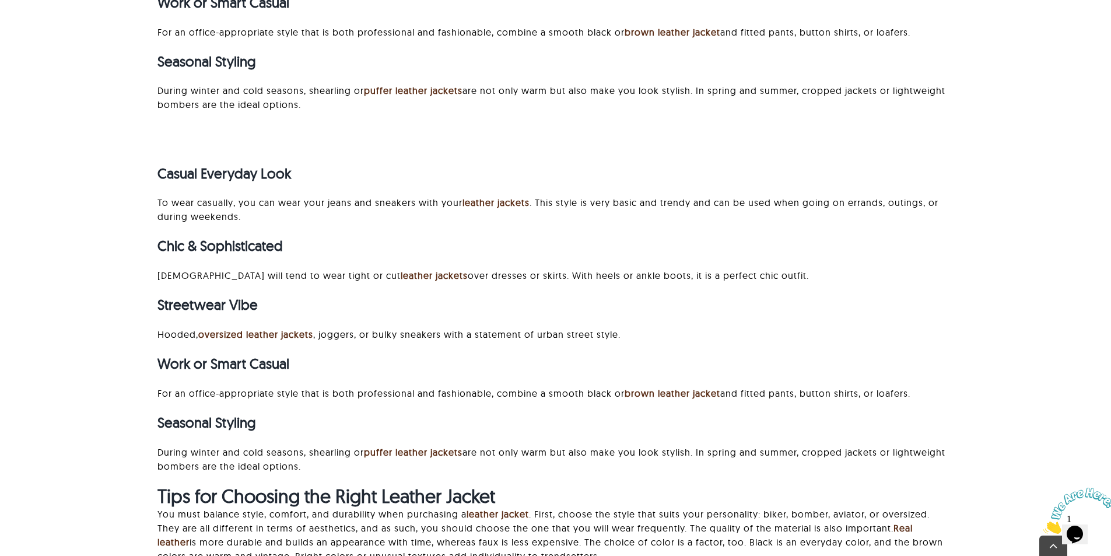
scroll to position [3811, 0]
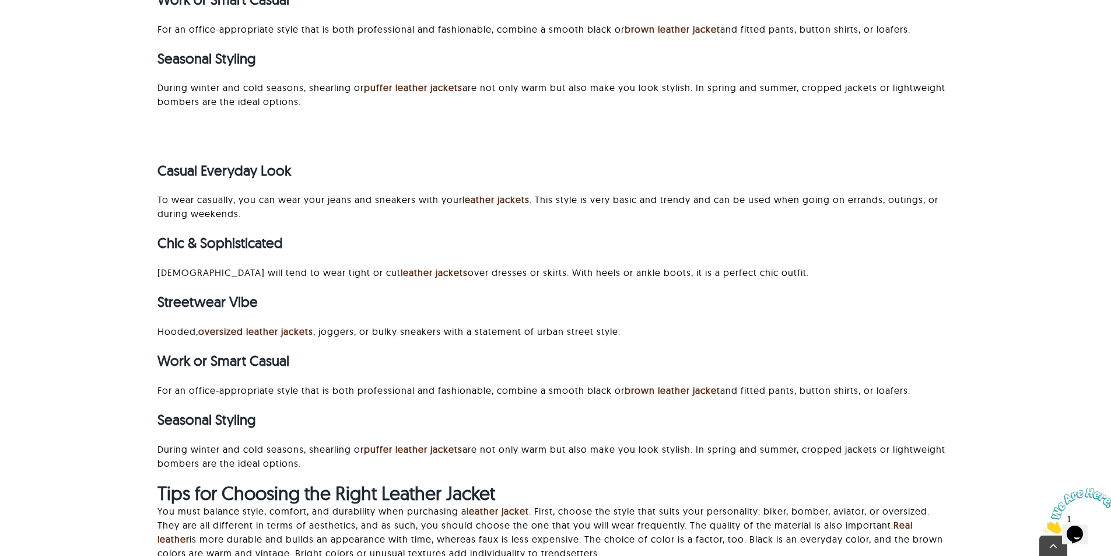
drag, startPoint x: 151, startPoint y: 176, endPoint x: 865, endPoint y: 461, distance: 768.6
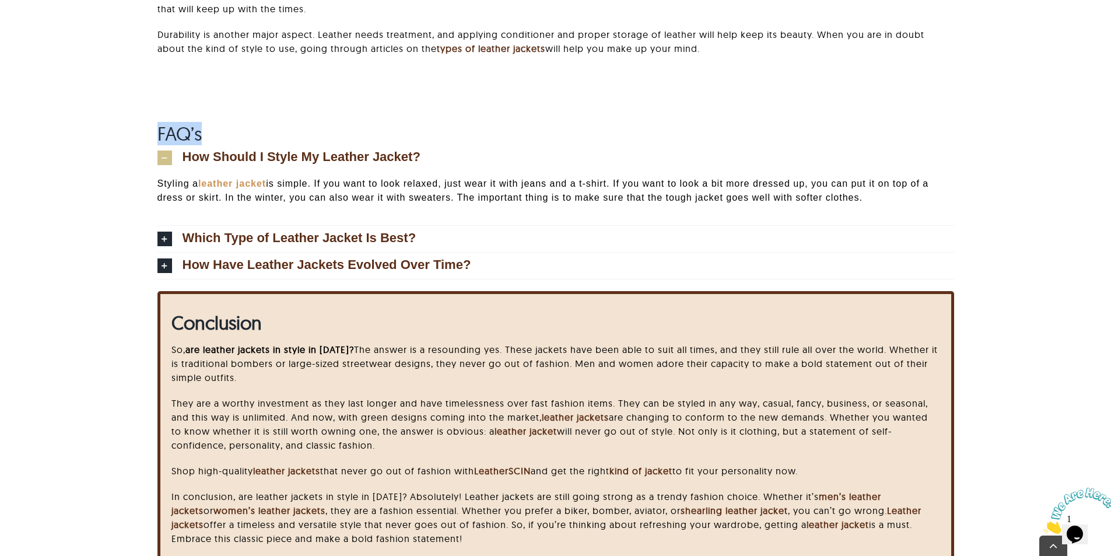
scroll to position [4570, 0]
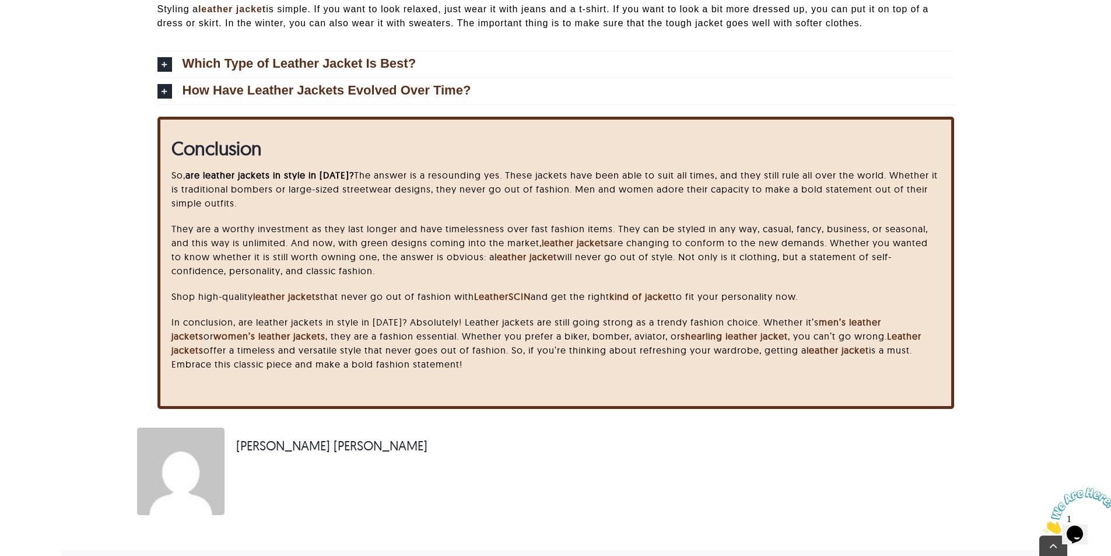
drag, startPoint x: 166, startPoint y: 323, endPoint x: 677, endPoint y: 389, distance: 515.3
click at [677, 389] on div "Conclusion So, are leather jackets in style in 2025? The answer is a resounding…" at bounding box center [555, 262] width 799 height 263
click at [156, 314] on div "Conclusion So, are leather jackets in style in 2025? The answer is a resounding…" at bounding box center [555, 272] width 989 height 311
drag, startPoint x: 163, startPoint y: 317, endPoint x: 635, endPoint y: 391, distance: 477.2
click at [635, 391] on div "Conclusion So, are leather jackets in style in 2025? The answer is a resounding…" at bounding box center [555, 262] width 799 height 263
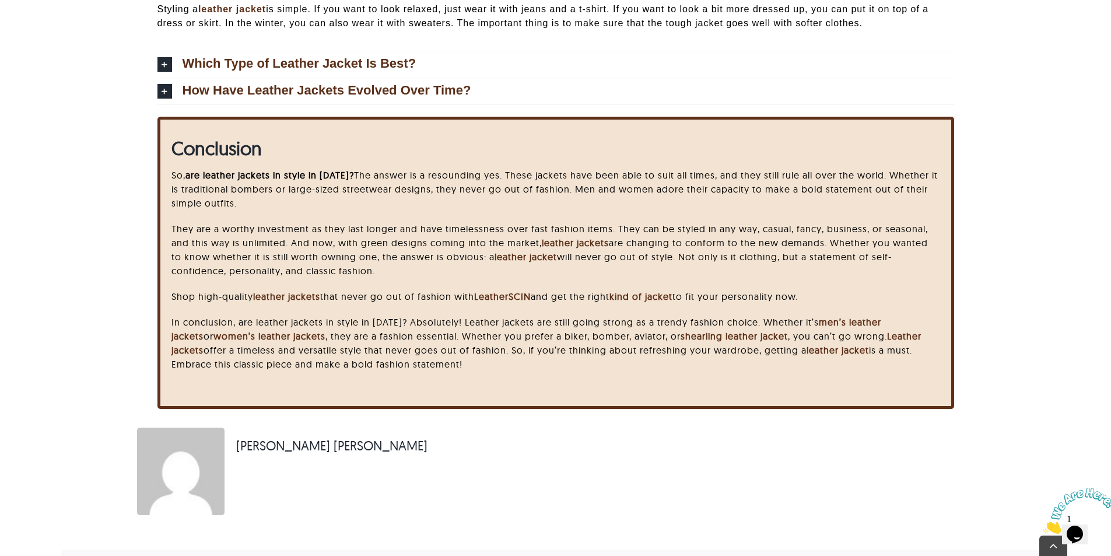
click at [229, 310] on div "So, are leather jackets in style in 2025? The answer is a resounding yes. These…" at bounding box center [556, 275] width 768 height 215
drag, startPoint x: 166, startPoint y: 317, endPoint x: 576, endPoint y: 370, distance: 414.2
click at [576, 370] on div "Conclusion So, are leather jackets in style in 2025? The answer is a resounding…" at bounding box center [555, 256] width 799 height 251
click at [576, 370] on p "In conclusion, are leather jackets in style in 2025? Absolutely! Leather jacket…" at bounding box center [556, 343] width 768 height 56
drag, startPoint x: 169, startPoint y: 317, endPoint x: 553, endPoint y: 367, distance: 387.6
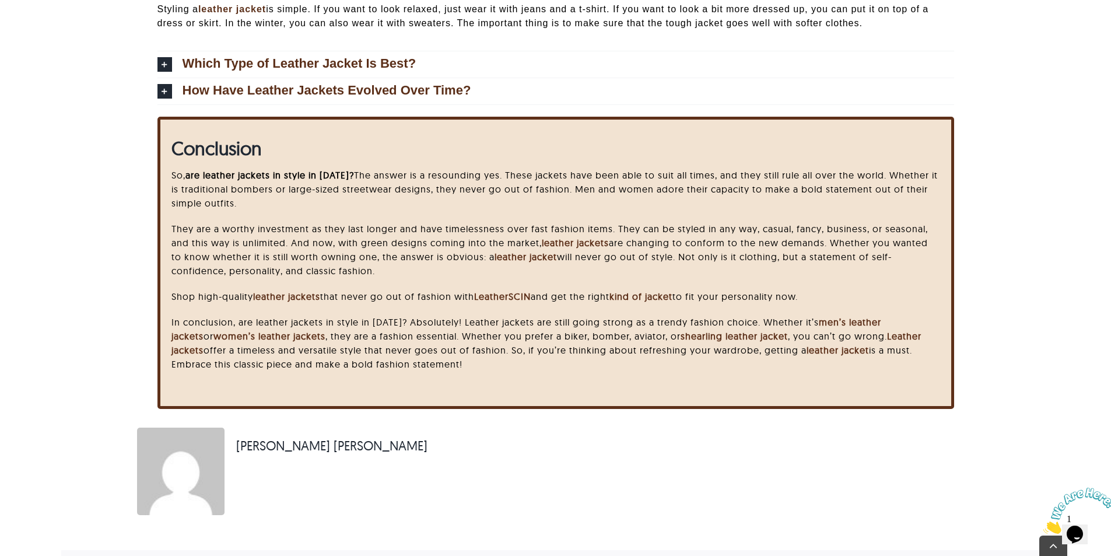
click at [553, 367] on div "Conclusion So, are leather jackets in style in 2025? The answer is a resounding…" at bounding box center [555, 256] width 799 height 251
click at [480, 368] on p "In conclusion, are leather jackets in style in 2025? Absolutely! Leather jacket…" at bounding box center [556, 343] width 768 height 56
drag, startPoint x: 476, startPoint y: 363, endPoint x: 186, endPoint y: 317, distance: 294.1
click at [186, 317] on p "In conclusion, are leather jackets in style in 2025? Absolutely! Leather jacket…" at bounding box center [556, 343] width 768 height 56
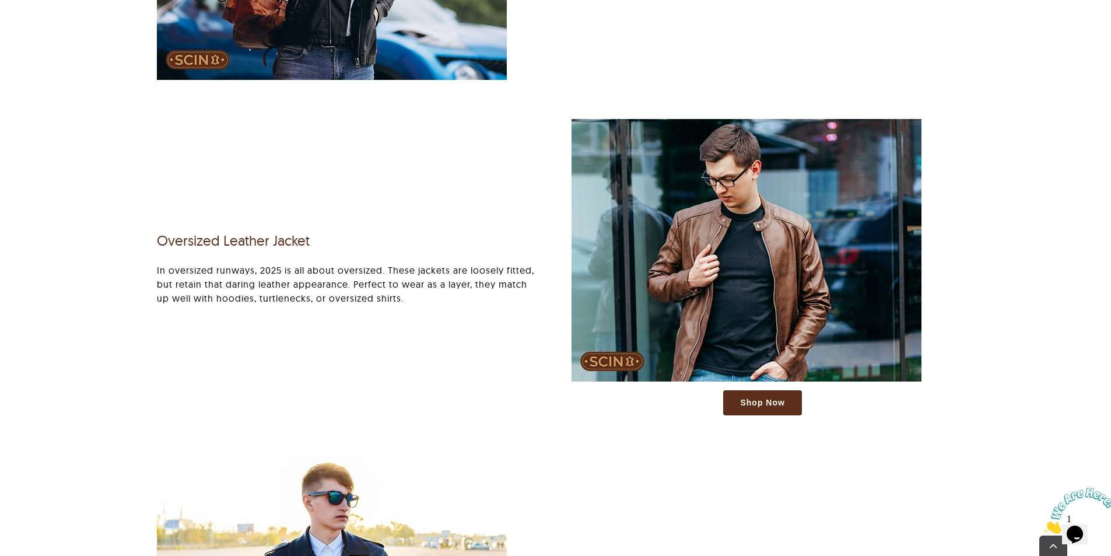
scroll to position [2334, 0]
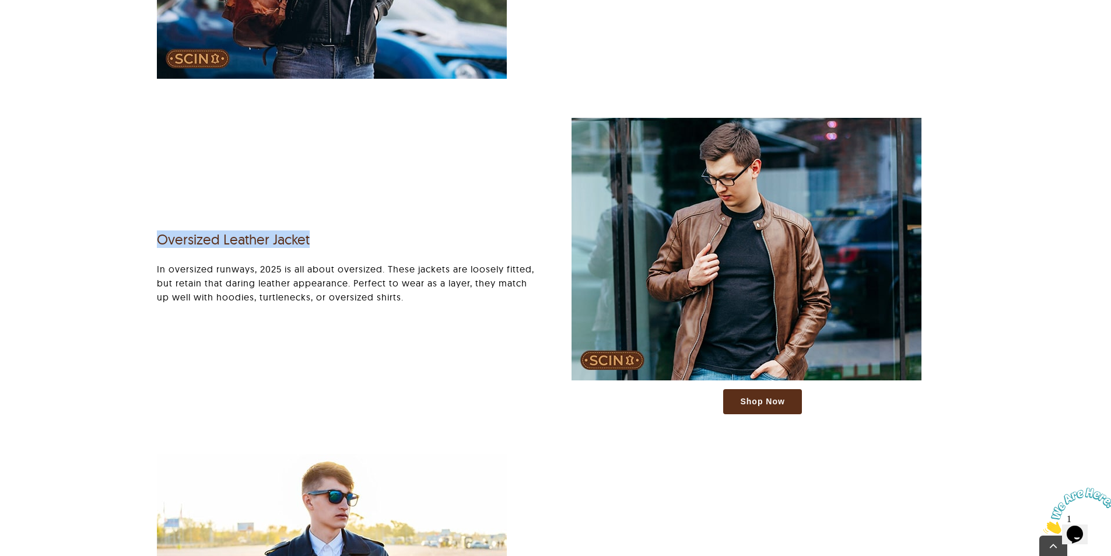
drag, startPoint x: 125, startPoint y: 240, endPoint x: 432, endPoint y: 241, distance: 306.9
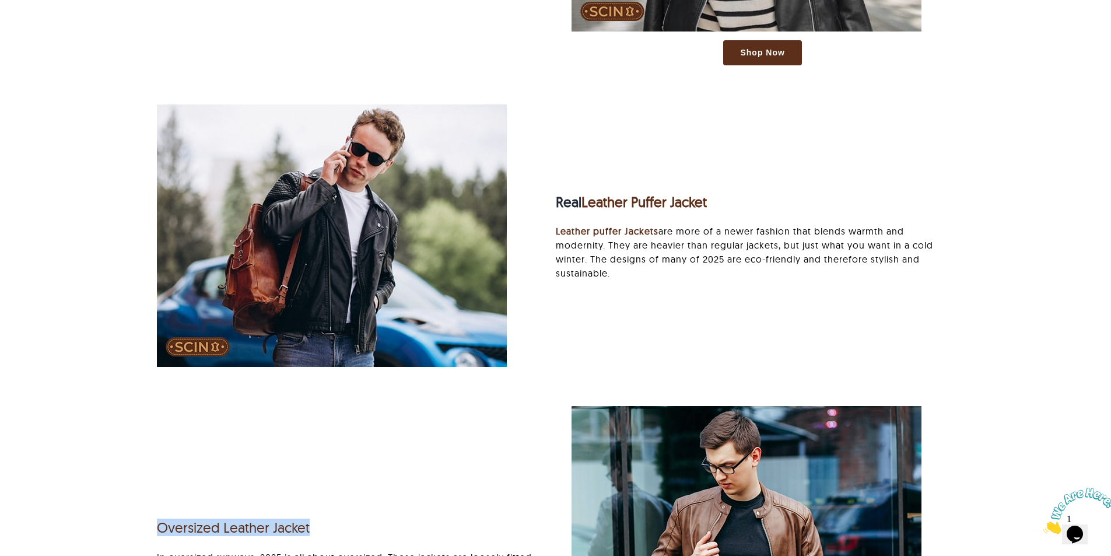
scroll to position [2042, 0]
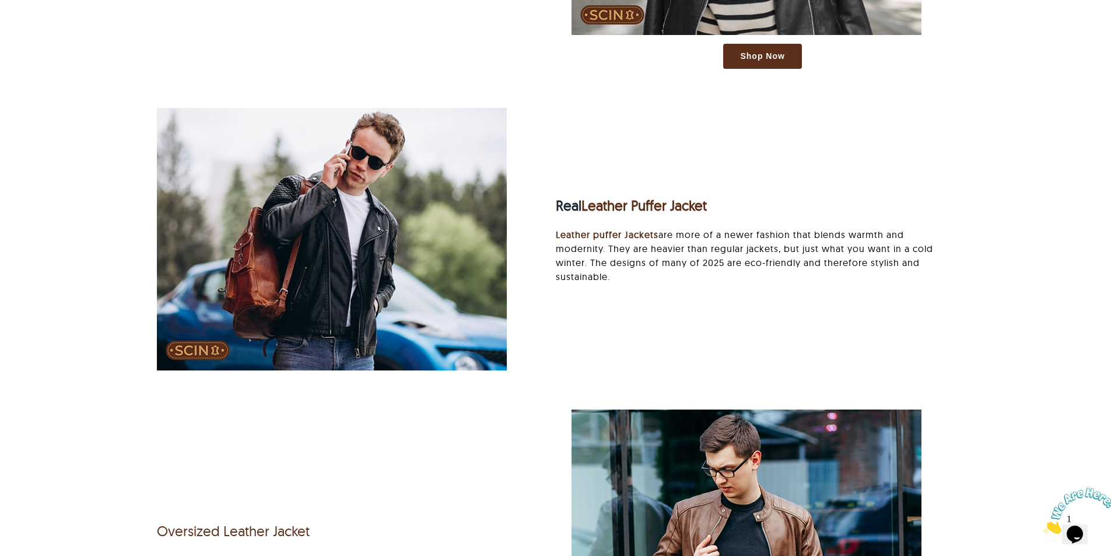
click at [519, 201] on div at bounding box center [348, 239] width 383 height 263
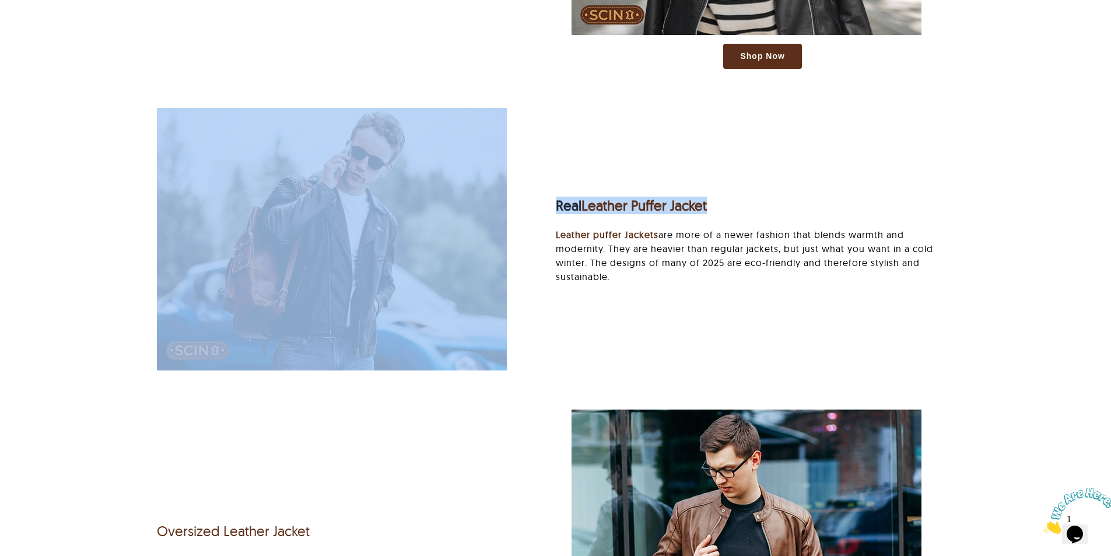
drag, startPoint x: 603, startPoint y: 207, endPoint x: 813, endPoint y: 207, distance: 209.4
click at [813, 207] on div "Real Leather Puffer Jacket Leather puffer Jackets are more of a newer fashion t…" at bounding box center [555, 245] width 829 height 274
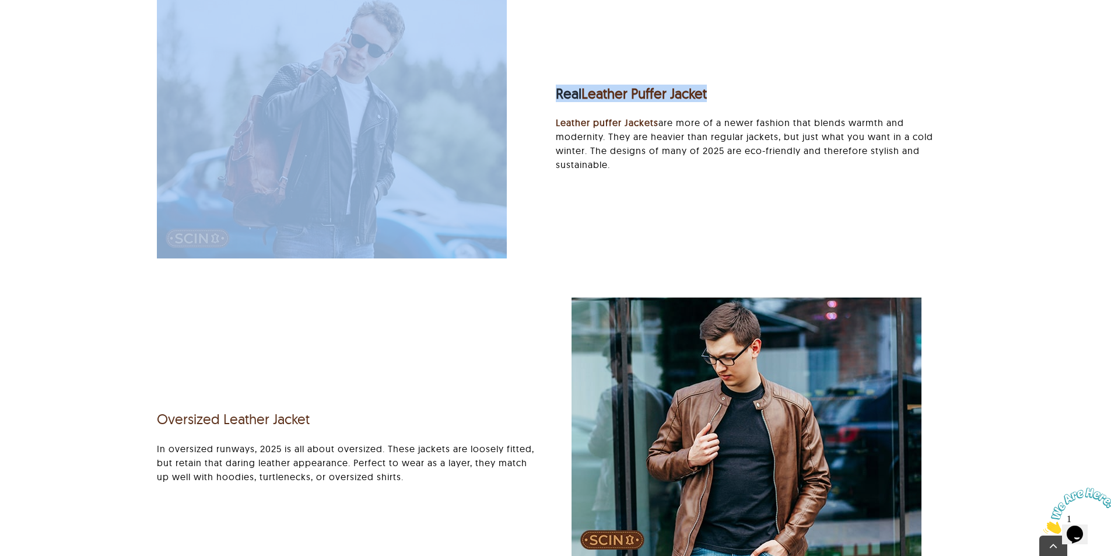
scroll to position [2159, 0]
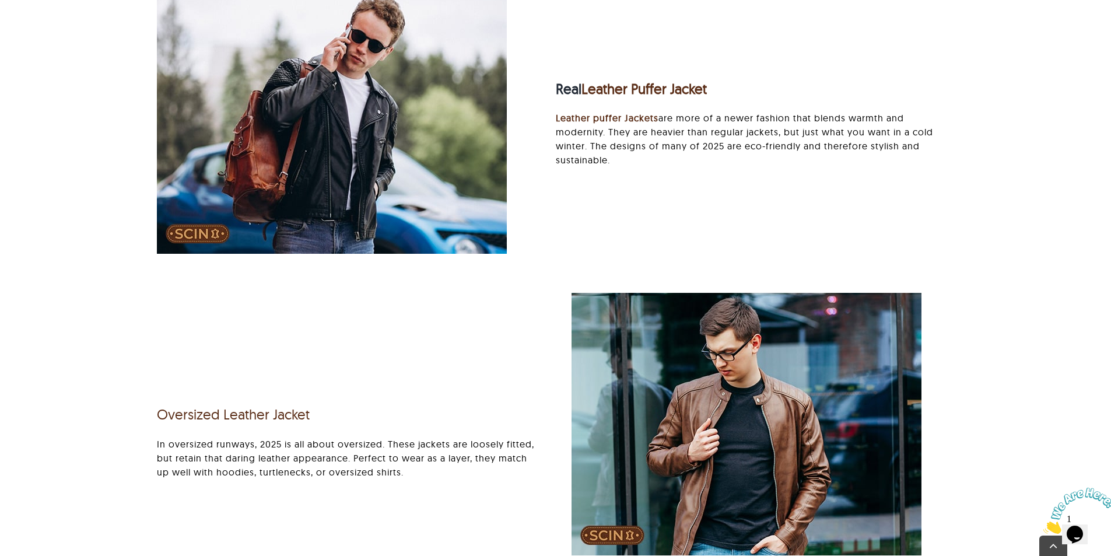
click at [636, 257] on div "Real Leather Puffer Jacket Leather puffer Jackets are more of a newer fashion t…" at bounding box center [555, 128] width 829 height 274
drag, startPoint x: 127, startPoint y: 408, endPoint x: 423, endPoint y: 408, distance: 295.8
click at [423, 408] on h3 "Oversized Leather Jacket" at bounding box center [348, 414] width 383 height 17
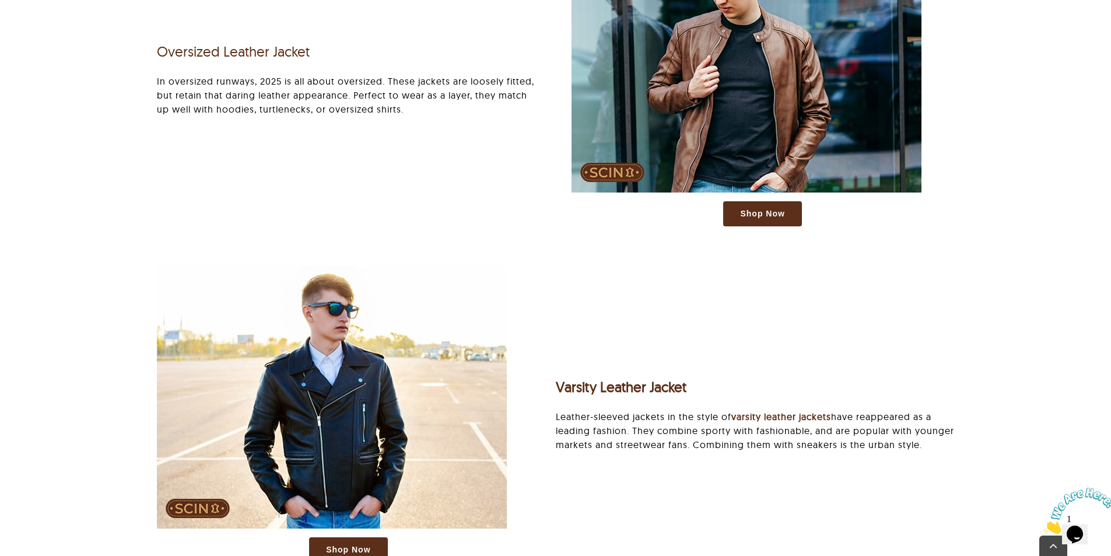
scroll to position [2567, 0]
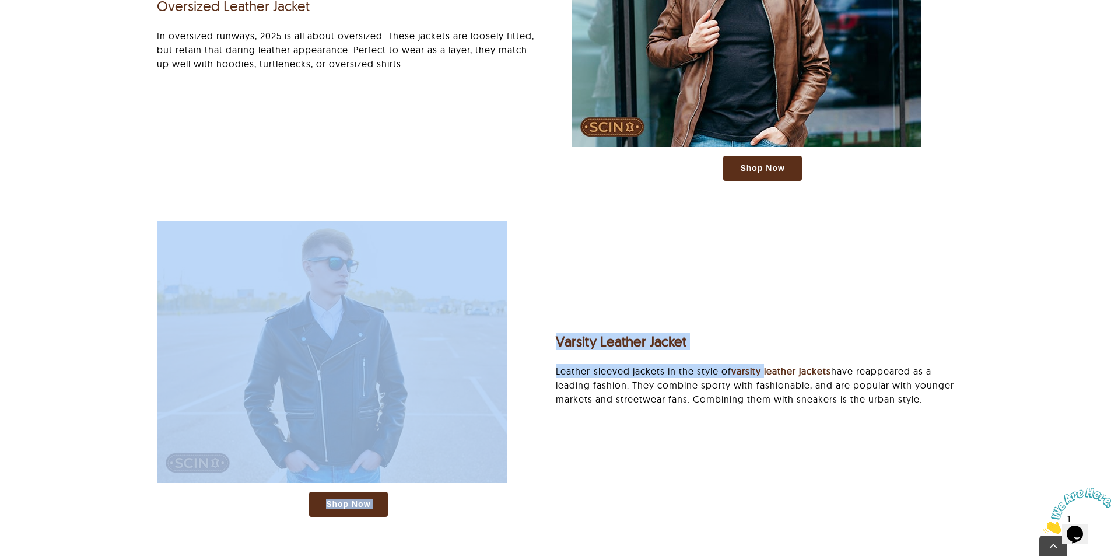
drag, startPoint x: 530, startPoint y: 358, endPoint x: 767, endPoint y: 355, distance: 236.9
click at [767, 355] on div "Shop Now Varsity Leather Jacket Leather-sleeved jackets in the style of varsity…" at bounding box center [555, 375] width 829 height 308
click at [761, 361] on div "Varsity Leather Jacket Leather-sleeved jackets in the style of varsity leather …" at bounding box center [755, 368] width 398 height 99
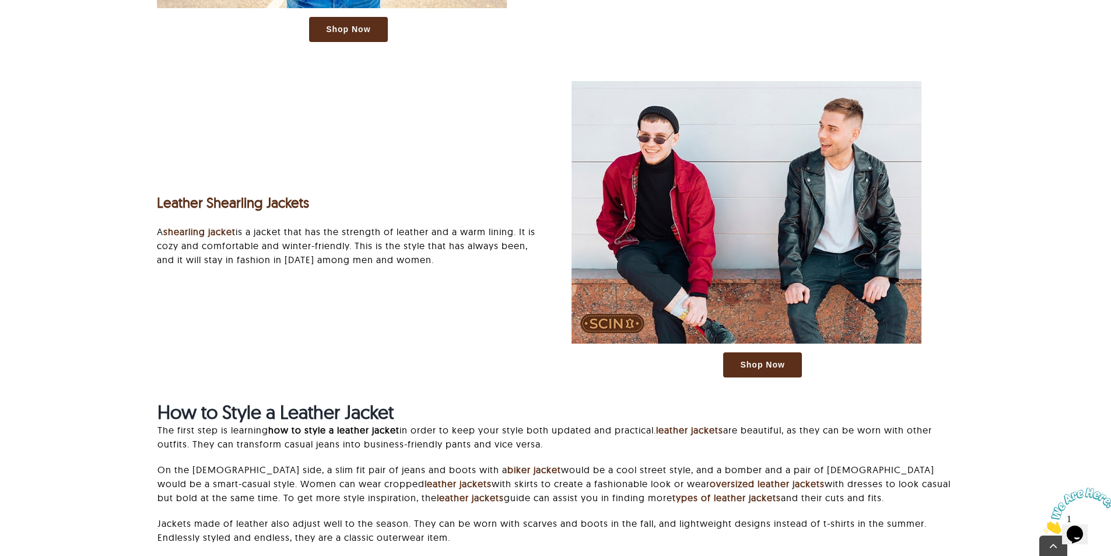
scroll to position [3209, 0]
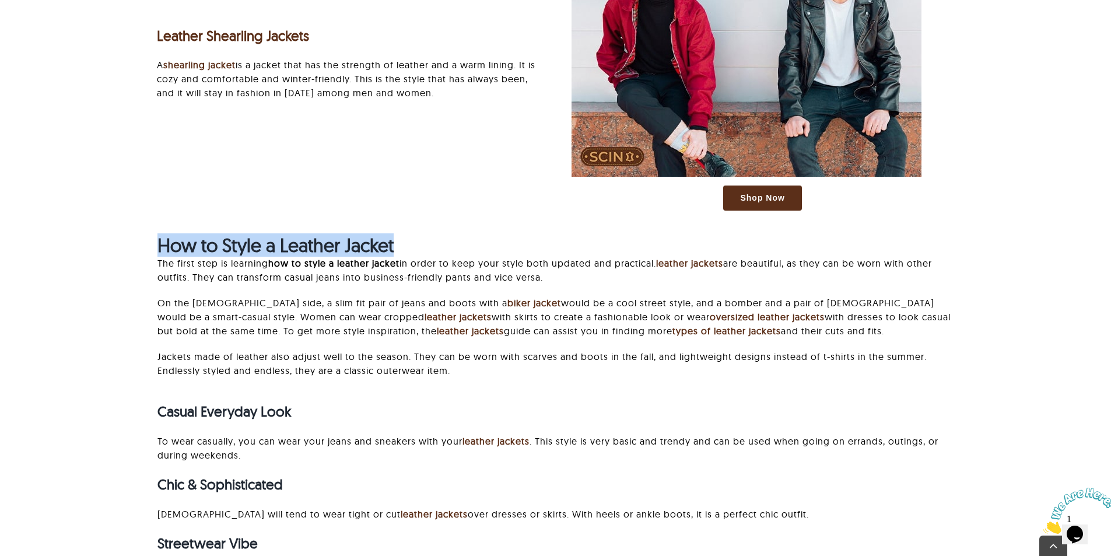
drag, startPoint x: 150, startPoint y: 249, endPoint x: 523, endPoint y: 251, distance: 373.4
click at [294, 263] on strong "how to style a leather jacket" at bounding box center [333, 263] width 131 height 12
drag, startPoint x: 158, startPoint y: 252, endPoint x: 526, endPoint y: 249, distance: 368.1
click at [526, 249] on h2 "How to Style a Leather Jacket" at bounding box center [556, 245] width 797 height 22
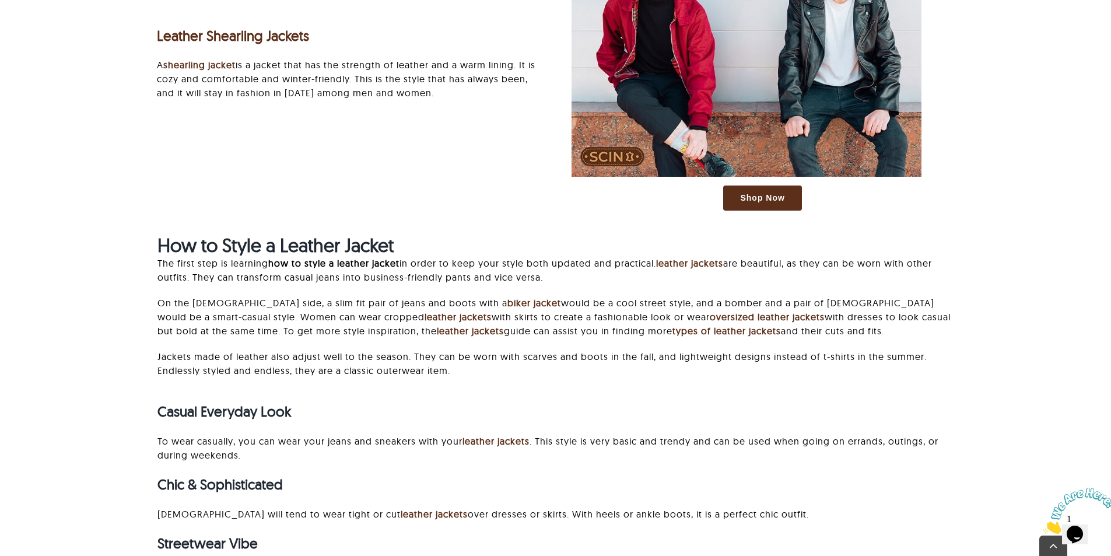
click at [461, 263] on p "The first step is learning how to style a leather jacket in order to keep your …" at bounding box center [556, 270] width 797 height 28
drag, startPoint x: 966, startPoint y: 0, endPoint x: 718, endPoint y: 335, distance: 417.0
click at [718, 335] on p "On the male side, a slim fit pair of jeans and boots with a biker jacket would …" at bounding box center [556, 317] width 797 height 42
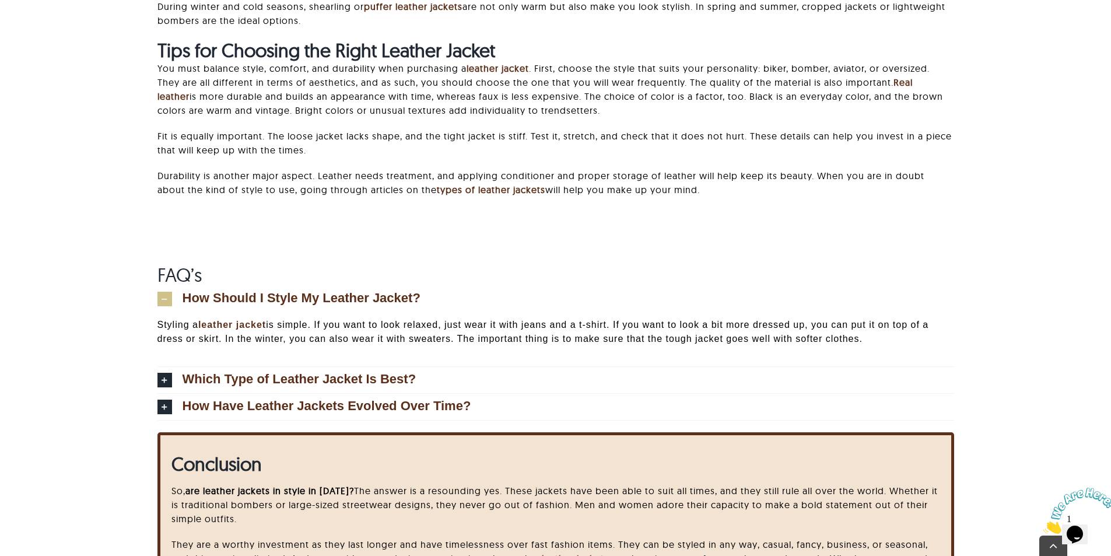
scroll to position [4259, 0]
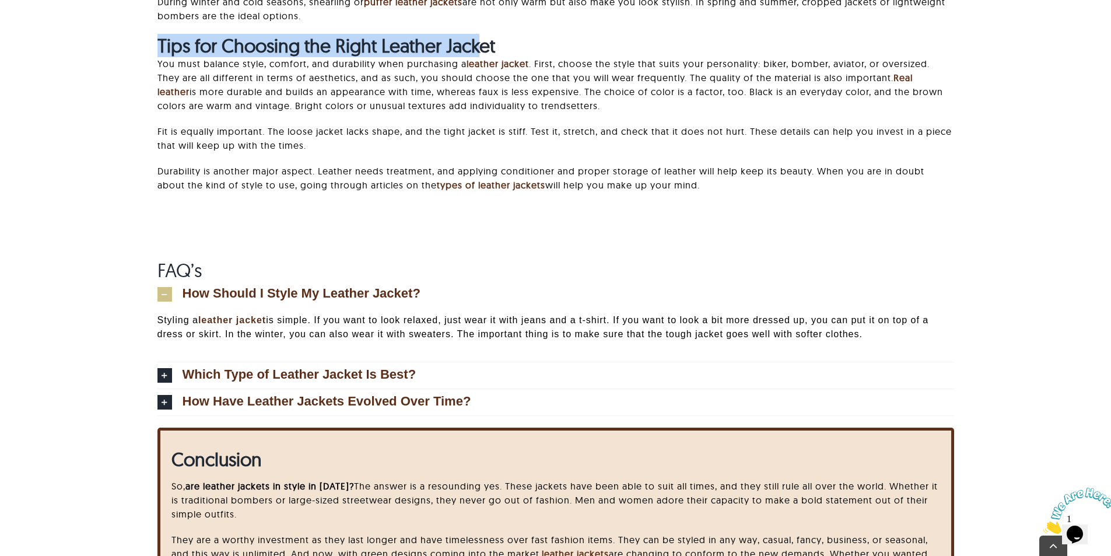
drag, startPoint x: 149, startPoint y: 41, endPoint x: 482, endPoint y: 44, distance: 333.1
click at [484, 44] on strong "Tips for Choosing the Right Leather Jacket" at bounding box center [327, 45] width 338 height 23
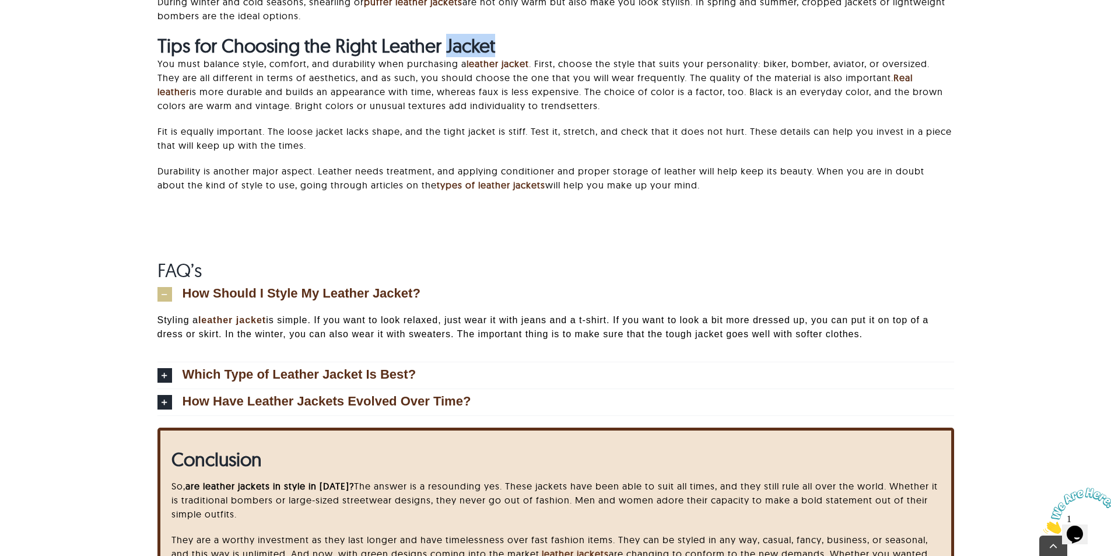
click at [484, 44] on strong "Tips for Choosing the Right Leather Jacket" at bounding box center [327, 45] width 338 height 23
drag, startPoint x: 484, startPoint y: 44, endPoint x: 428, endPoint y: 50, distance: 56.4
click at [428, 50] on strong "Tips for Choosing the Right Leather Jacket" at bounding box center [327, 45] width 338 height 23
click at [243, 292] on span "How Should I Style My Leather Jacket?" at bounding box center [302, 293] width 238 height 13
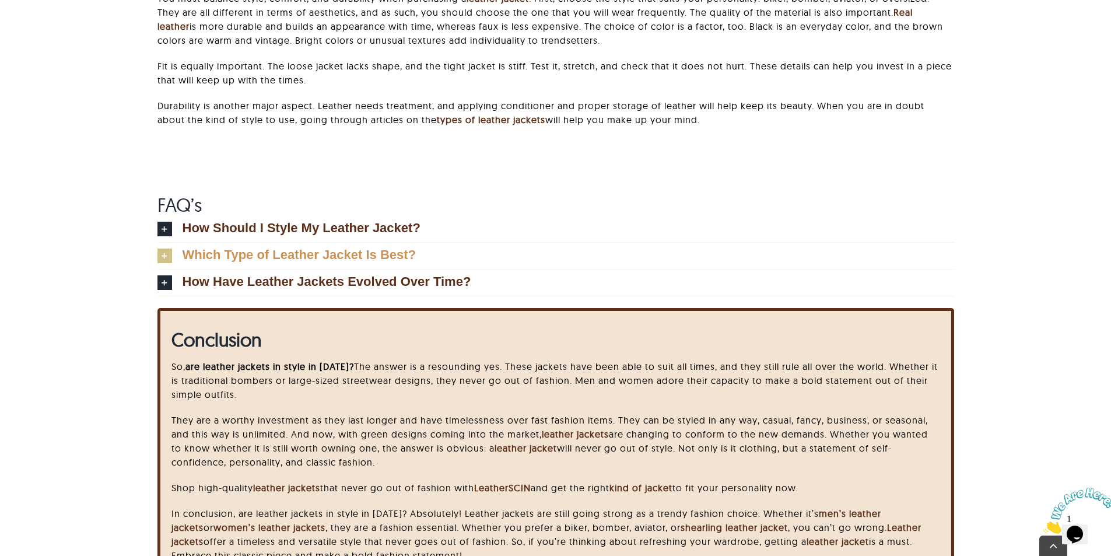
scroll to position [4439, 0]
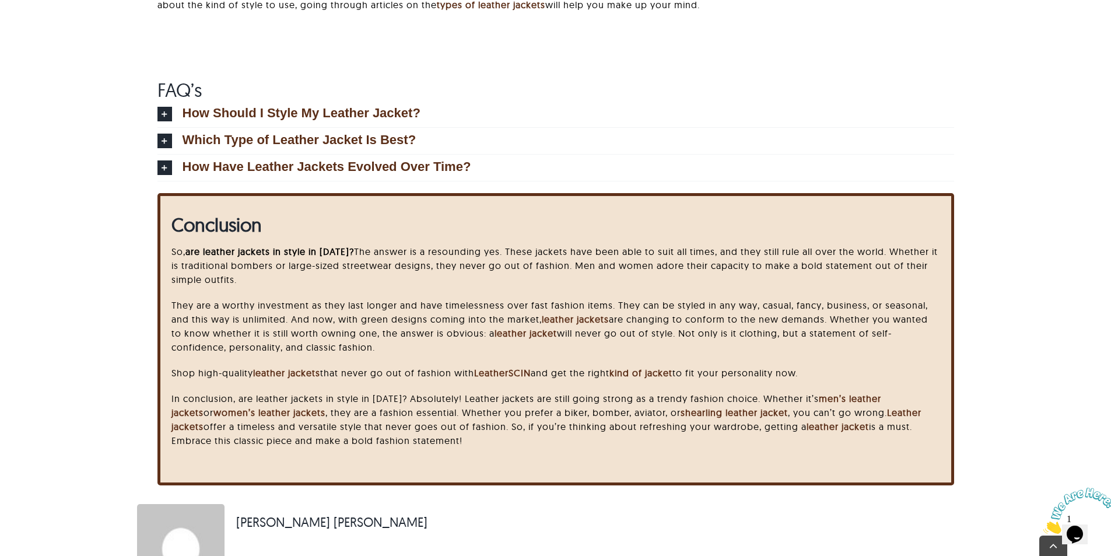
drag, startPoint x: 165, startPoint y: 396, endPoint x: 558, endPoint y: 450, distance: 396.3
click at [558, 450] on div "Conclusion So, are leather jackets in style in 2025? The answer is a resounding…" at bounding box center [555, 333] width 799 height 251
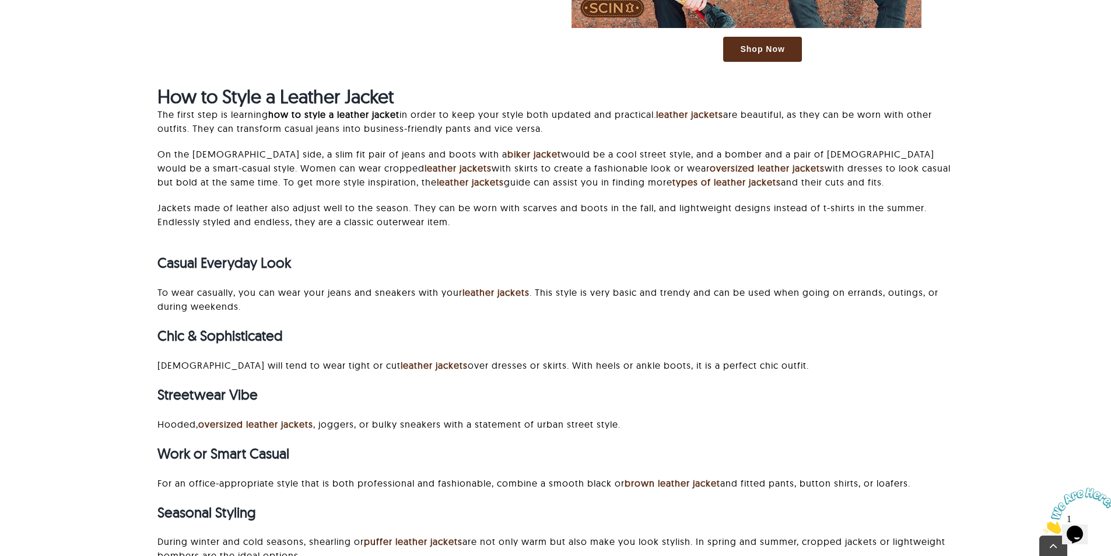
scroll to position [3447, 0]
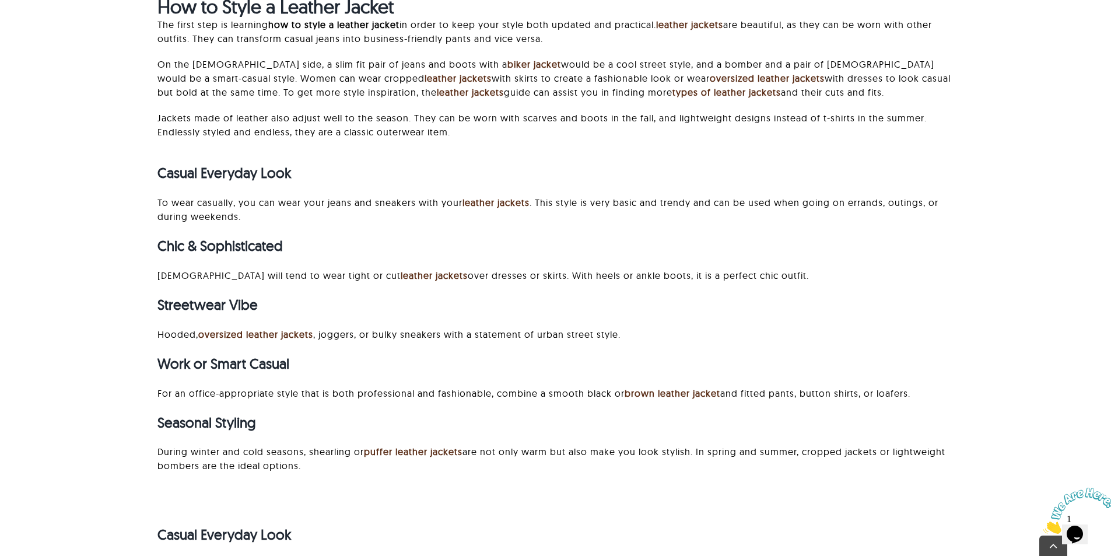
drag, startPoint x: 152, startPoint y: 183, endPoint x: 593, endPoint y: 478, distance: 531.2
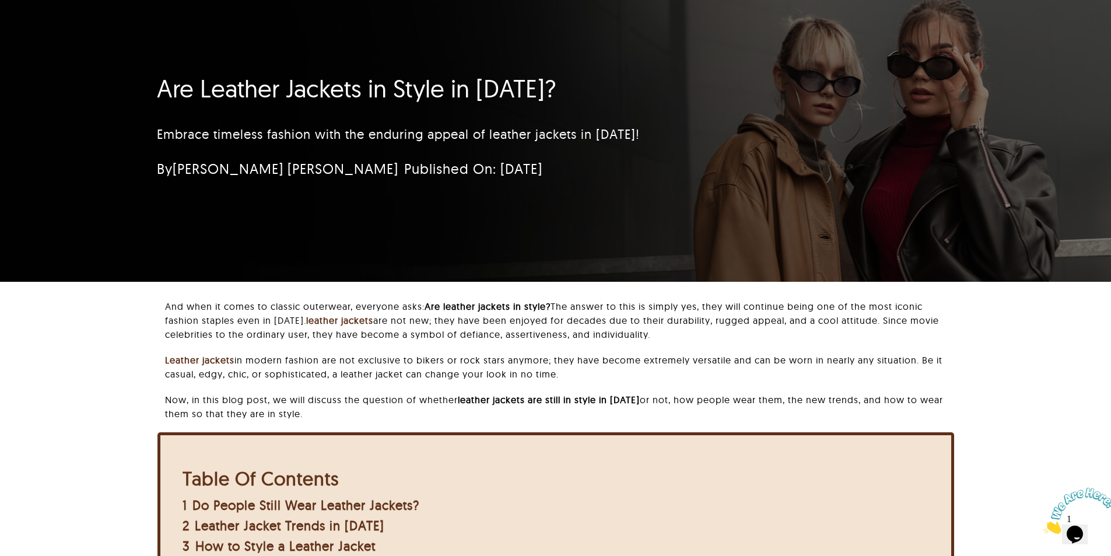
scroll to position [0, 0]
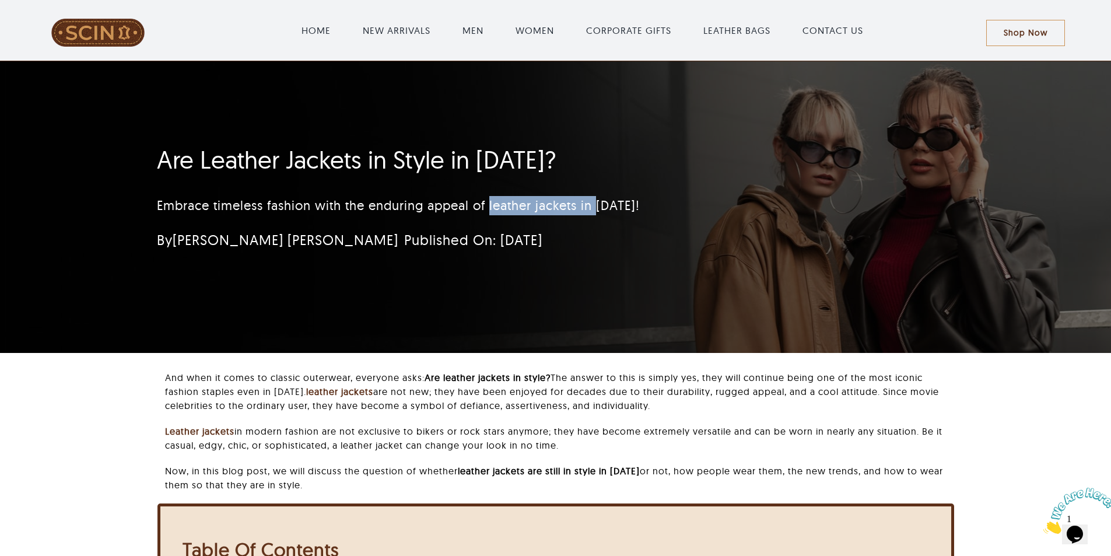
drag, startPoint x: 491, startPoint y: 209, endPoint x: 603, endPoint y: 209, distance: 112.0
click at [603, 209] on p "Embrace timeless fashion with the enduring appeal of leather jackets in 2025!" at bounding box center [486, 205] width 659 height 19
click at [539, 209] on p "Embrace timeless fashion with the enduring appeal of leather jackets in 2025!" at bounding box center [486, 205] width 659 height 19
click at [495, 196] on p "Embrace timeless fashion with the enduring appeal of leather jackets in 2025!" at bounding box center [486, 205] width 659 height 19
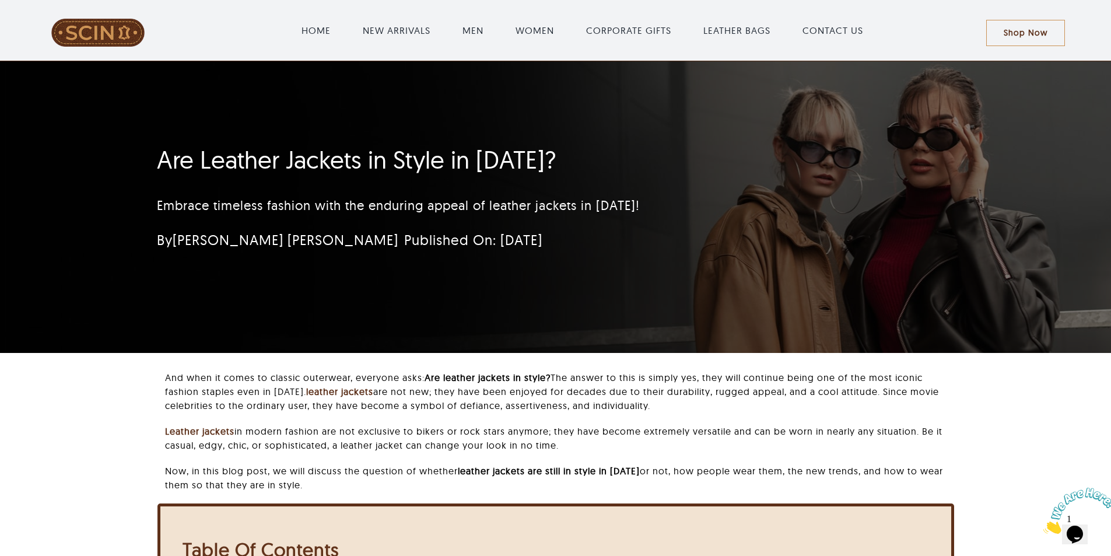
click at [376, 212] on p "Embrace timeless fashion with the enduring appeal of leather jackets in 2025!" at bounding box center [486, 205] width 659 height 19
drag, startPoint x: 108, startPoint y: 199, endPoint x: 718, endPoint y: 191, distance: 610.3
click at [718, 191] on div "Are Leather Jackets in Style in 2025? Embrace timeless fashion with the endurin…" at bounding box center [555, 207] width 1111 height 292
click at [416, 224] on div "Embrace timeless fashion with the enduring appeal of leather jackets in 2025!" at bounding box center [486, 205] width 659 height 45
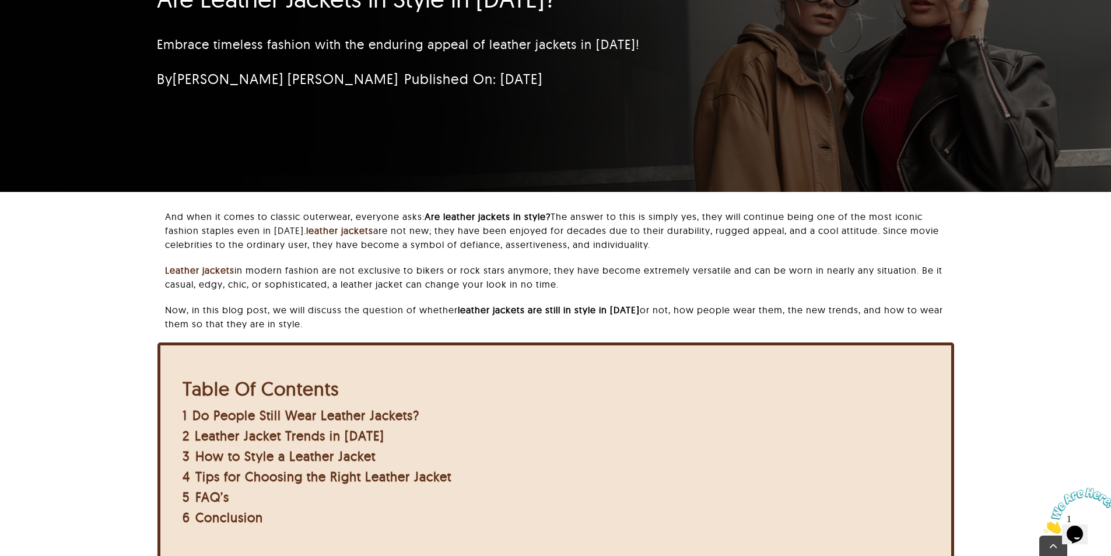
scroll to position [175, 0]
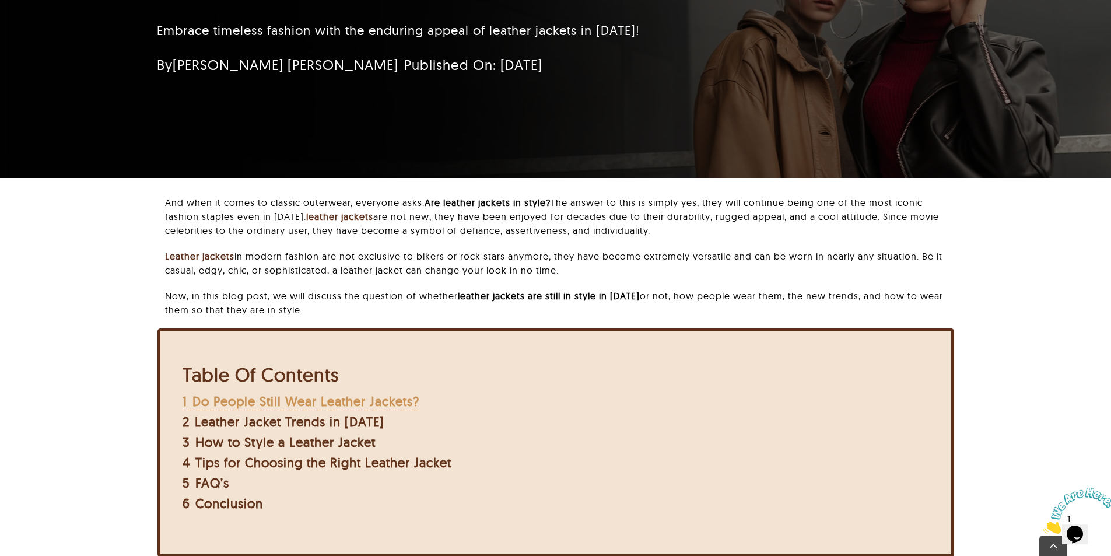
click at [287, 394] on span "Do People Still Wear Leather Jackets?" at bounding box center [306, 401] width 227 height 16
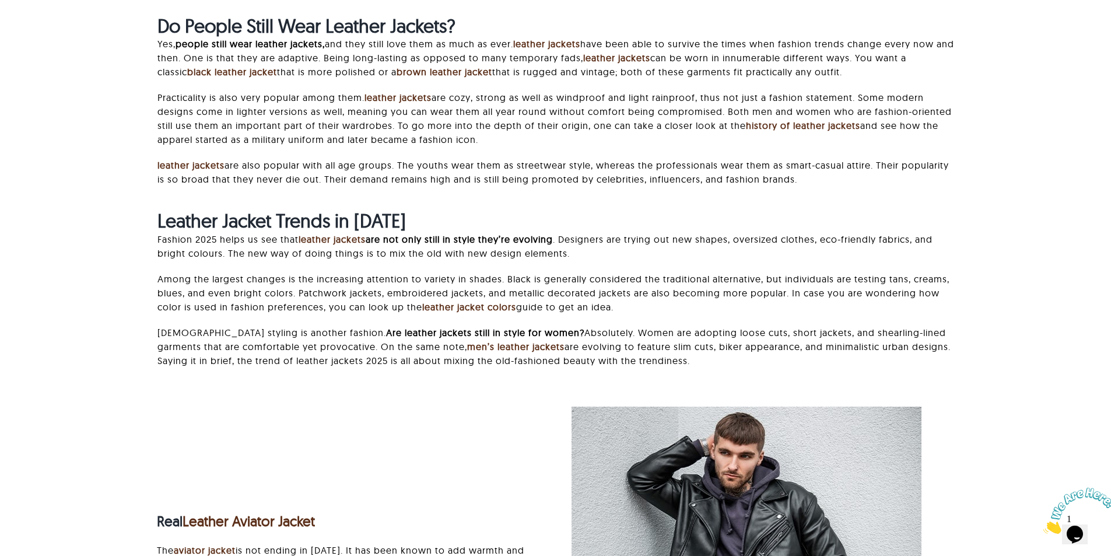
scroll to position [561, 0]
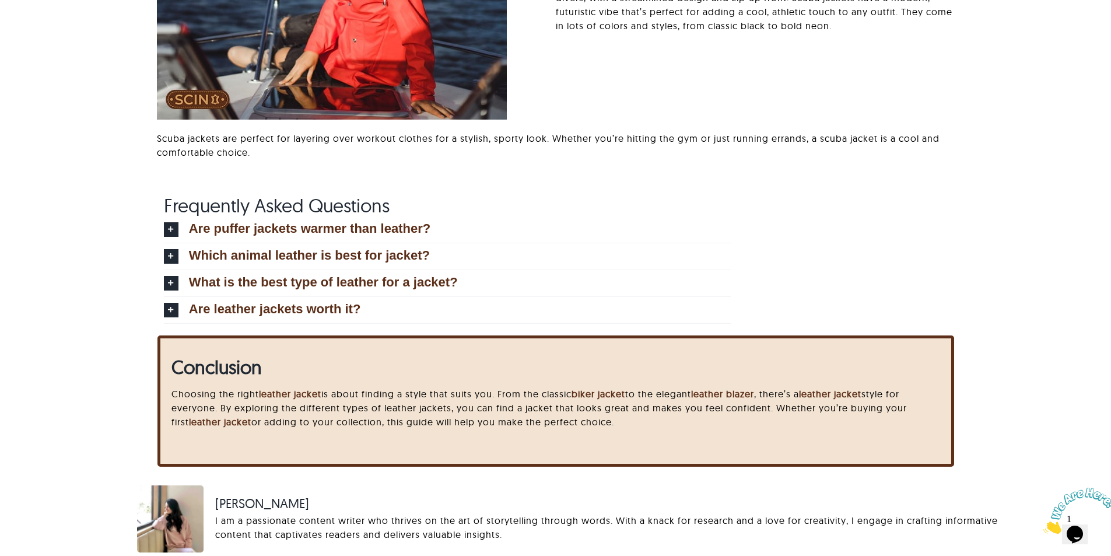
scroll to position [8076, 0]
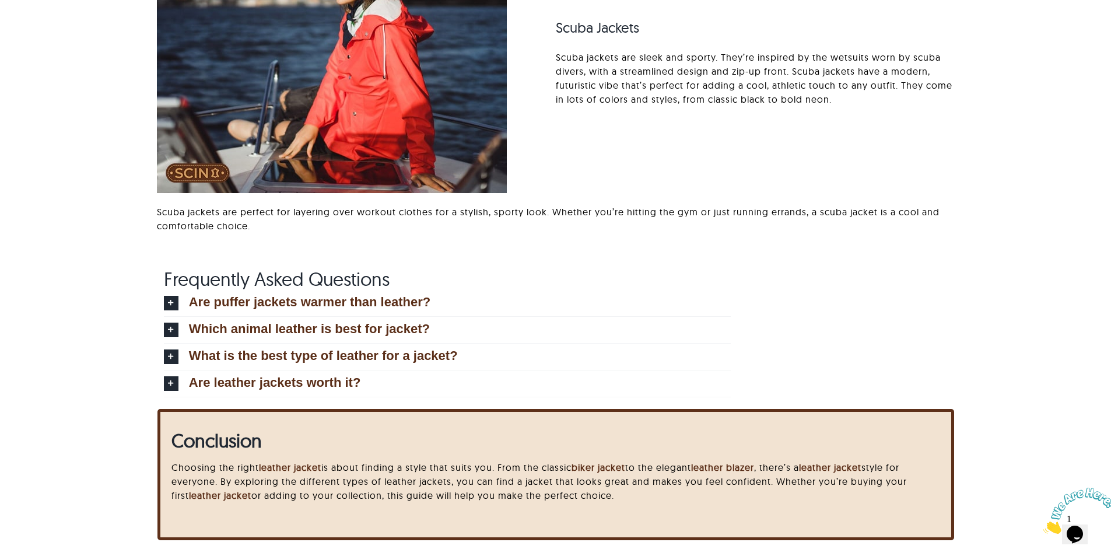
scroll to position [7969, 0]
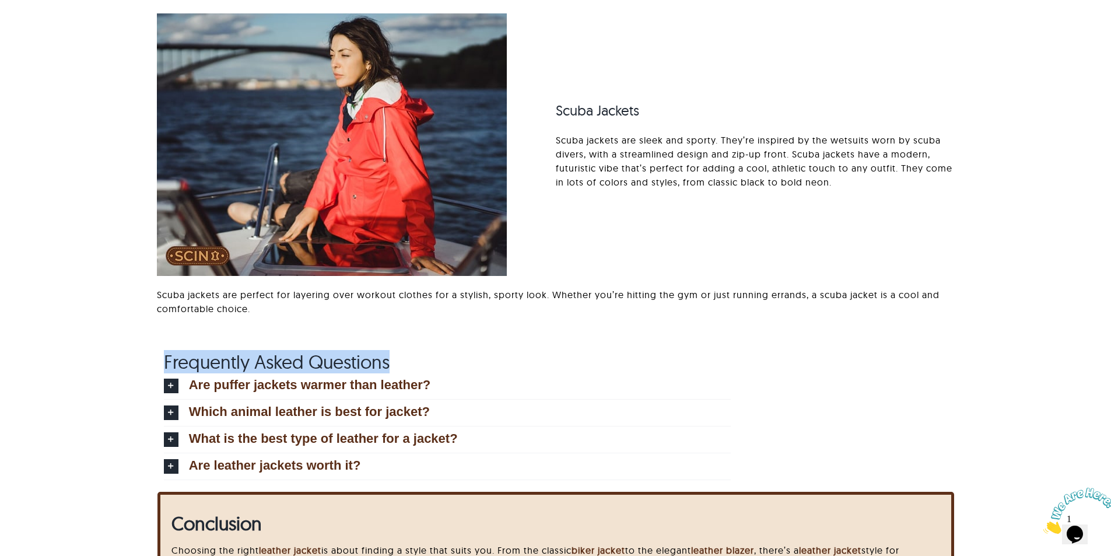
drag, startPoint x: 142, startPoint y: 354, endPoint x: 559, endPoint y: 354, distance: 417.7
click at [559, 354] on div "Frequently Asked Questions Are puffer jackets warmer than leather? Yes, puffer …" at bounding box center [555, 421] width 989 height 141
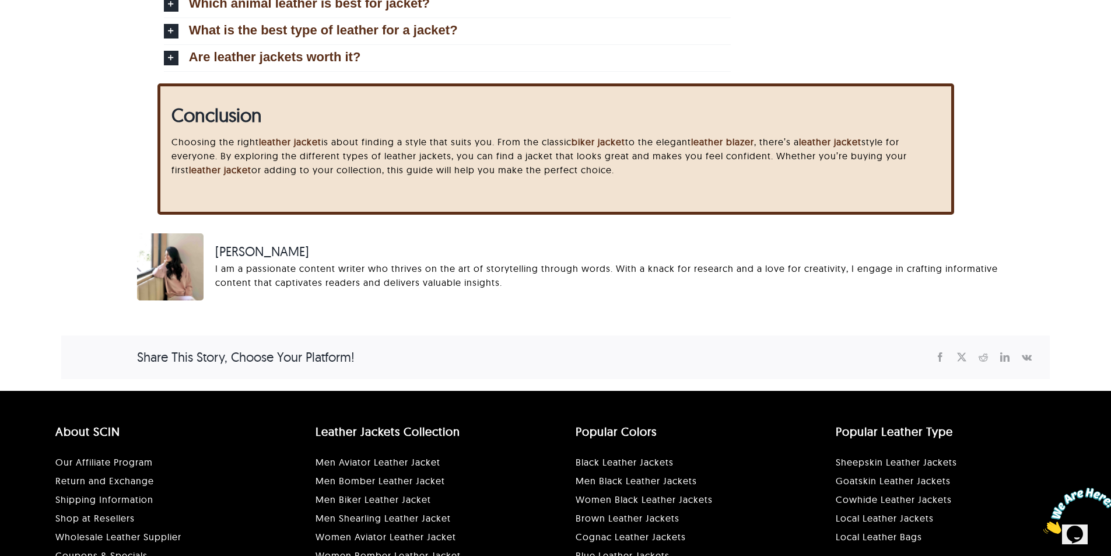
scroll to position [8203, 0]
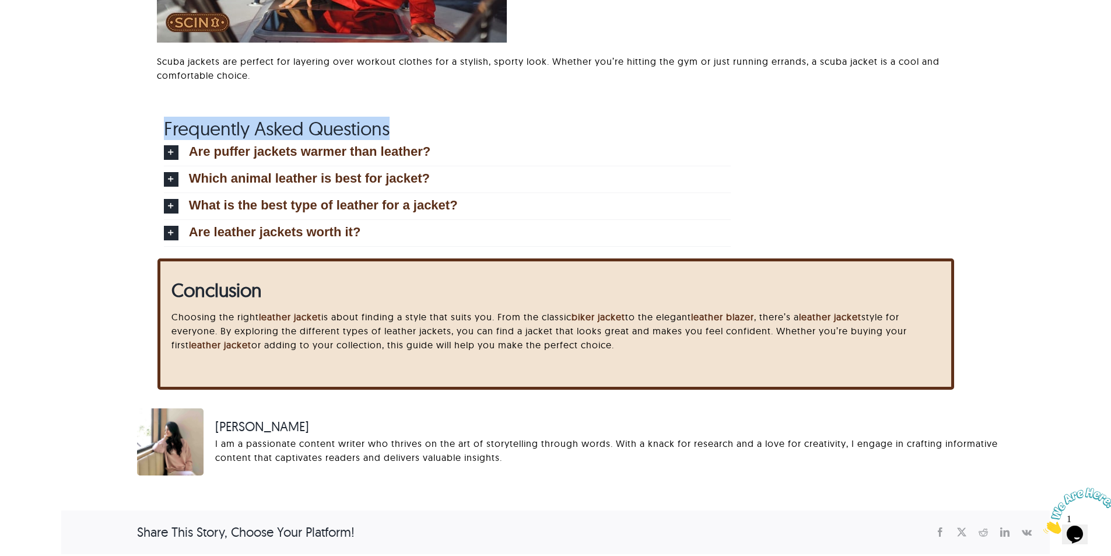
click at [128, 117] on div "Frequently Asked Questions Are puffer jackets warmer than leather? Yes, puffer …" at bounding box center [555, 187] width 989 height 141
click at [193, 123] on span "Frequently Asked Questions" at bounding box center [277, 128] width 226 height 23
copy div "Frequently Asked Questions"
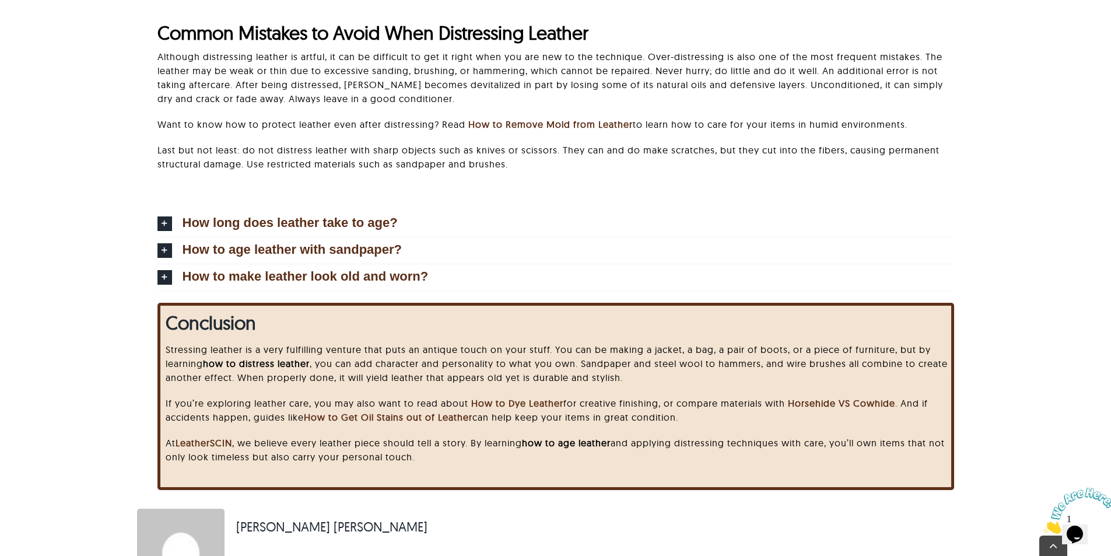
scroll to position [2975, 0]
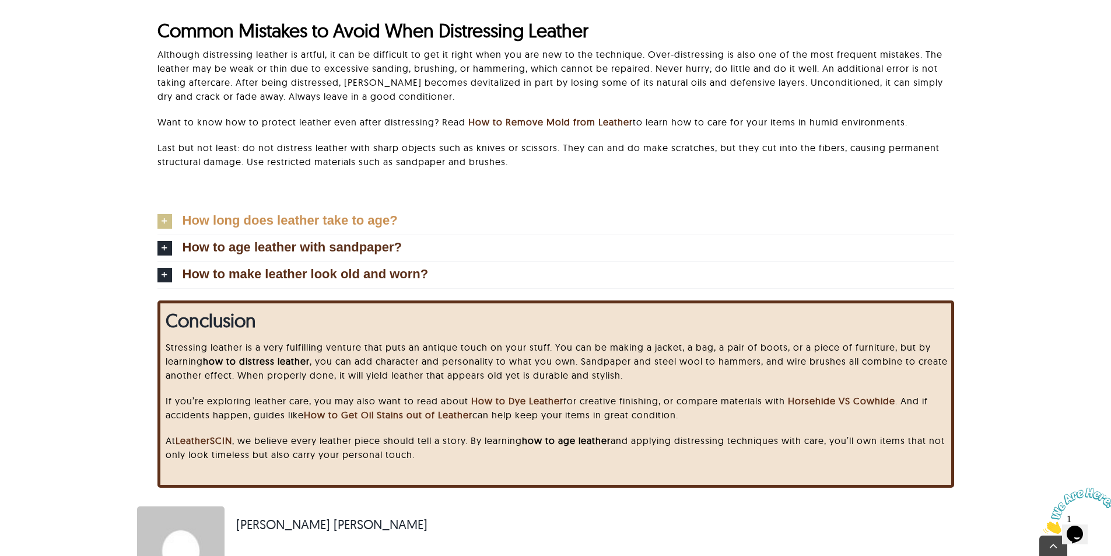
click at [282, 228] on link "How long does leather take to age?" at bounding box center [556, 221] width 797 height 26
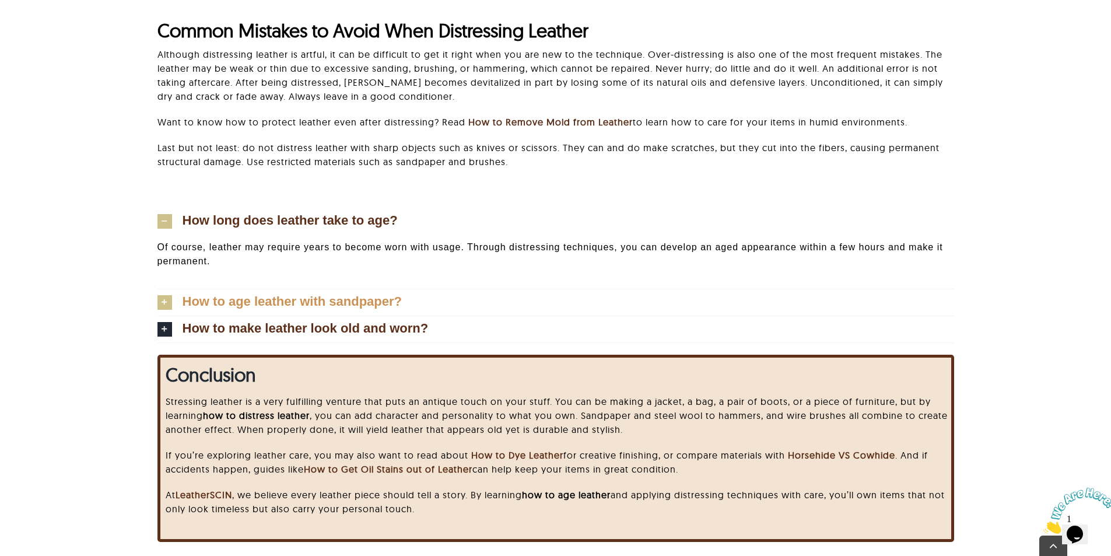
click at [341, 308] on span "How to age leather with sandpaper?" at bounding box center [293, 301] width 220 height 13
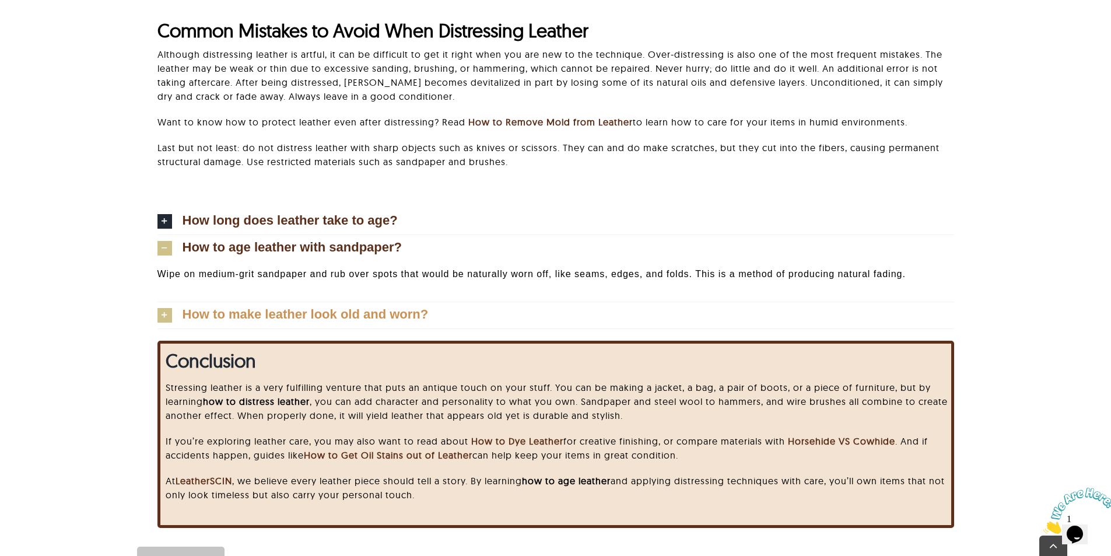
click at [276, 312] on span "How to make leather look old and worn?" at bounding box center [306, 314] width 246 height 13
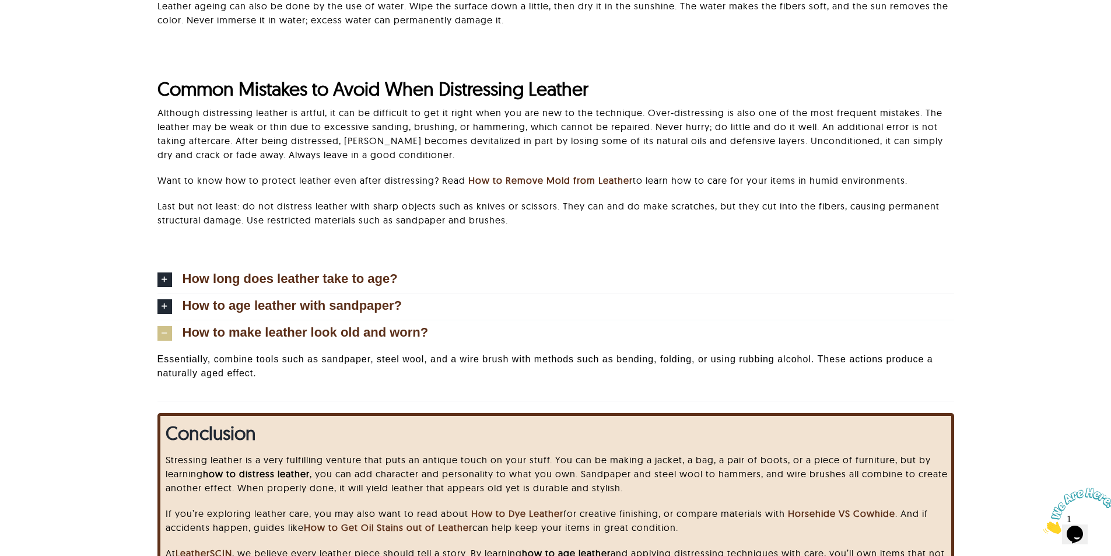
scroll to position [0, 0]
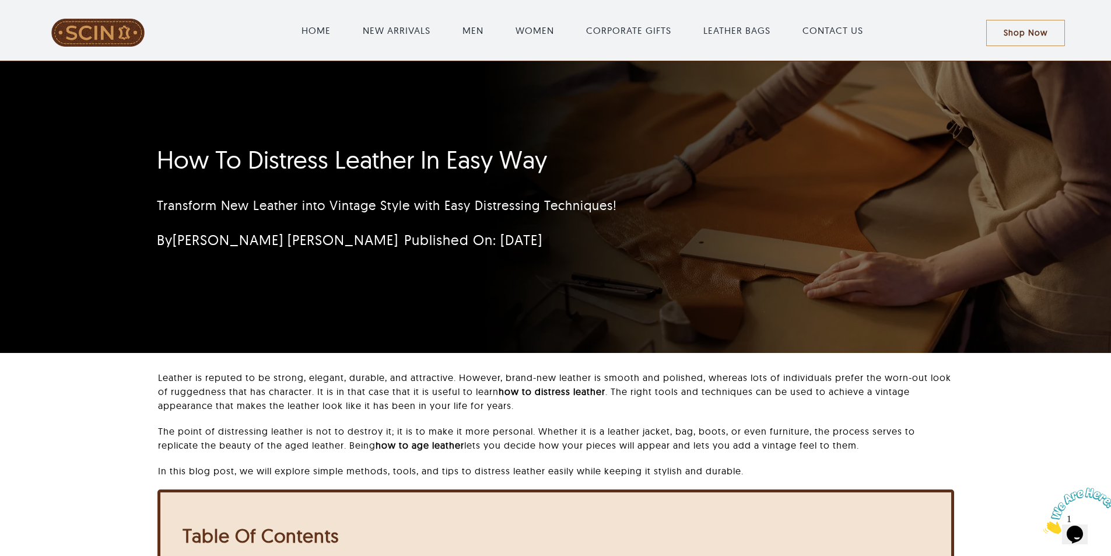
click at [362, 315] on div "How To Distress Leather In Easy Way Transform New Leather into Vintage Style wi…" at bounding box center [555, 207] width 829 height 292
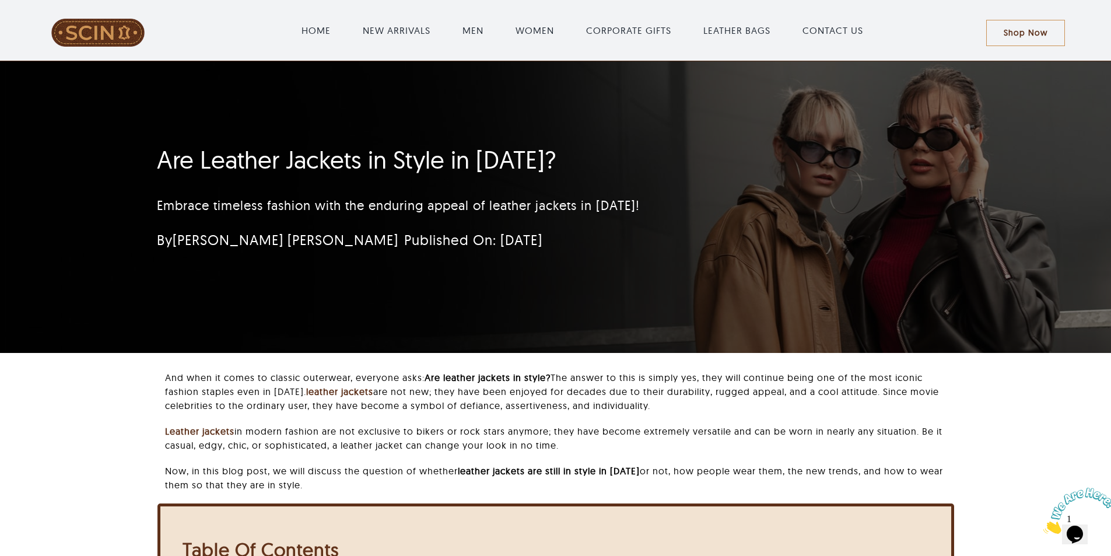
click at [731, 240] on div "By [PERSON_NAME] [PERSON_NAME] Published On: [DATE]" at bounding box center [486, 245] width 685 height 35
click at [841, 252] on div "Are Leather Jackets in Style in [DATE]? Embrace timeless fashion with the endur…" at bounding box center [555, 207] width 829 height 292
click at [872, 303] on div "Are Leather Jackets in Style in [DATE]? Embrace timeless fashion with the endur…" at bounding box center [555, 207] width 829 height 292
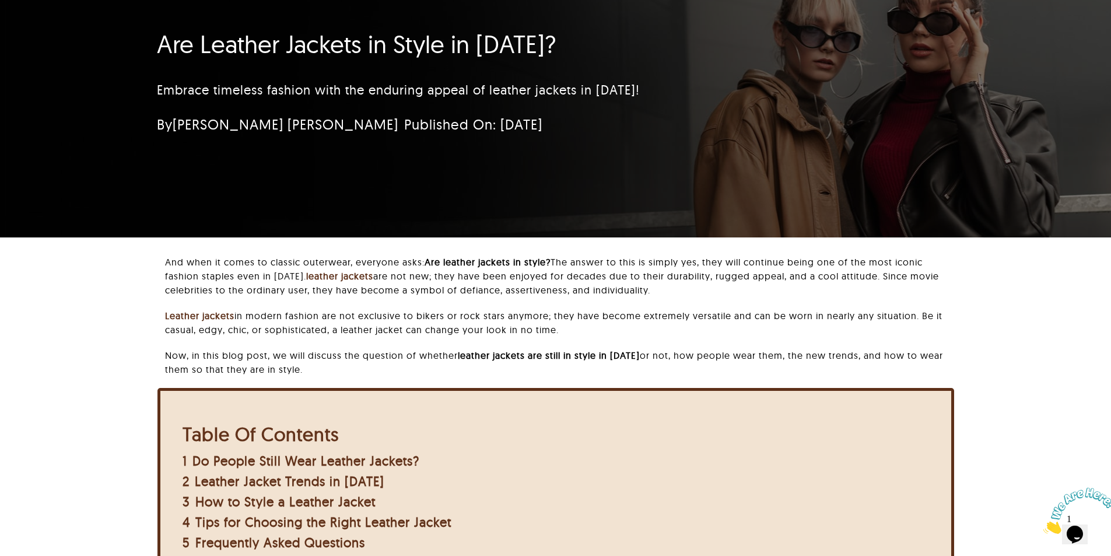
scroll to position [117, 0]
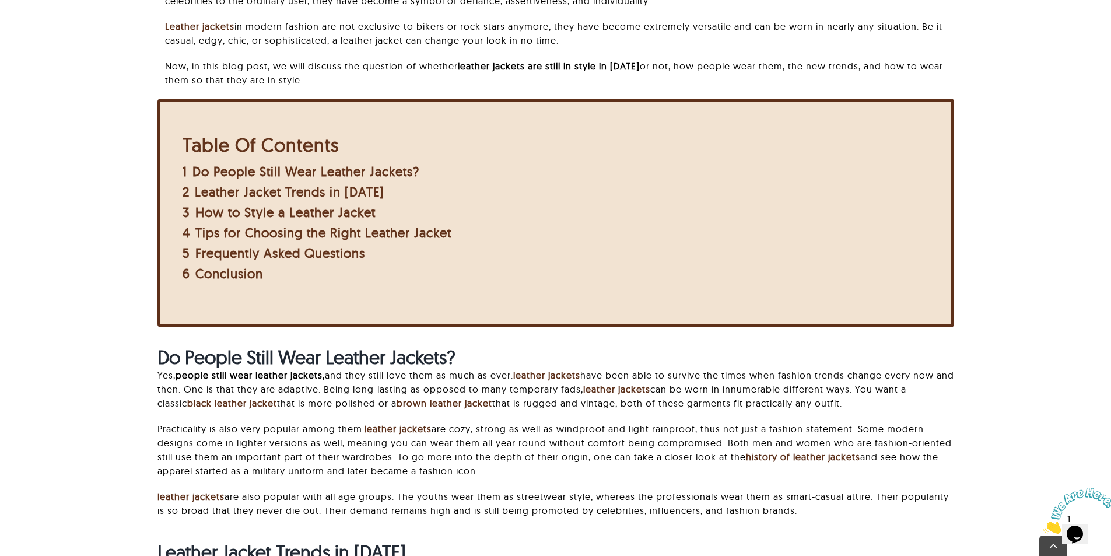
scroll to position [408, 0]
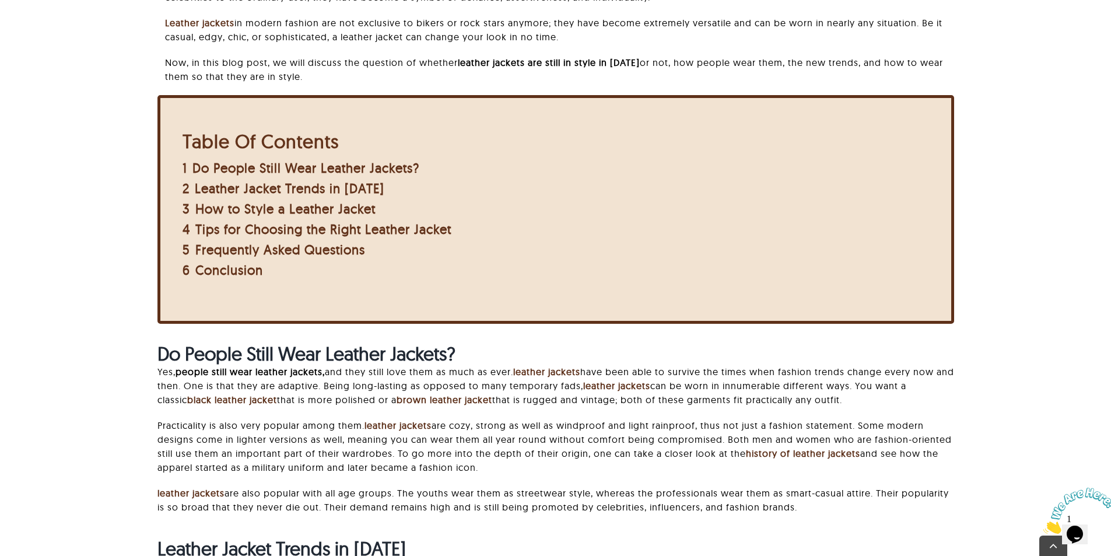
click at [986, 288] on div "And when it comes to classic outerwear, everyone asks: Are leather jackets in s…" at bounding box center [555, 340] width 989 height 757
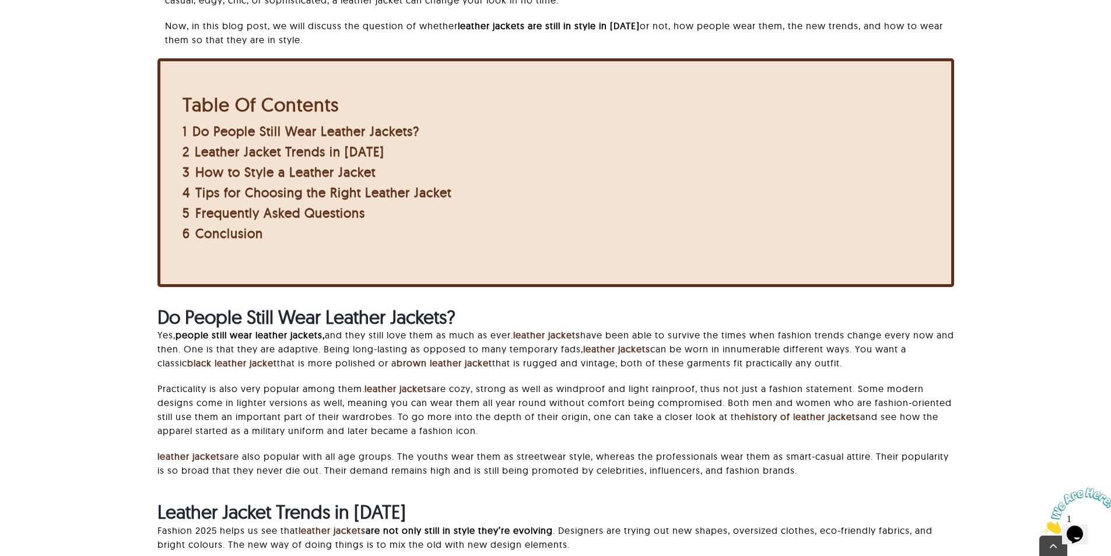
scroll to position [525, 0]
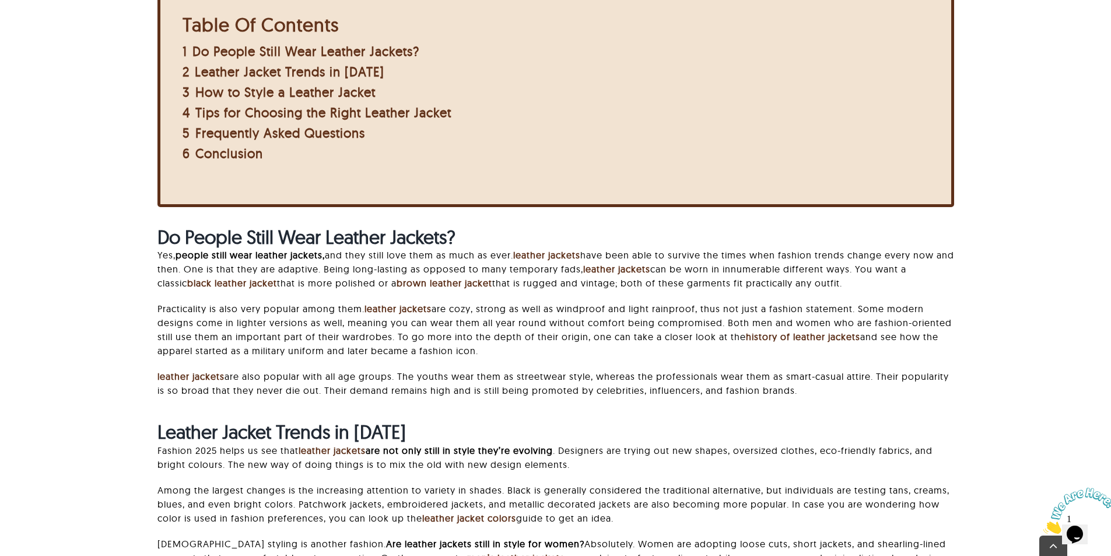
click at [918, 337] on p "Practicality is also very popular among them. leather jackets are cozy, strong …" at bounding box center [556, 330] width 797 height 56
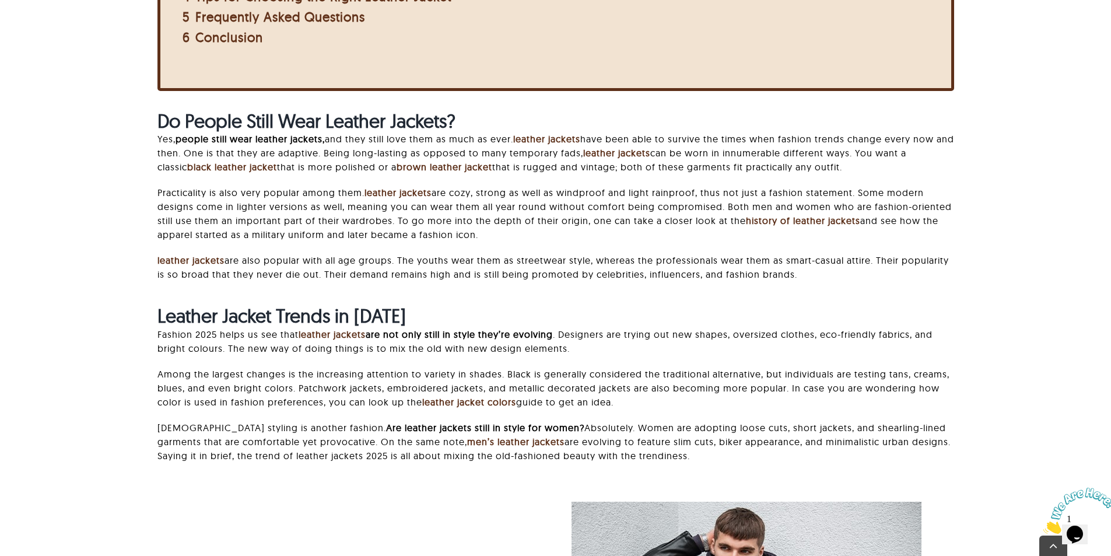
scroll to position [642, 0]
click at [831, 311] on h2 "Leather Jacket Trends in [DATE]" at bounding box center [556, 315] width 797 height 22
click at [706, 300] on div "And when it comes to classic outerwear, everyone asks: Are leather jackets in s…" at bounding box center [556, 107] width 797 height 757
click at [989, 354] on div "And when it comes to classic outerwear, everyone asks: Are leather jackets in s…" at bounding box center [555, 107] width 989 height 757
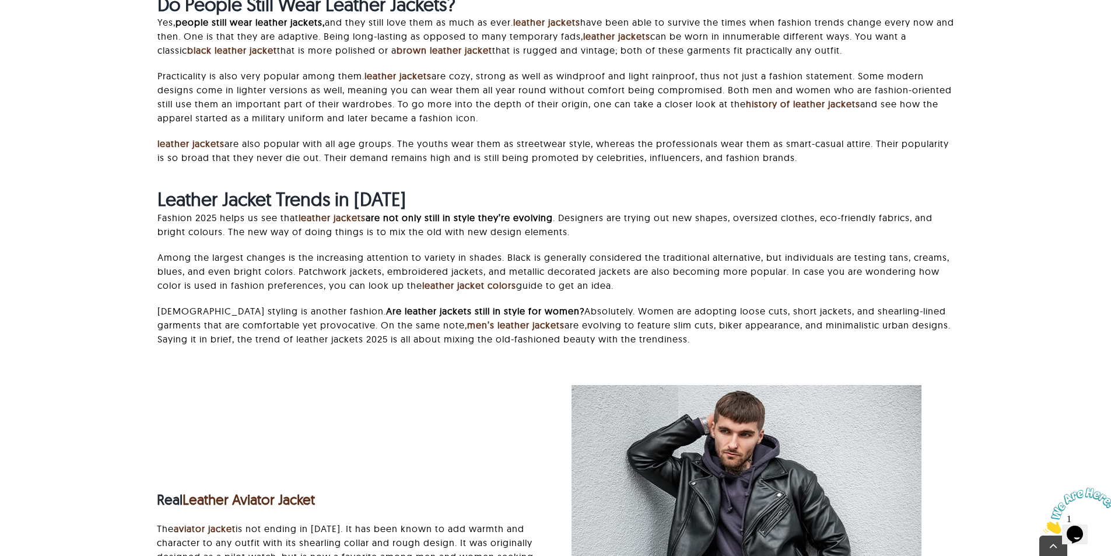
scroll to position [758, 0]
click at [902, 337] on p "Gender-fluid styling is another fashion. Are leather jackets still in style for…" at bounding box center [556, 324] width 797 height 42
click at [900, 288] on p "Among the largest changes is the increasing attention to variety in shades. Bla…" at bounding box center [556, 271] width 797 height 42
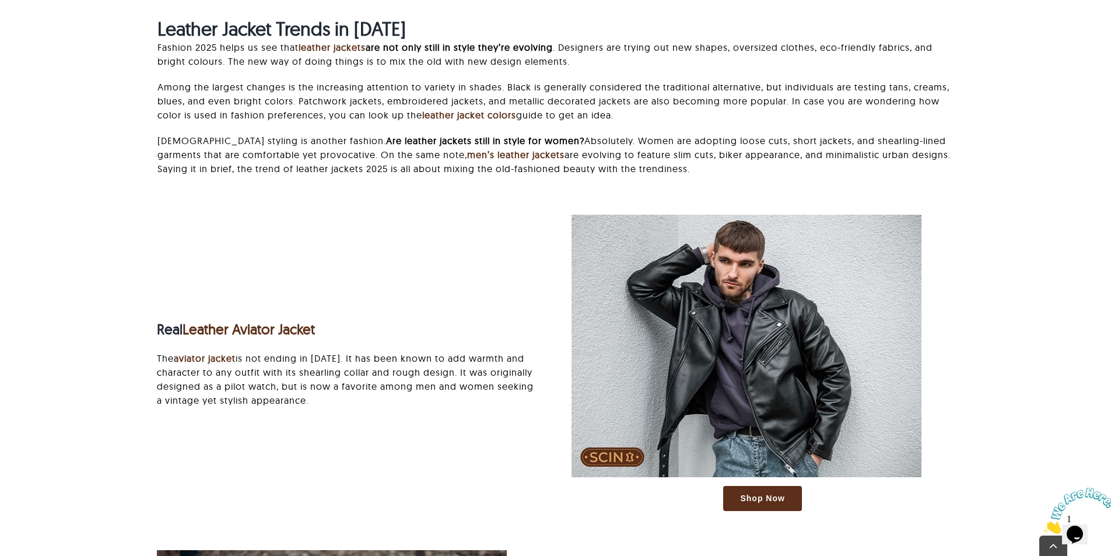
scroll to position [933, 0]
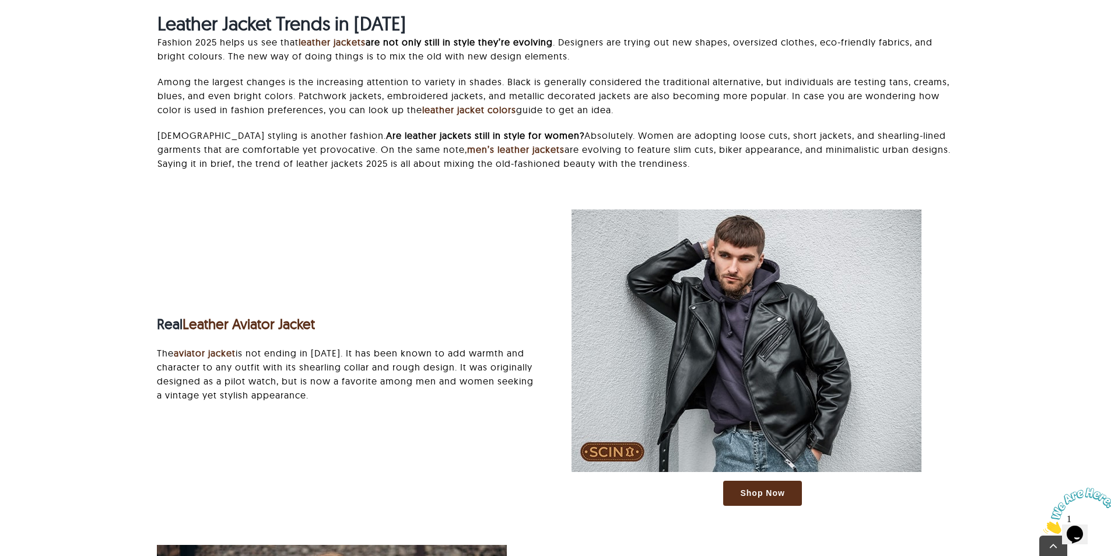
click at [445, 341] on div "Real Leather Aviator Jacket The aviator jacket is not ending in 2025. It has be…" at bounding box center [348, 358] width 383 height 113
click at [440, 331] on h3 "Real Leather Aviator Jacket" at bounding box center [348, 324] width 383 height 17
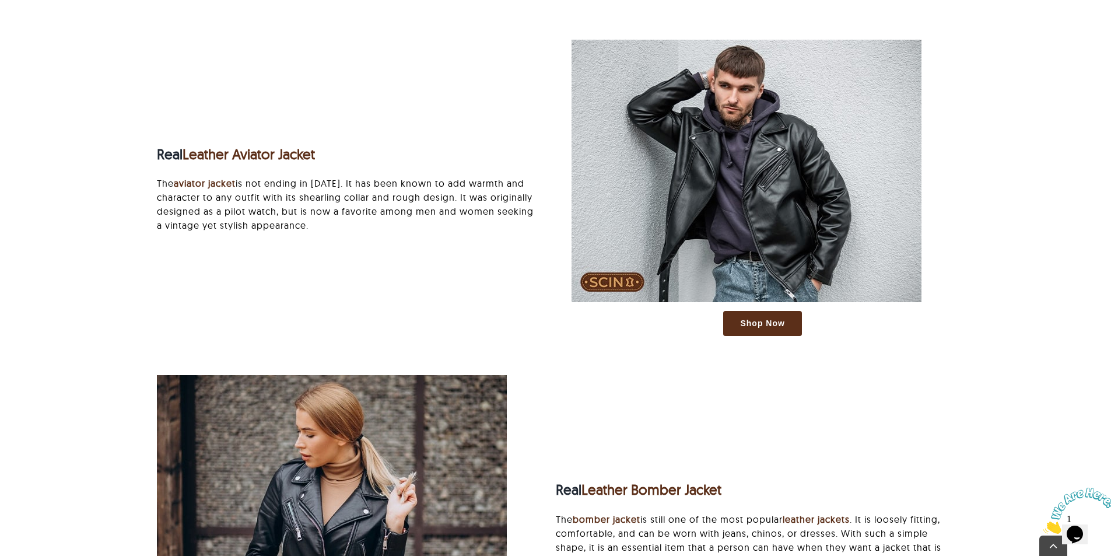
scroll to position [1108, 0]
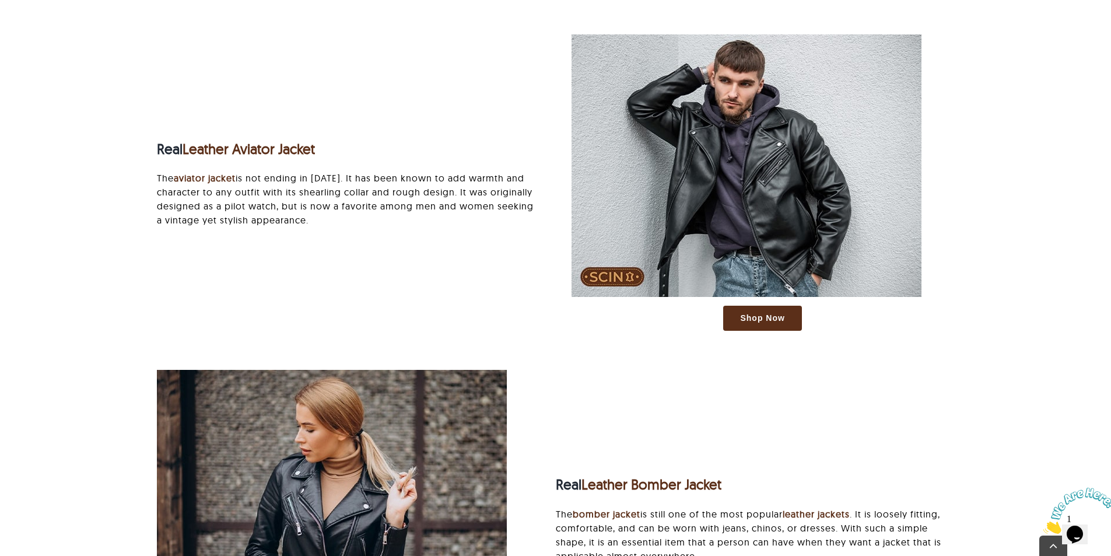
click at [928, 368] on div "Shop Now Real Leather Bomber Jacket The bomber jacket is still one of the most …" at bounding box center [556, 516] width 797 height 324
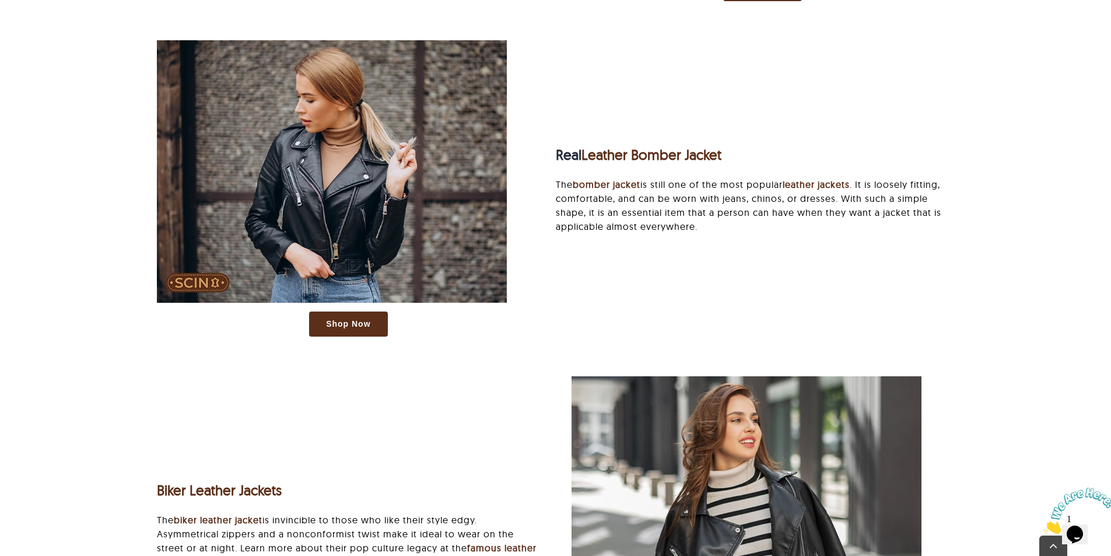
scroll to position [1458, 0]
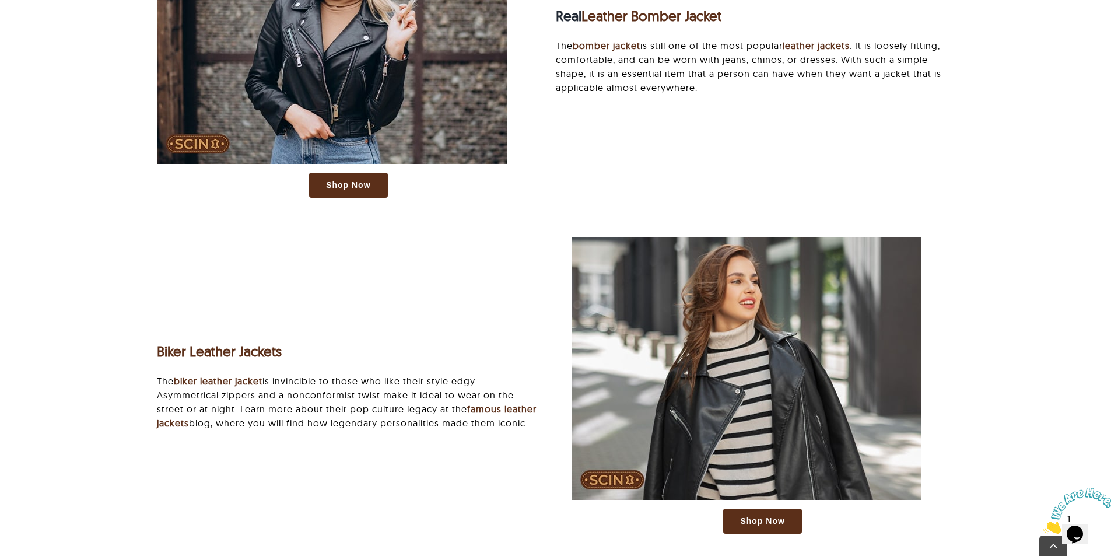
scroll to position [1692, 0]
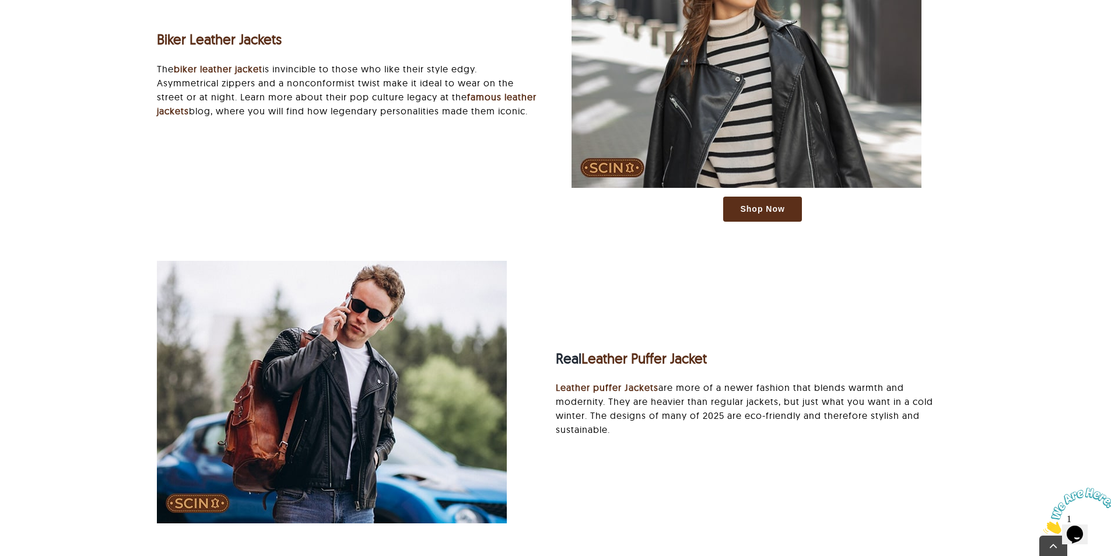
scroll to position [1925, 0]
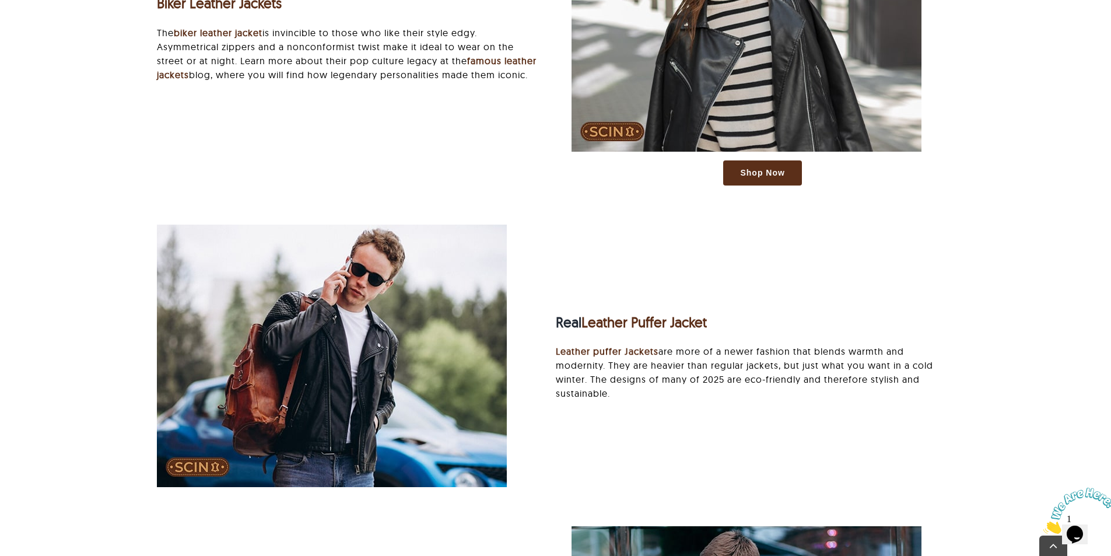
click at [964, 349] on div "Real Leather Puffer Jacket Leather puffer Jackets are more of a newer fashion t…" at bounding box center [763, 356] width 414 height 113
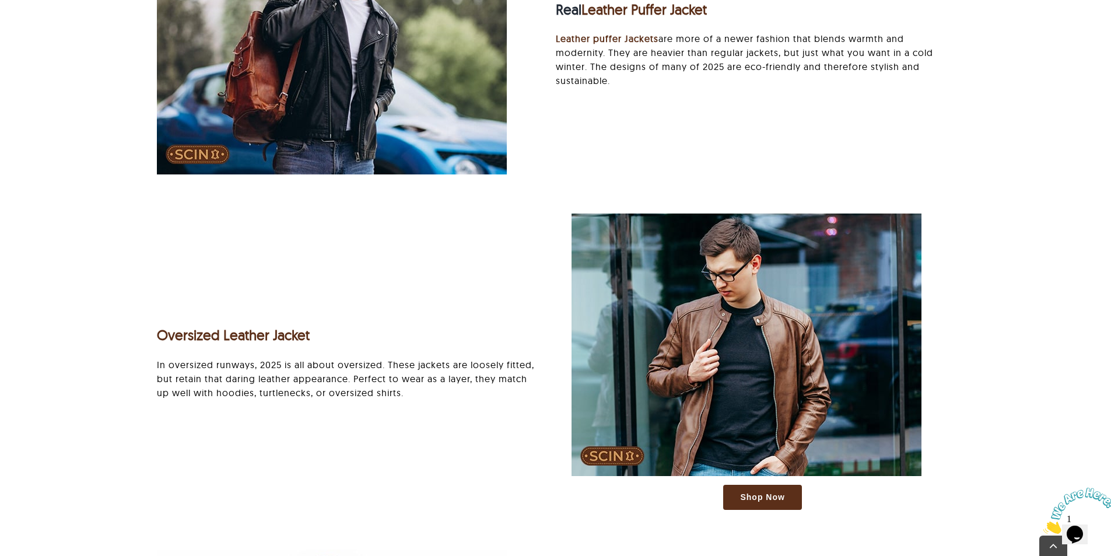
scroll to position [2275, 0]
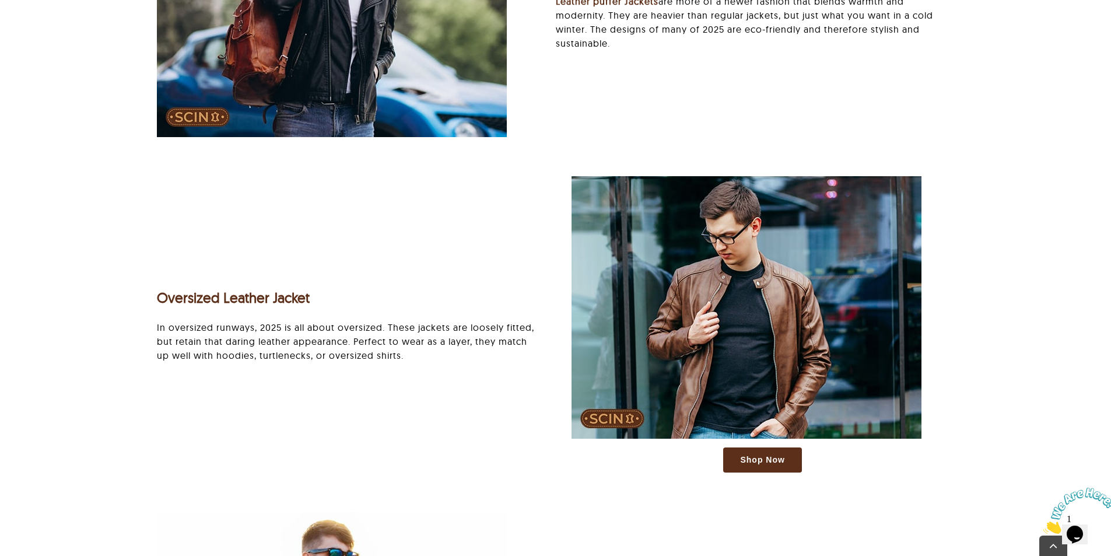
click at [464, 442] on div "Shop Now Oversized Leather Jacket In oversized runways, 2025 is all about overs…" at bounding box center [555, 330] width 829 height 308
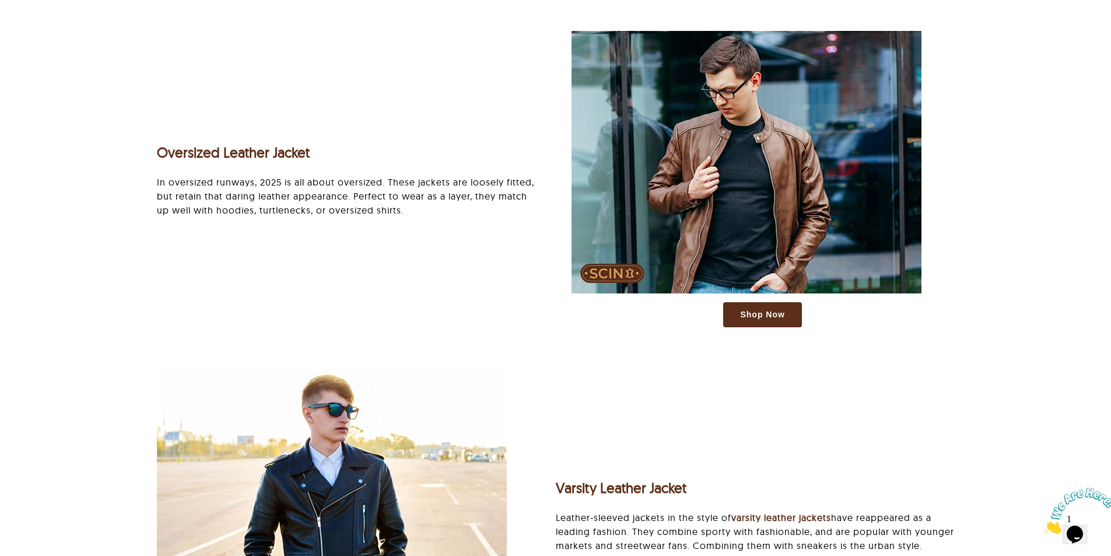
scroll to position [2314, 0]
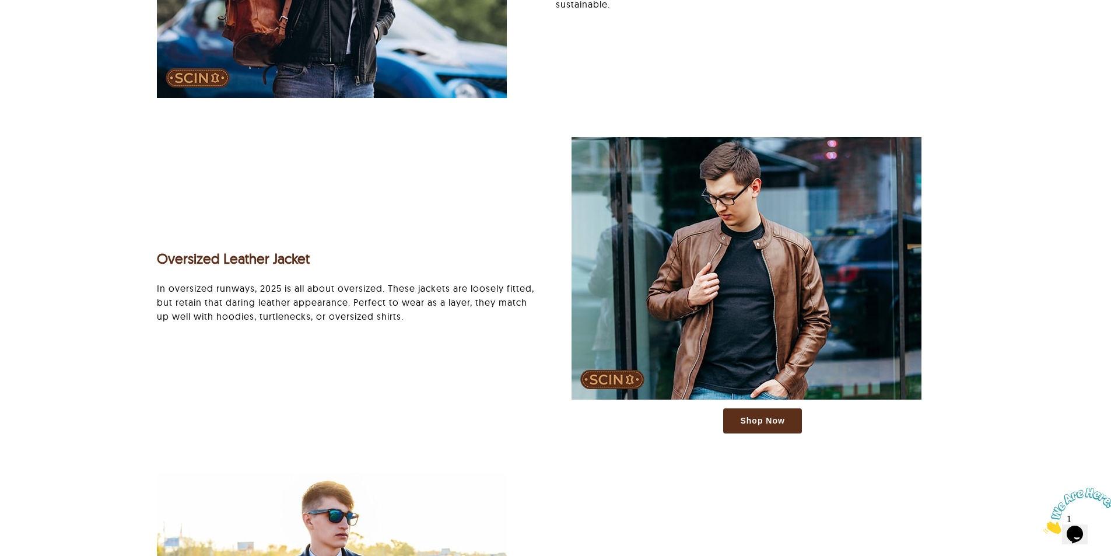
click at [450, 398] on div "Shop Now Oversized Leather Jacket In oversized runways, 2025 is all about overs…" at bounding box center [555, 291] width 829 height 308
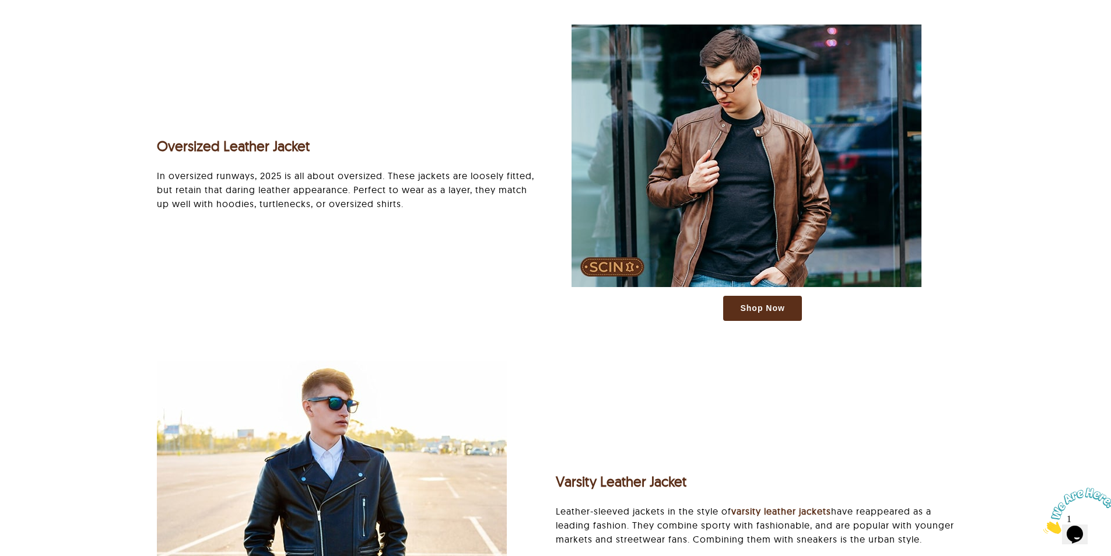
scroll to position [2606, 0]
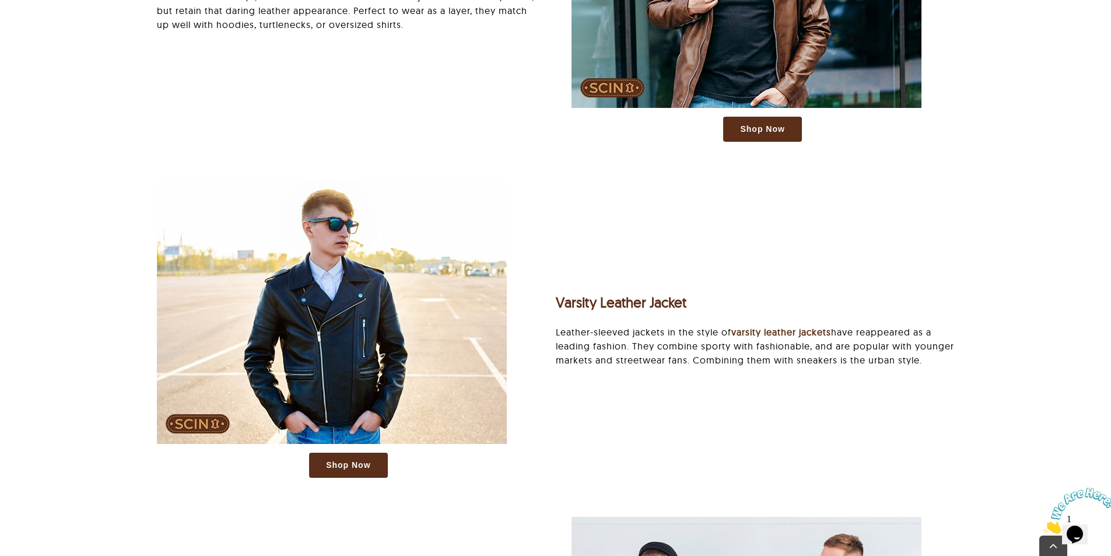
click at [951, 335] on p "Leather-sleeved jackets in the style of varsity leather jackets have reappeared…" at bounding box center [755, 346] width 398 height 42
click at [982, 384] on div "Shop Now Real Leather Aviator Jacket The aviator jacket is not ending in [DATE]…" at bounding box center [555, 106] width 989 height 3171
click at [923, 363] on p "Leather-sleeved jackets in the style of varsity leather jackets have reappeared…" at bounding box center [755, 346] width 398 height 42
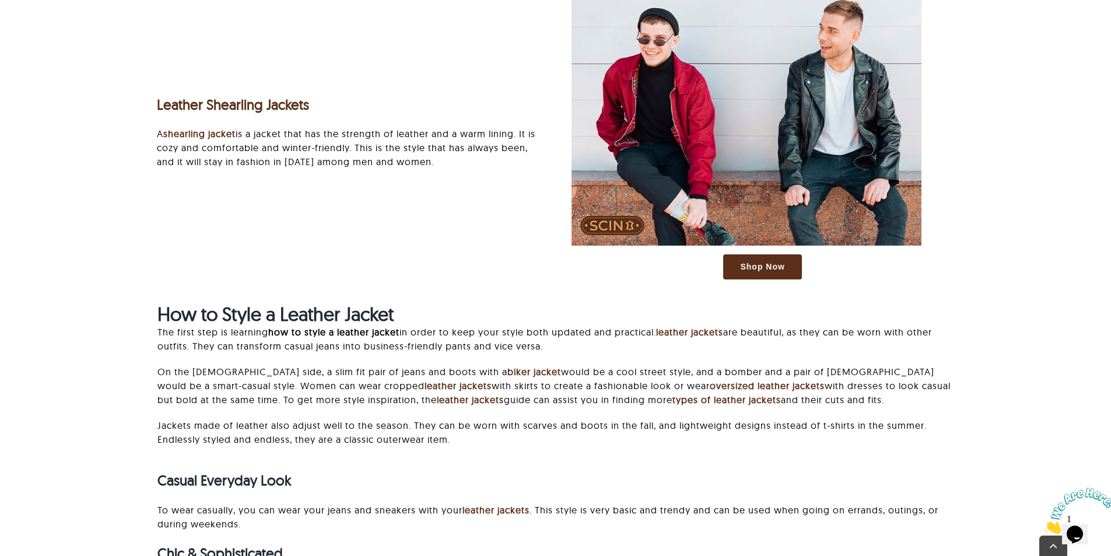
scroll to position [3141, 0]
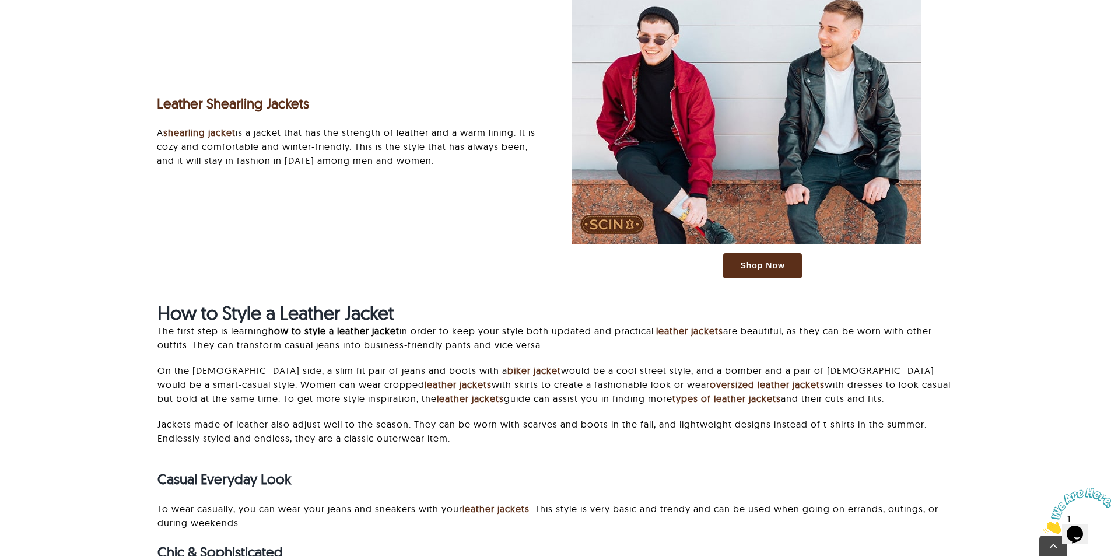
click at [743, 348] on p "The first step is learning how to style a leather jacket in order to keep your …" at bounding box center [556, 338] width 797 height 28
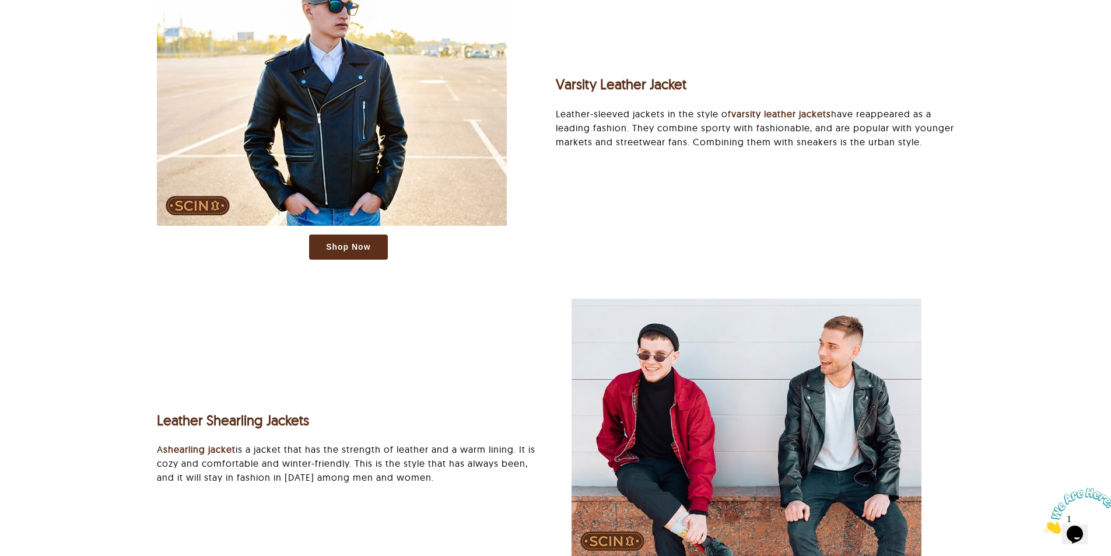
scroll to position [3083, 0]
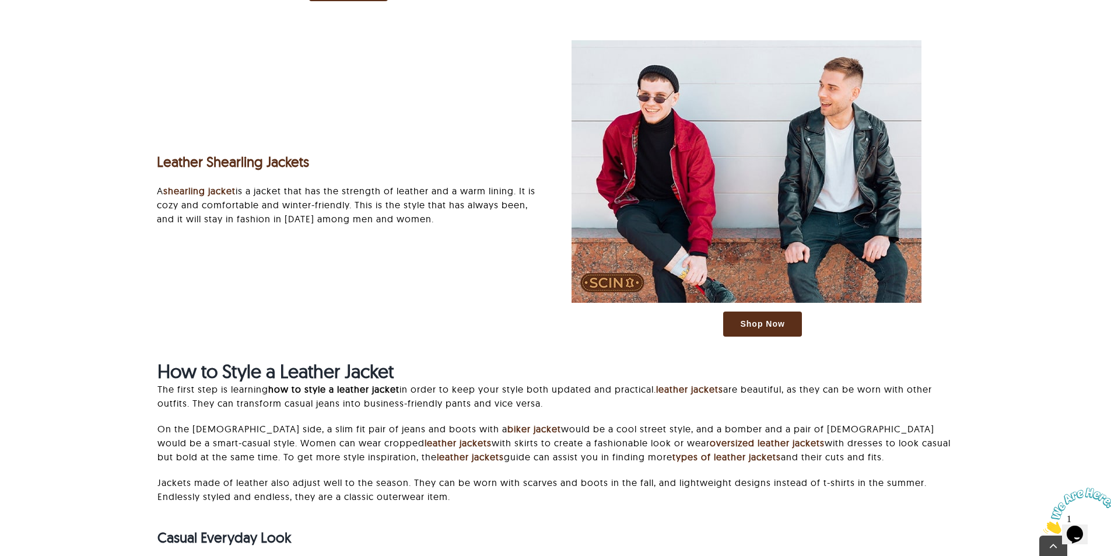
click at [903, 446] on p "On the male side, a slim fit pair of jeans and boots with a biker jacket would …" at bounding box center [556, 443] width 797 height 42
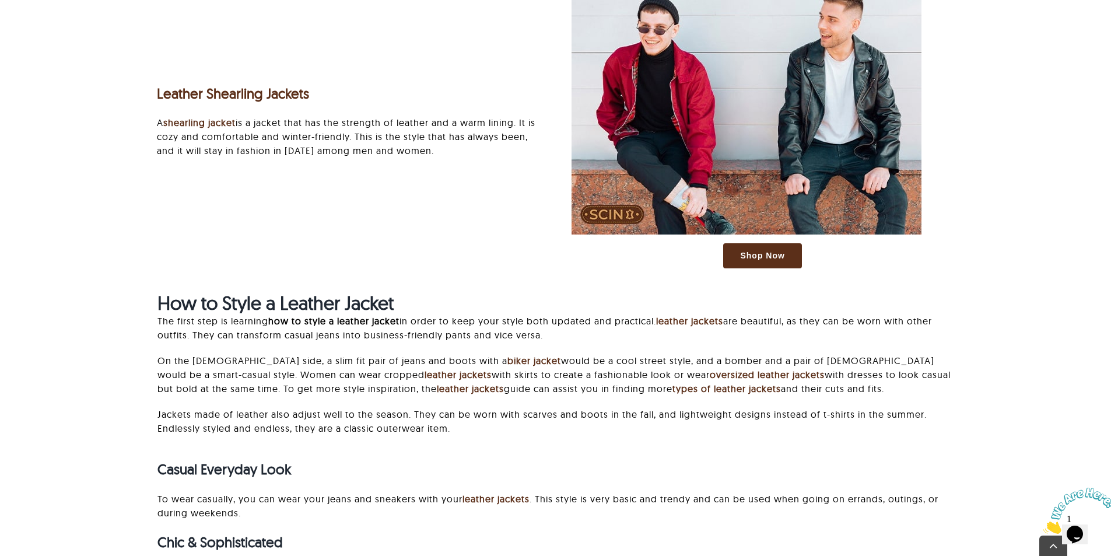
scroll to position [3316, 0]
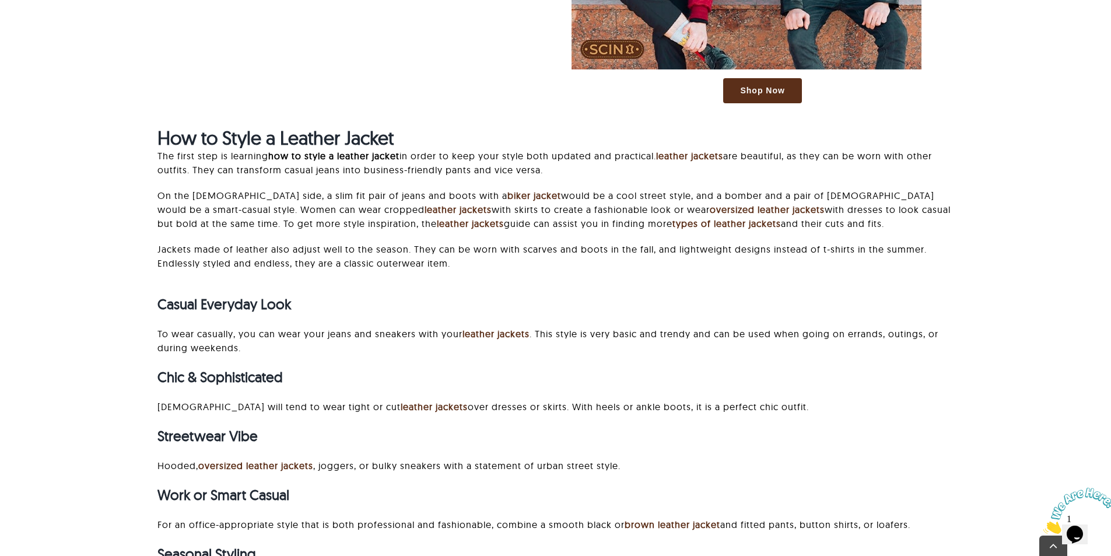
click at [814, 323] on div "Casual Everyday Look To wear casually, you can wear your jeans and sneakers wit…" at bounding box center [556, 449] width 797 height 334
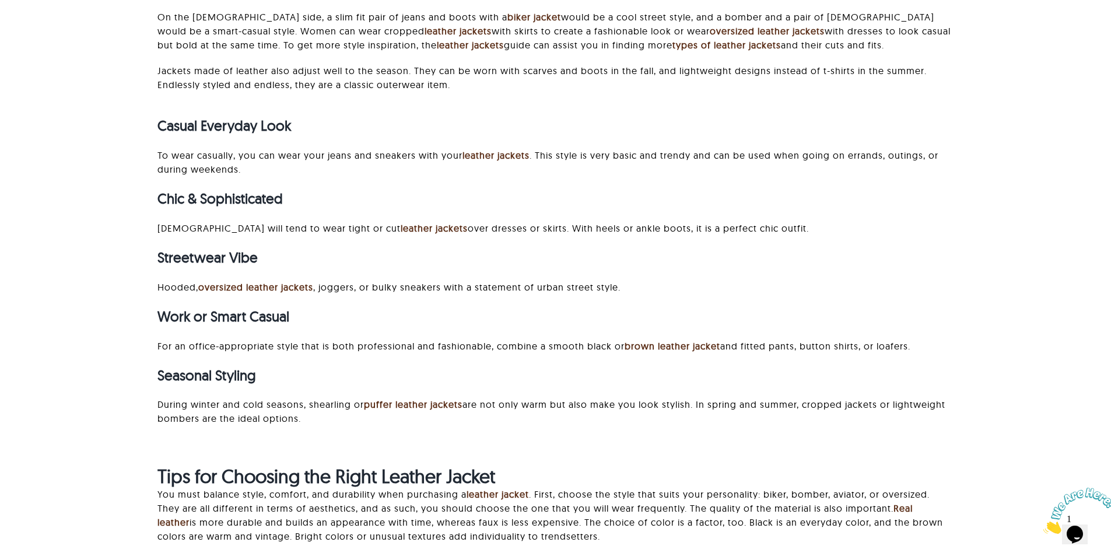
scroll to position [3491, 0]
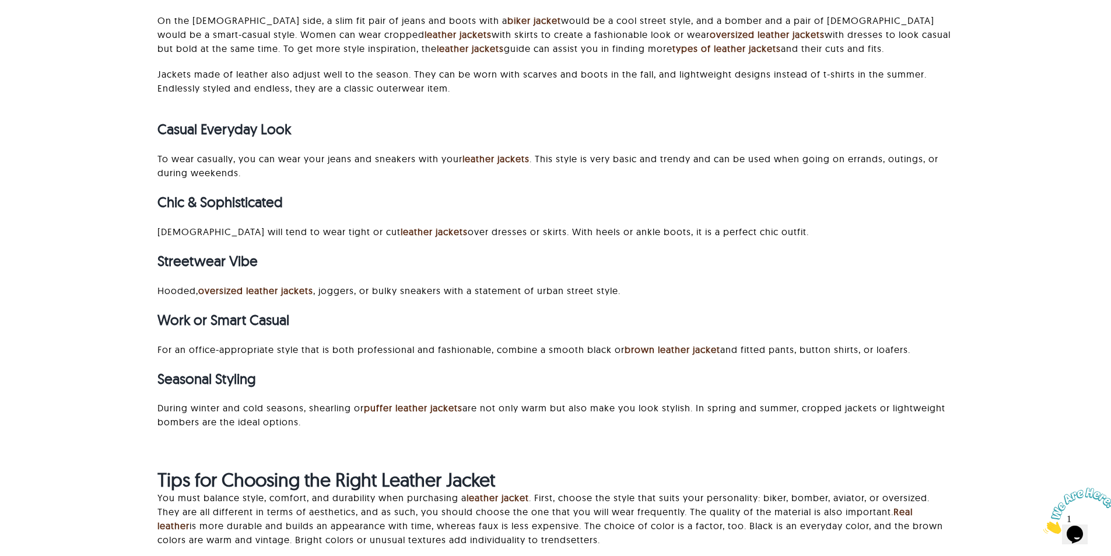
click at [914, 401] on p "During winter and cold seasons, shearling or puffer leather jackets are not onl…" at bounding box center [556, 415] width 797 height 28
click at [823, 267] on h3 "Streetwear Vibe" at bounding box center [556, 261] width 797 height 17
click at [936, 377] on h3 "Seasonal Styling" at bounding box center [556, 378] width 797 height 17
click at [911, 368] on div "Casual Everyday Look To wear casually, you can wear your jeans and sneakers wit…" at bounding box center [556, 274] width 797 height 334
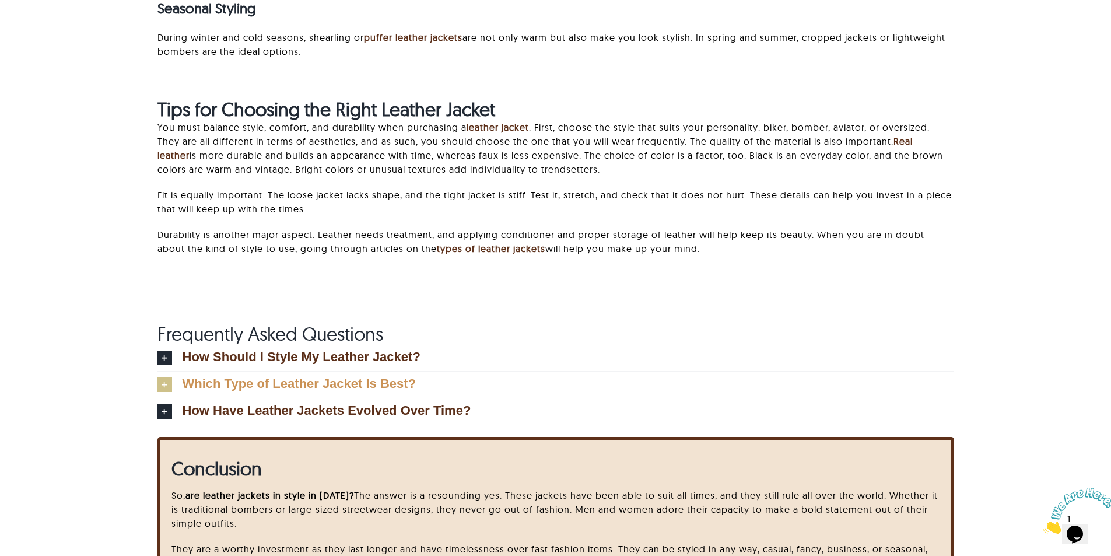
scroll to position [3841, 0]
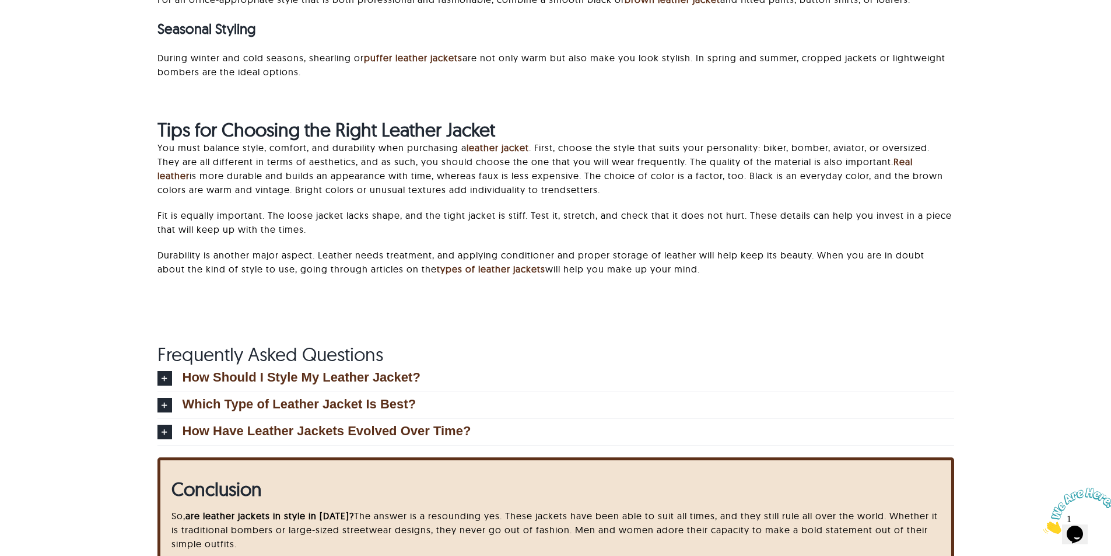
click at [609, 242] on div "Tips for Choosing the Right Leather Jacket You must balance style, comfort, and…" at bounding box center [556, 202] width 797 height 169
click at [814, 273] on p "Durability is another major aspect. Leather needs treatment, and applying condi…" at bounding box center [556, 262] width 797 height 28
click at [884, 281] on div "Tips for Choosing the Right Leather Jacket You must balance style, comfort, and…" at bounding box center [556, 202] width 797 height 169
click at [843, 307] on div at bounding box center [556, 307] width 797 height 16
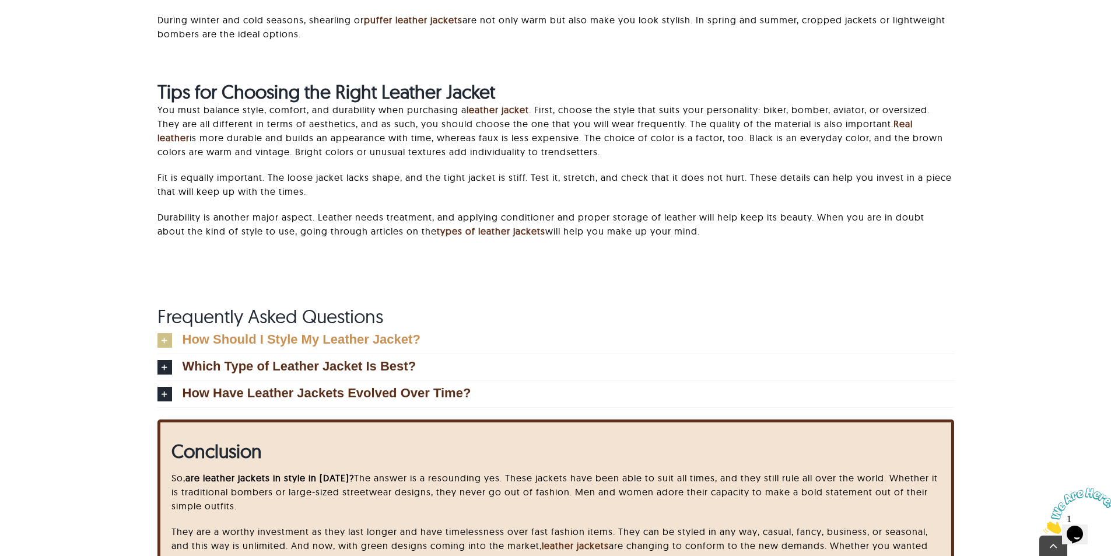
scroll to position [3899, 0]
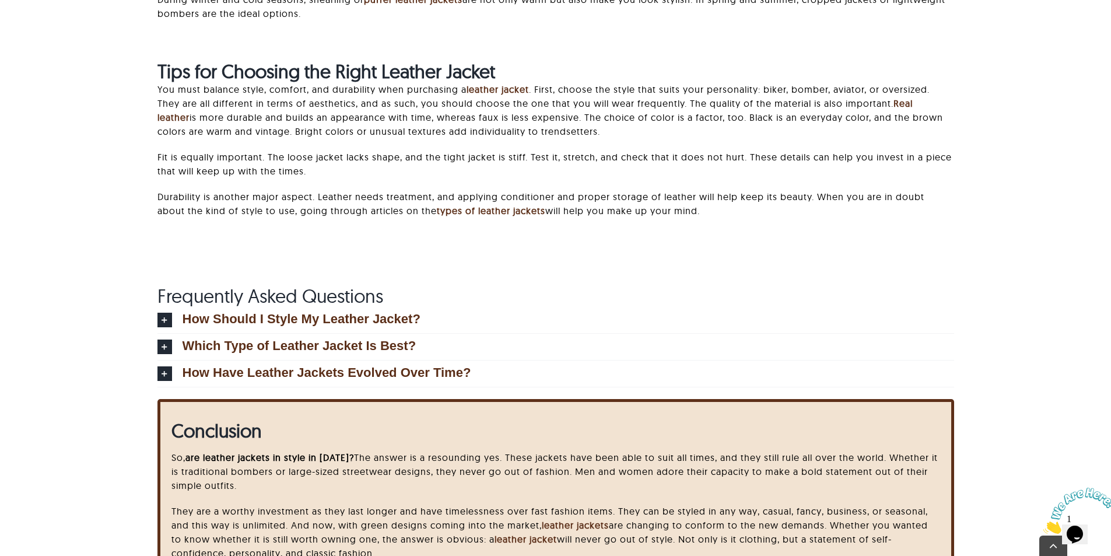
click at [335, 246] on div at bounding box center [556, 249] width 797 height 16
click at [814, 255] on div at bounding box center [556, 249] width 797 height 16
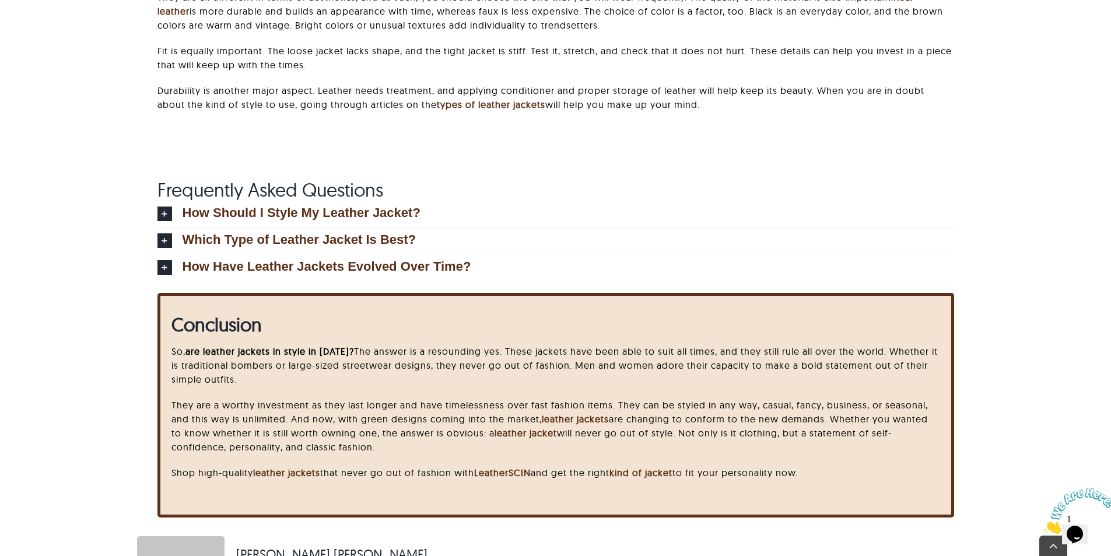
scroll to position [4016, 0]
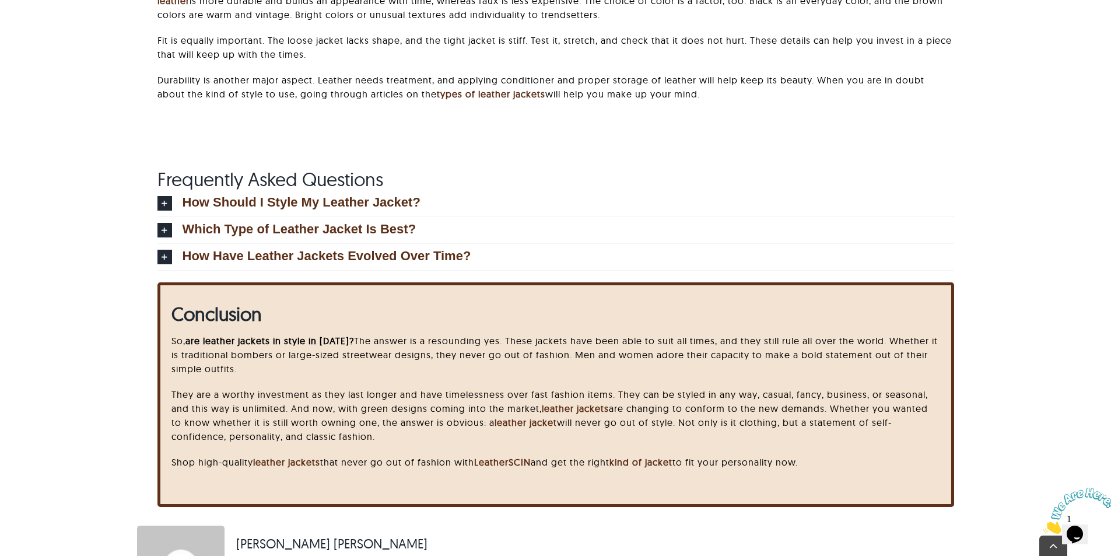
click at [1032, 369] on div "Conclusion So, are leather jackets in style in 2025? The answer is a resounding…" at bounding box center [555, 403] width 989 height 243
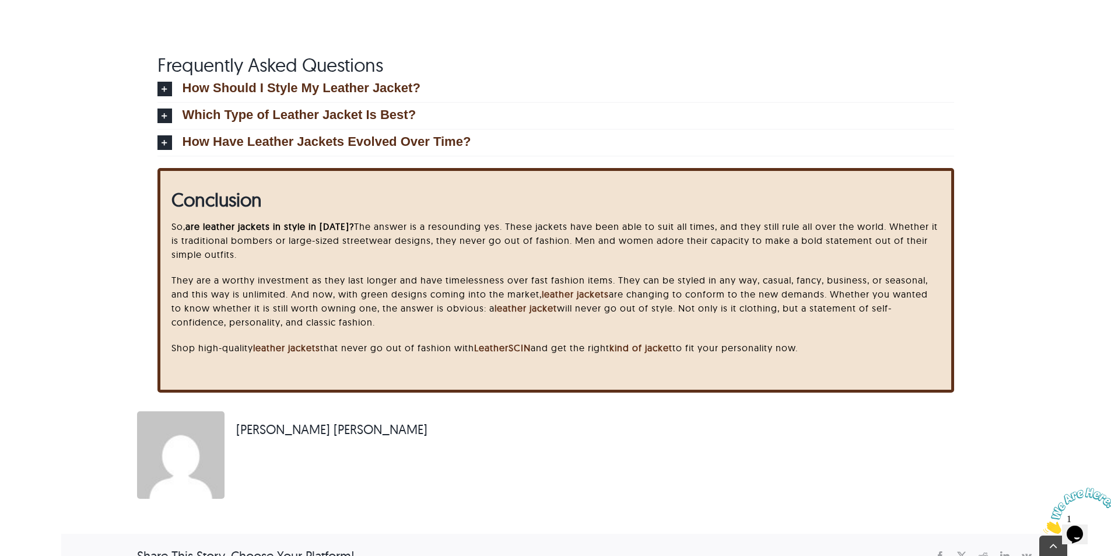
scroll to position [4133, 0]
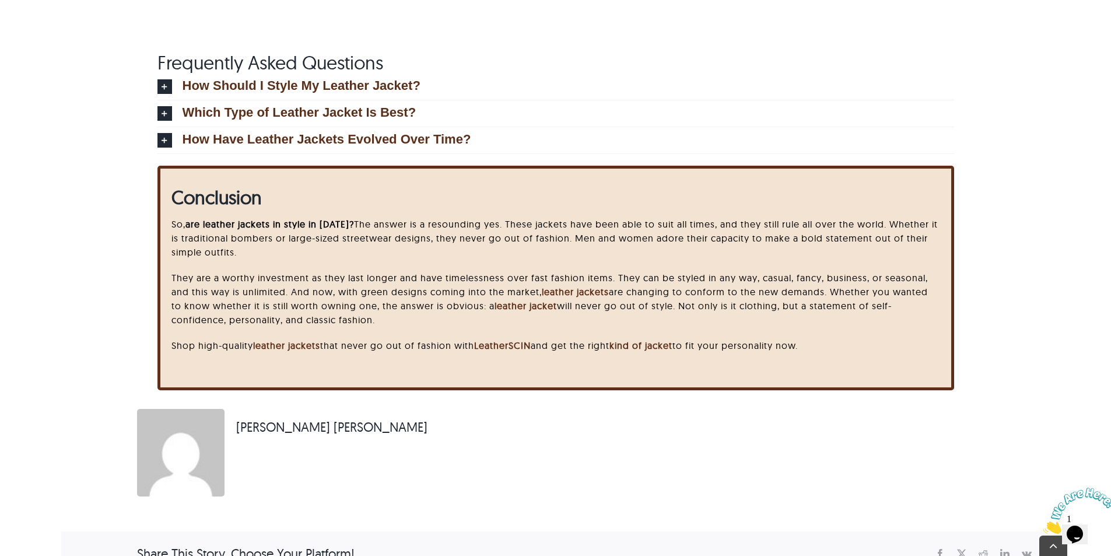
click at [1017, 376] on div "Conclusion So, are leather jackets in style in 2025? The answer is a resounding…" at bounding box center [555, 287] width 989 height 243
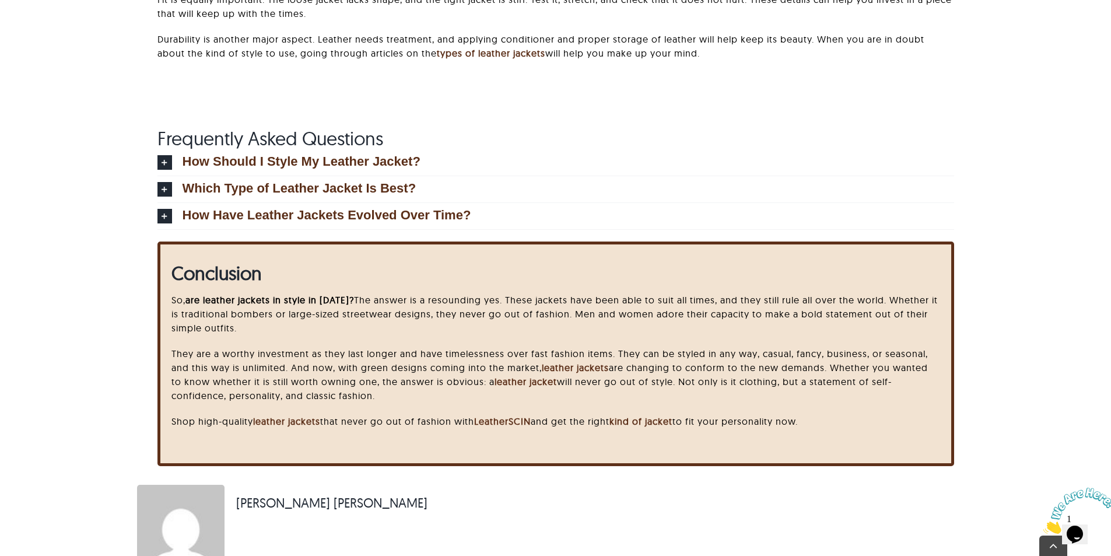
scroll to position [3958, 0]
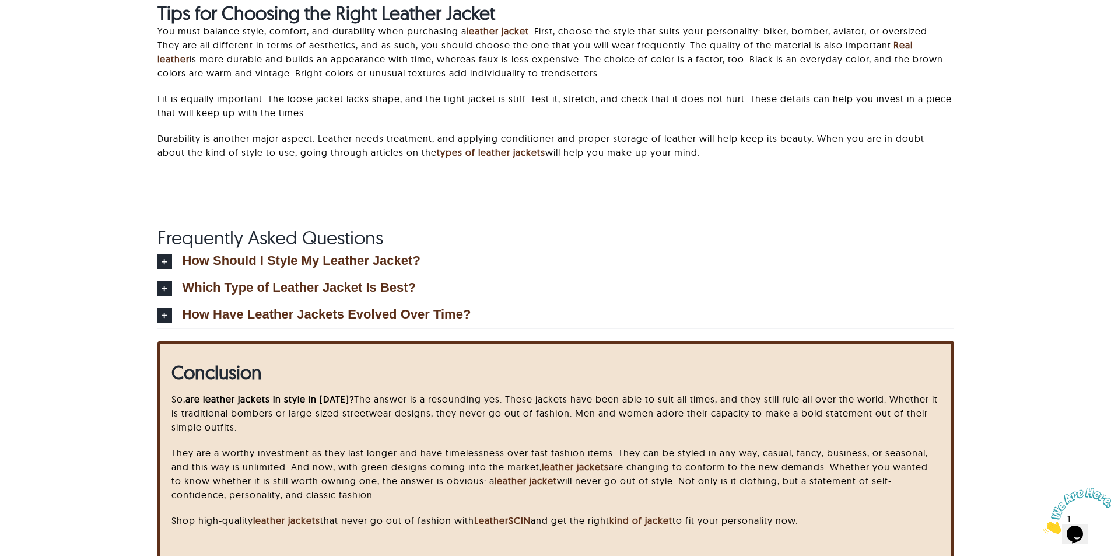
click at [1031, 410] on div "Conclusion So, are leather jackets in style in 2025? The answer is a resounding…" at bounding box center [555, 462] width 989 height 243
click at [1006, 420] on div "Conclusion So, are leather jackets in style in 2025? The answer is a resounding…" at bounding box center [555, 462] width 989 height 243
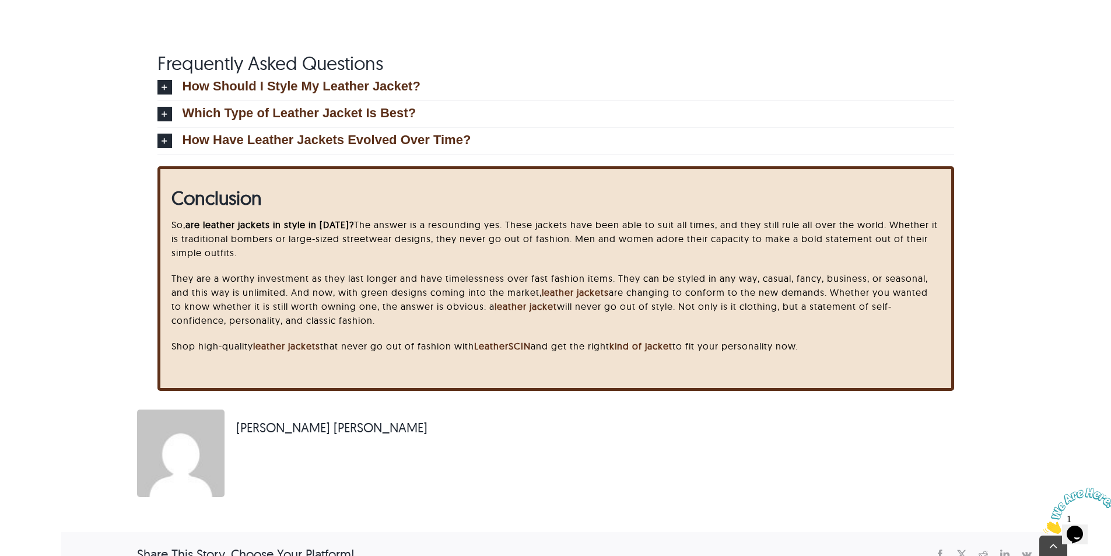
scroll to position [4133, 0]
click at [907, 285] on p "They are a worthy investment as they last longer and have timelessness over fas…" at bounding box center [556, 299] width 768 height 56
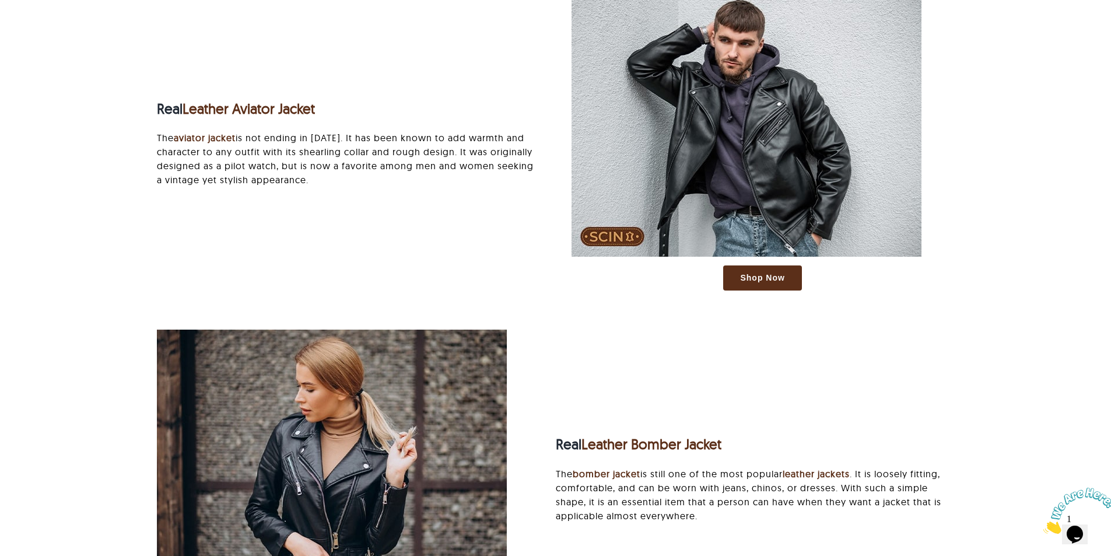
scroll to position [1108, 0]
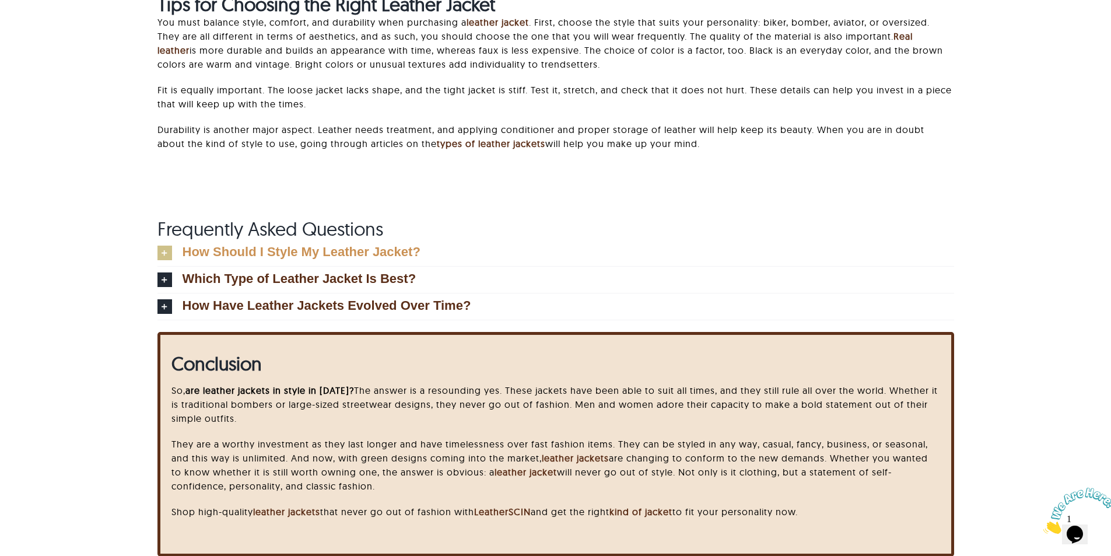
click at [169, 253] on icon at bounding box center [165, 253] width 15 height 15
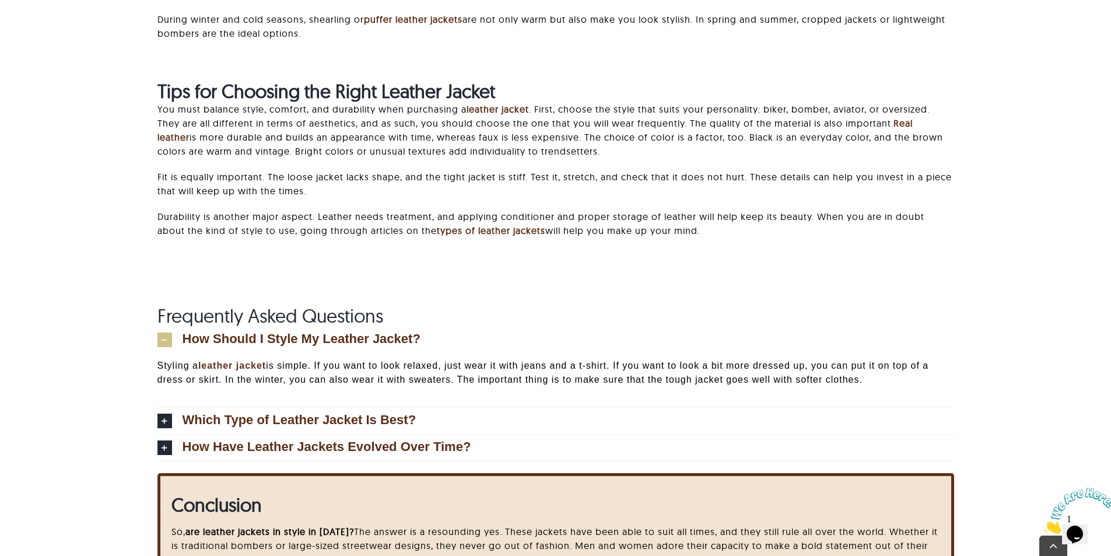
scroll to position [3908, 0]
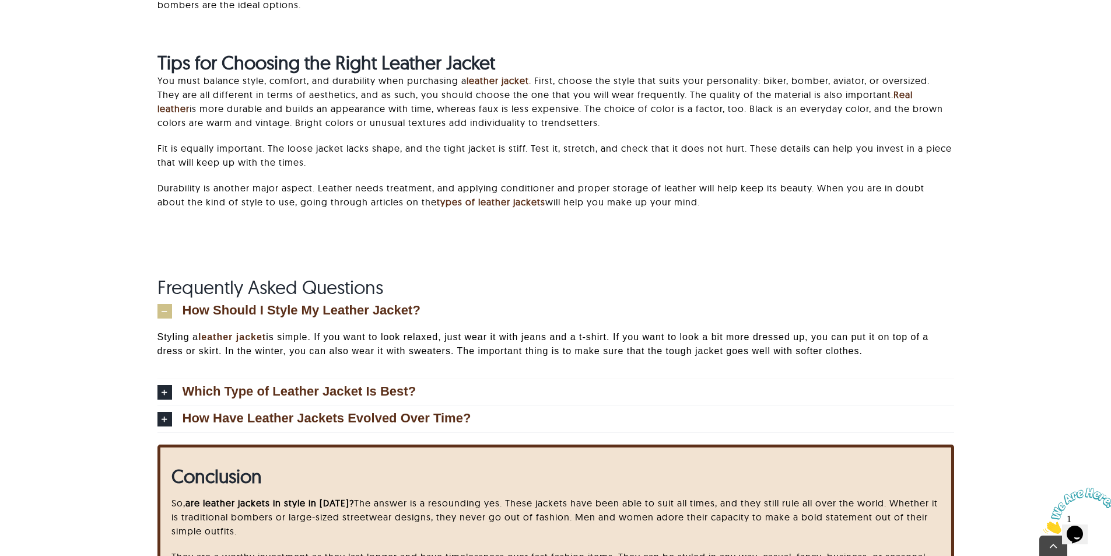
click at [162, 310] on icon at bounding box center [165, 311] width 15 height 15
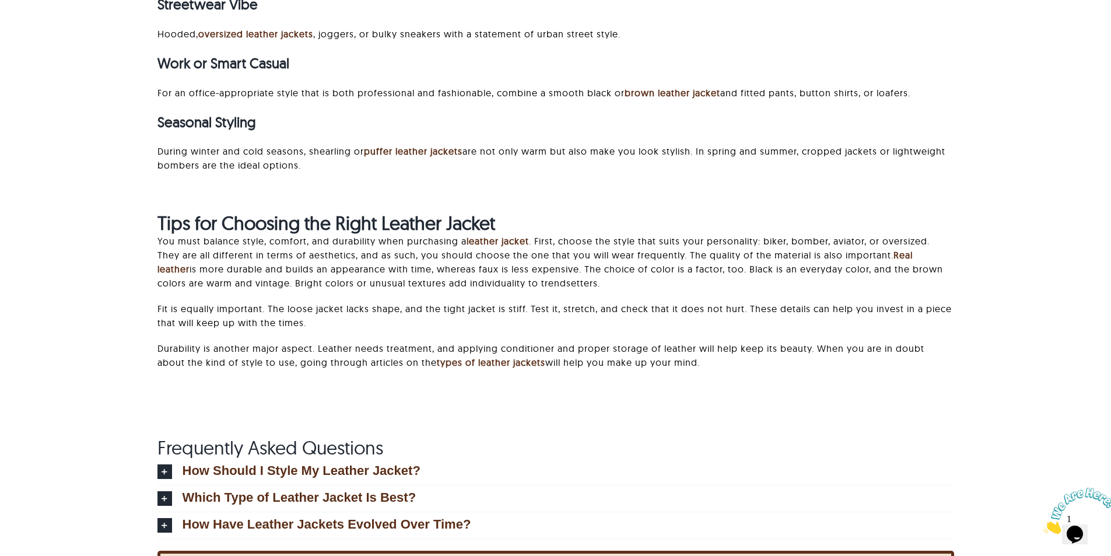
scroll to position [3675, 0]
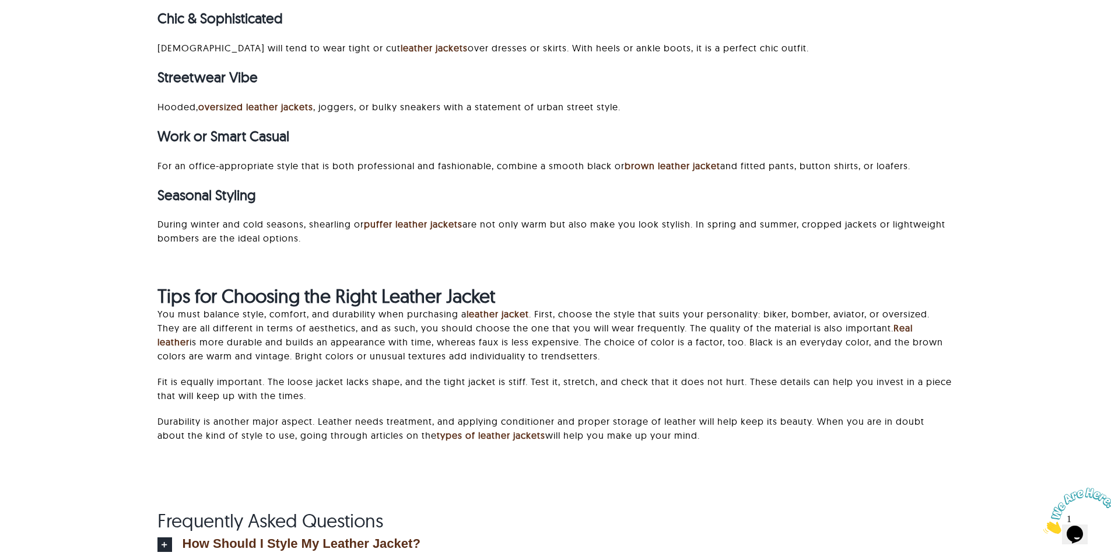
click at [608, 174] on div "Casual Everyday Look To wear casually, you can wear your jeans and sneakers wit…" at bounding box center [556, 90] width 797 height 334
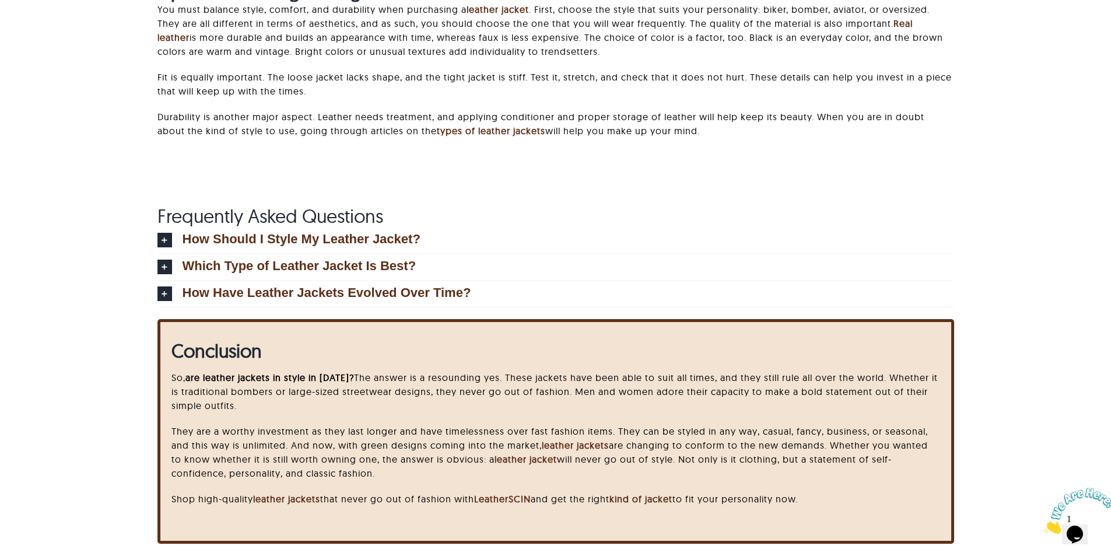
scroll to position [3921, 0]
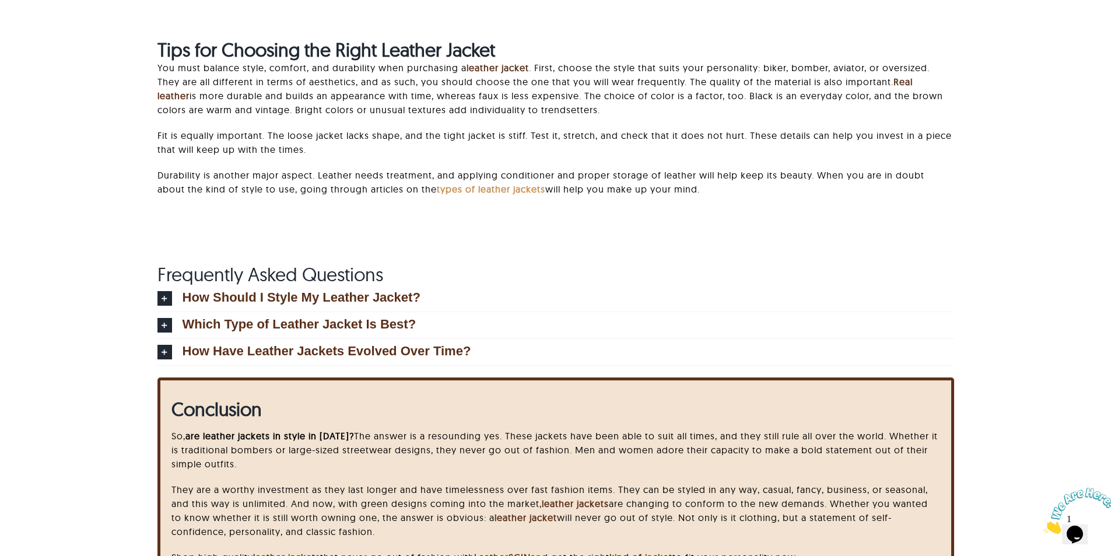
click at [491, 184] on strong "types of leather jackets" at bounding box center [491, 189] width 109 height 12
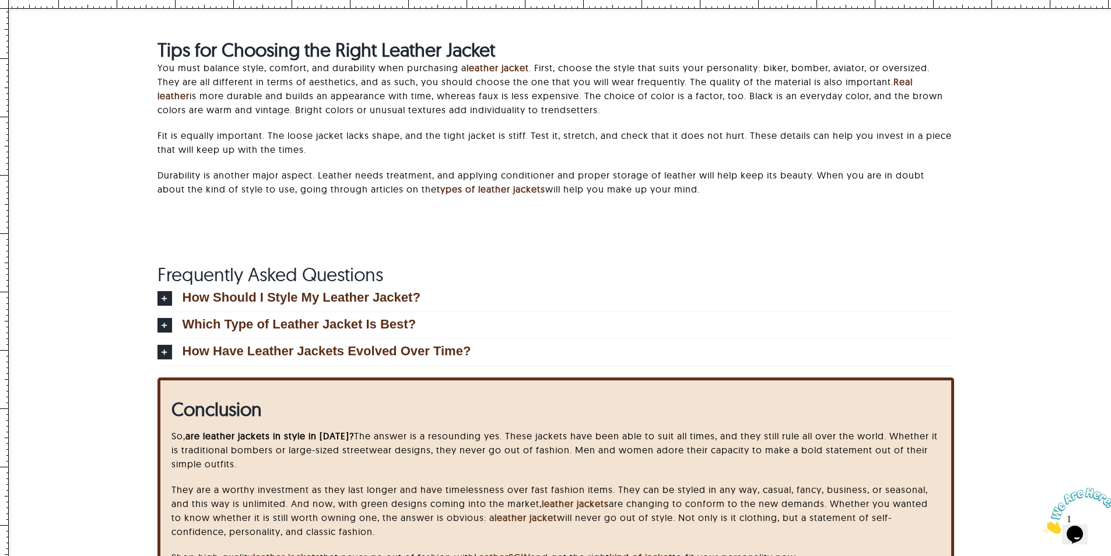
drag, startPoint x: 500, startPoint y: 9, endPoint x: 450, endPoint y: 285, distance: 280.4
click at [551, 270] on h2 "Frequently Asked Questions" at bounding box center [556, 274] width 797 height 22
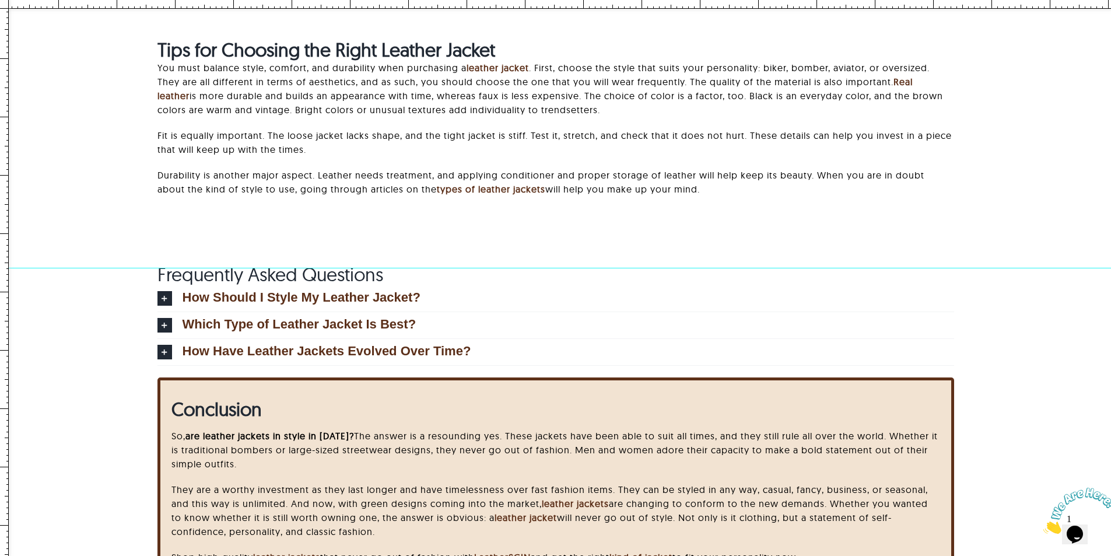
drag, startPoint x: 523, startPoint y: 7, endPoint x: 471, endPoint y: 268, distance: 265.8
drag, startPoint x: 515, startPoint y: 6, endPoint x: 487, endPoint y: 195, distance: 191.2
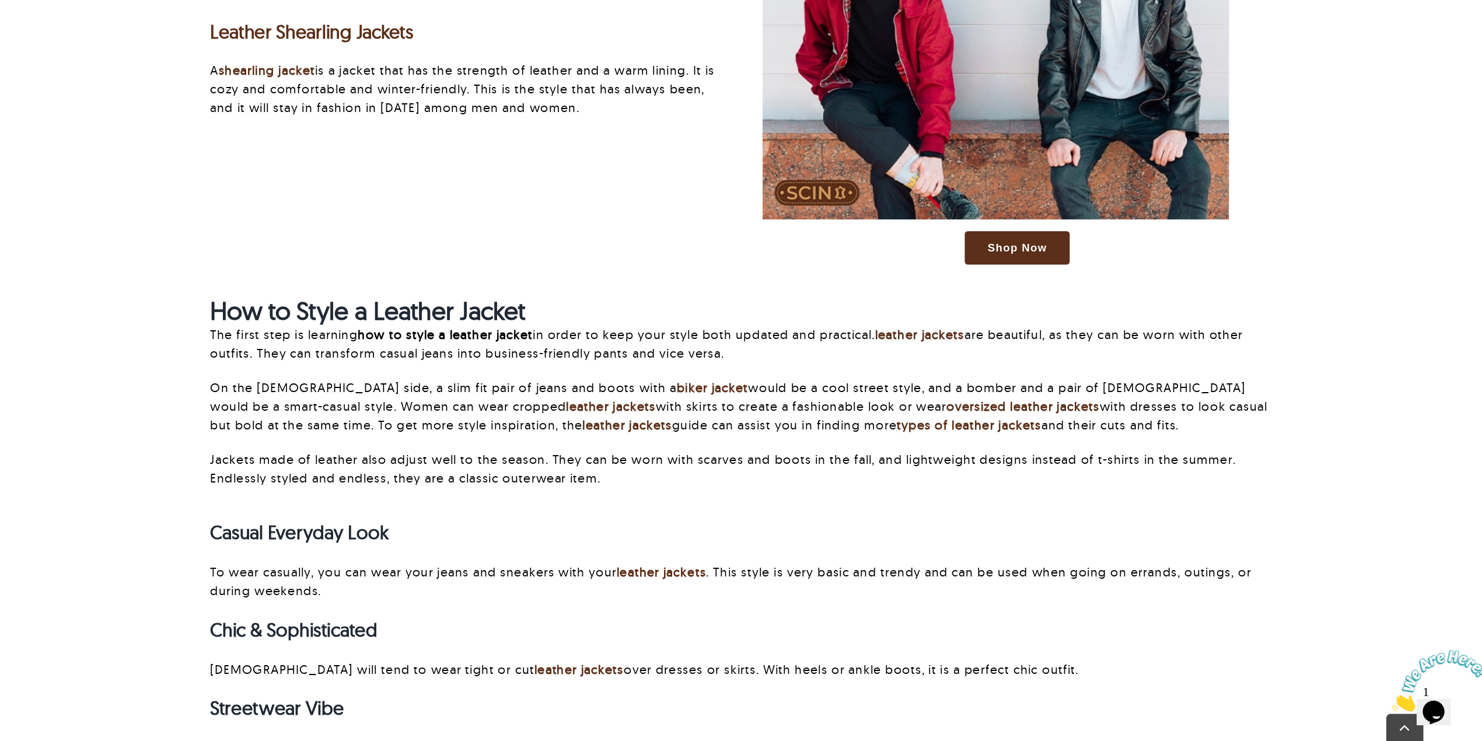
scroll to position [3221, 0]
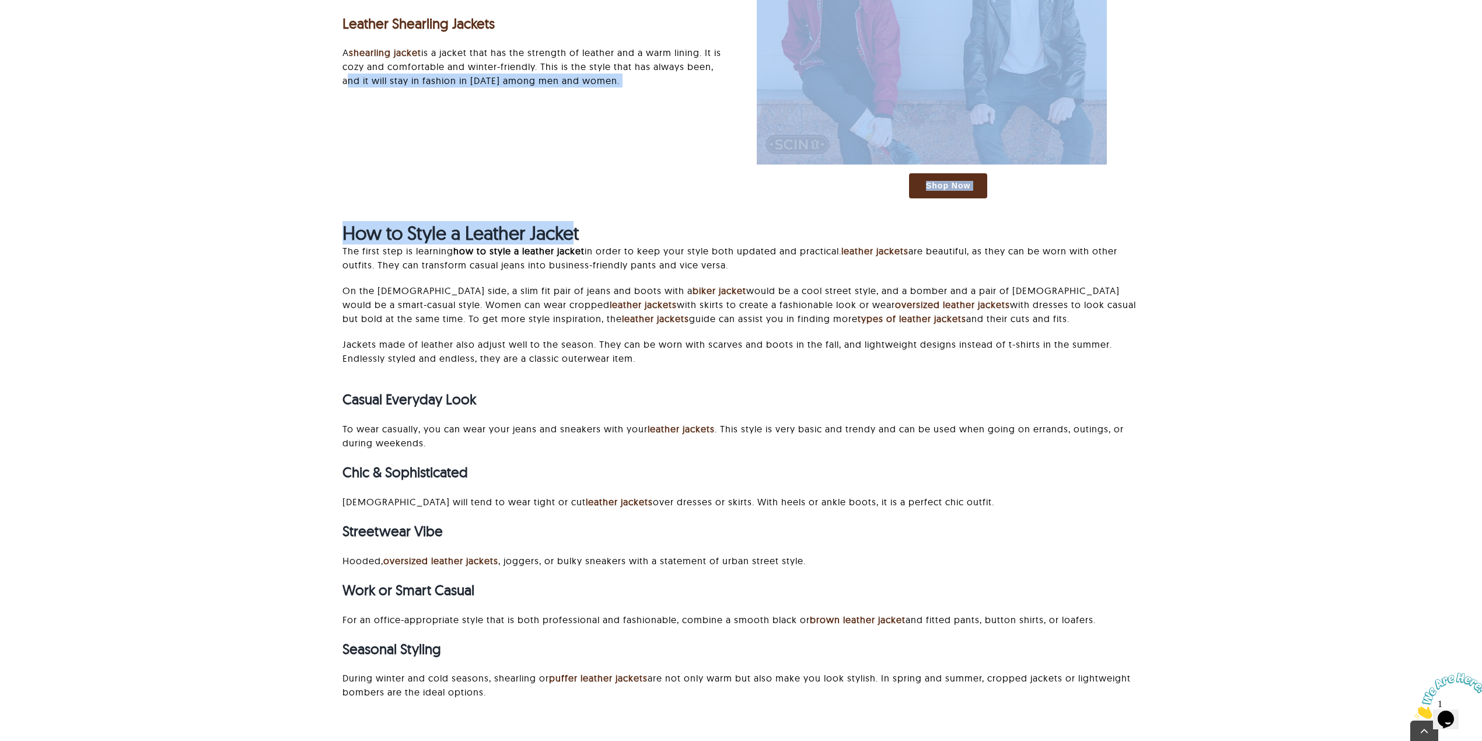
drag, startPoint x: 305, startPoint y: 208, endPoint x: 578, endPoint y: 218, distance: 273.2
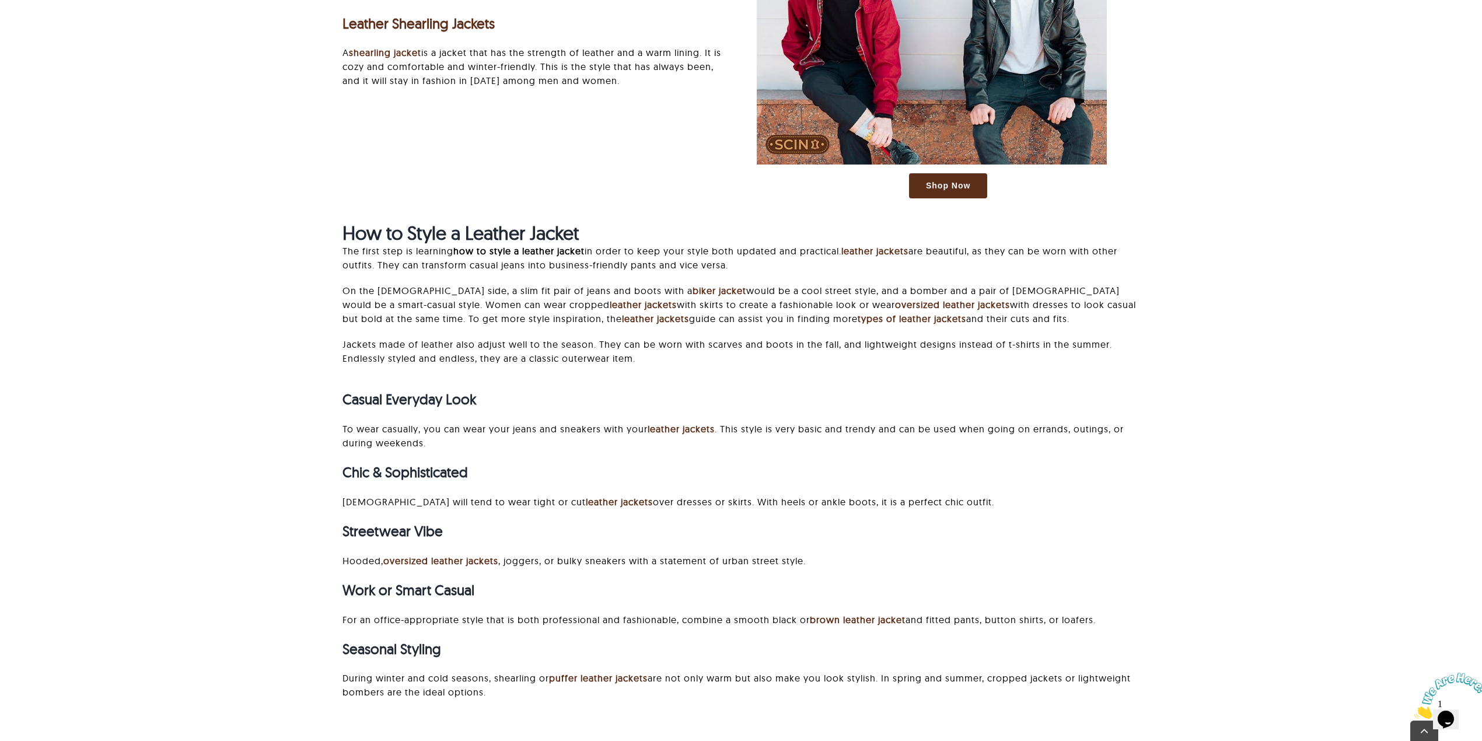
click at [479, 225] on b "How to Style a Leather Jacket" at bounding box center [460, 232] width 236 height 23
copy div "How to Style a Leather Jacket"
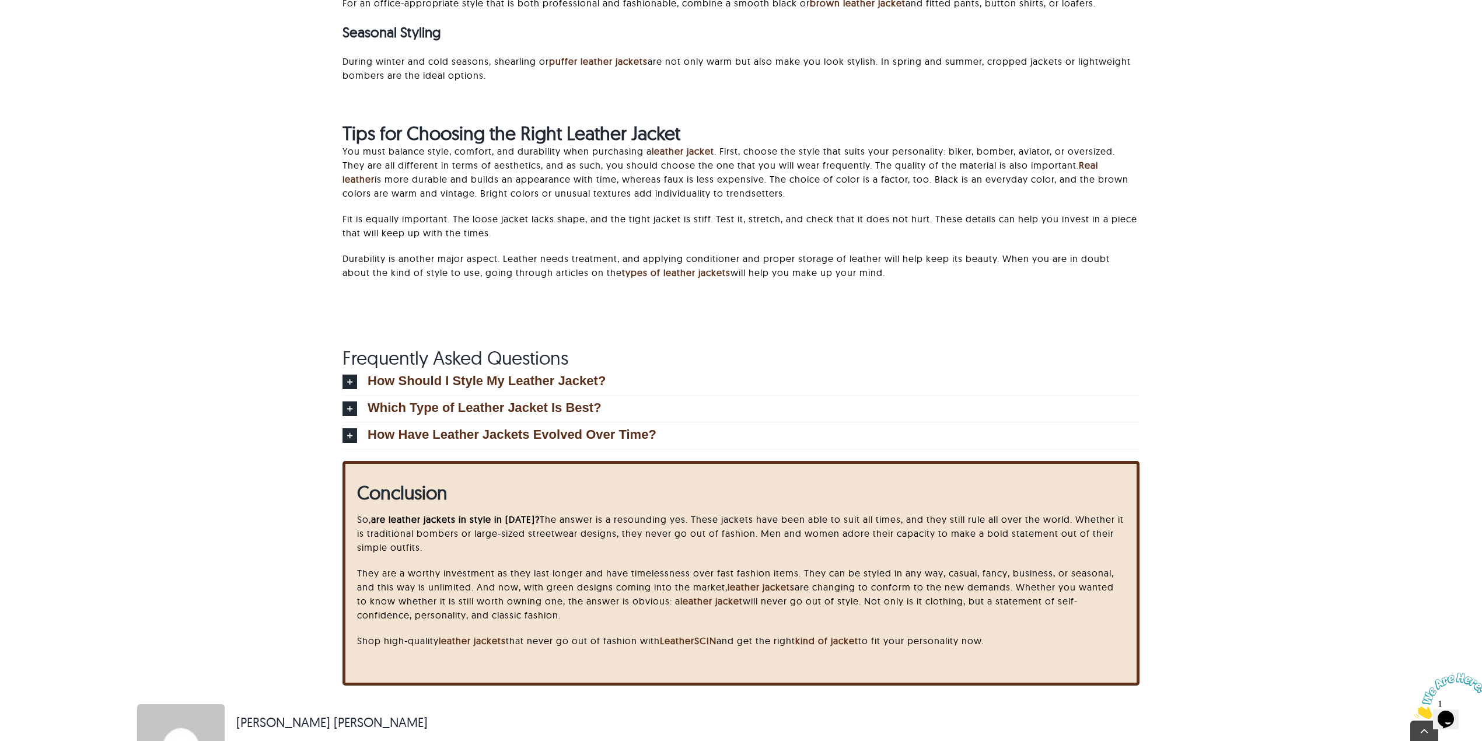
scroll to position [3843, 0]
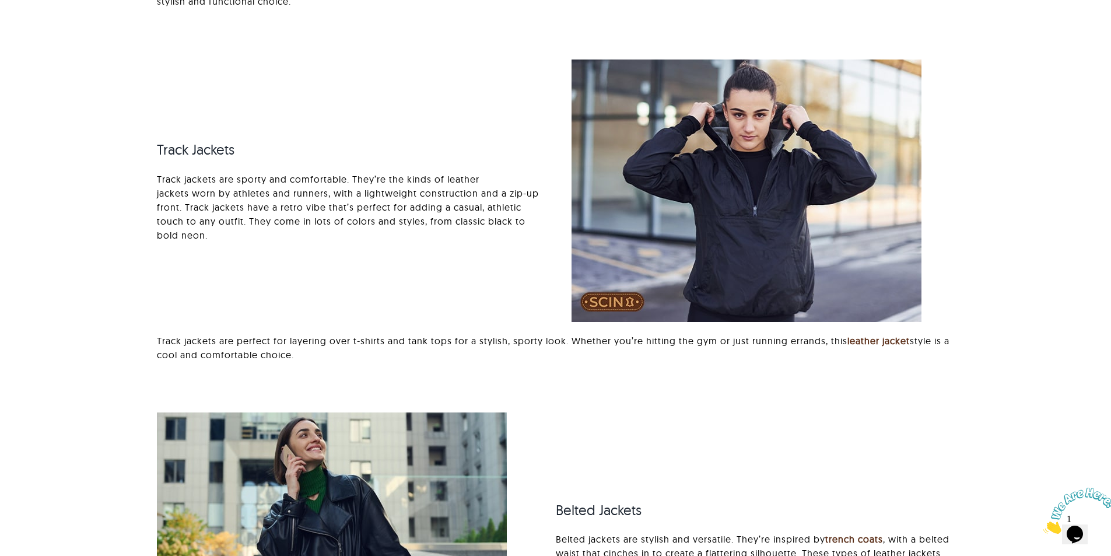
scroll to position [7112, 0]
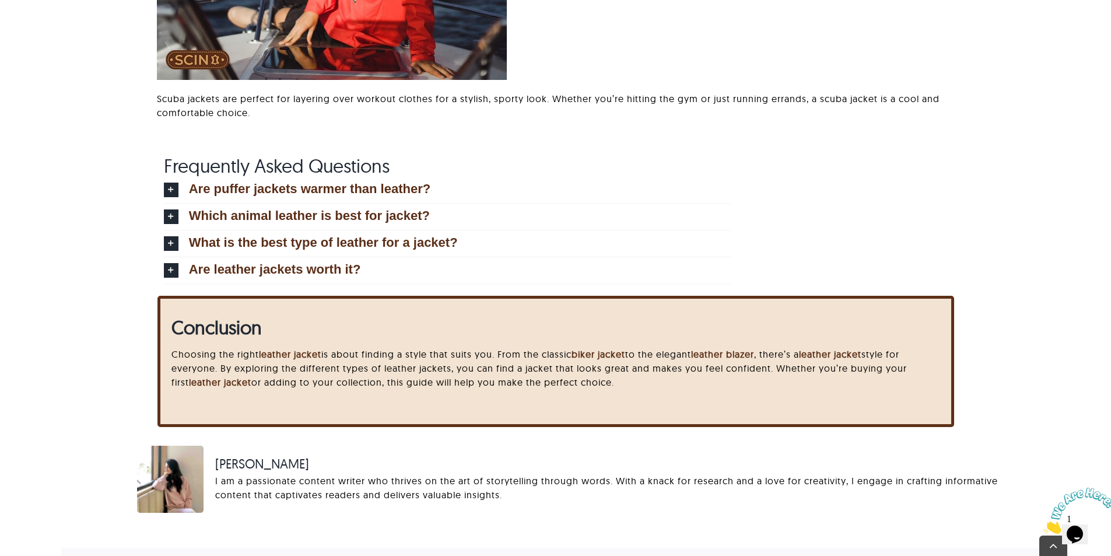
drag, startPoint x: 0, startPoint y: 0, endPoint x: 4, endPoint y: 14, distance: 14.6
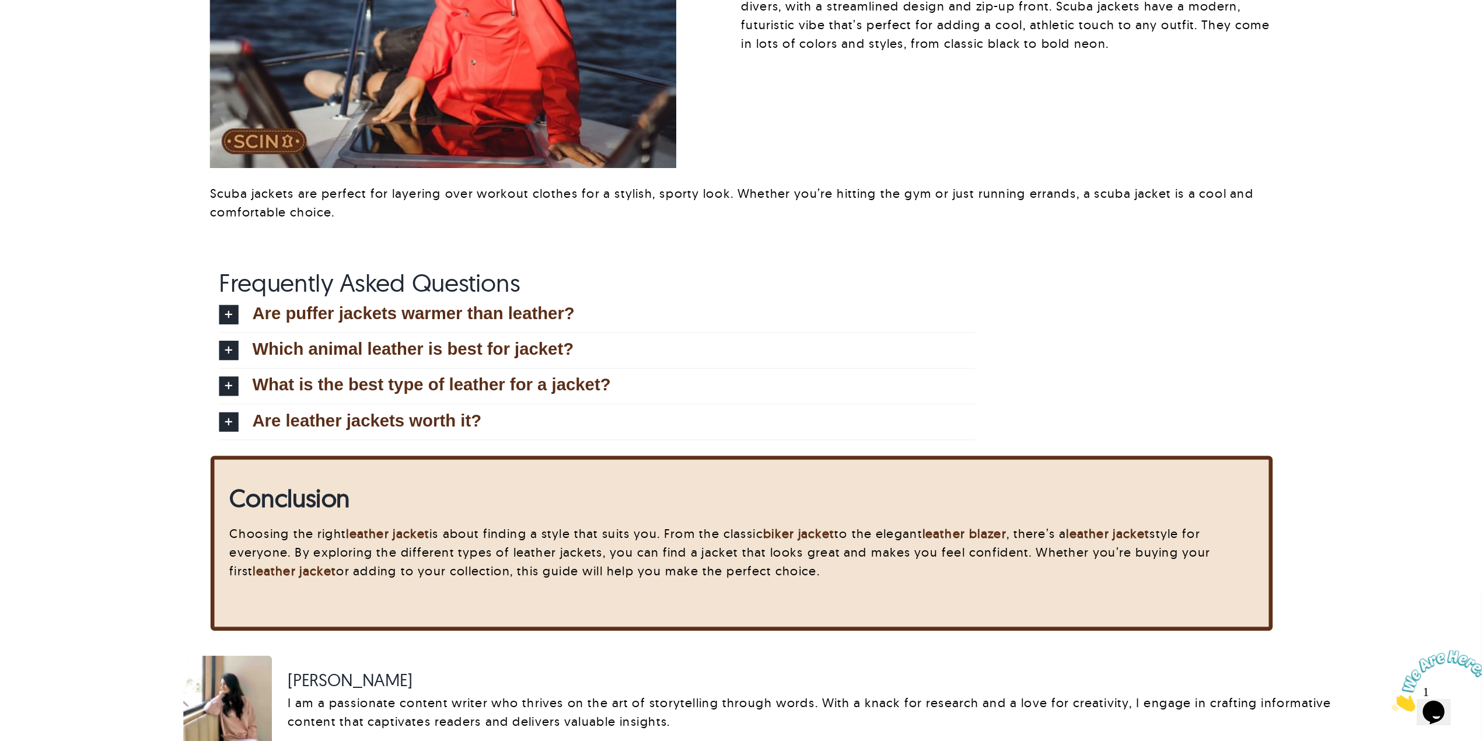
scroll to position [8049, 0]
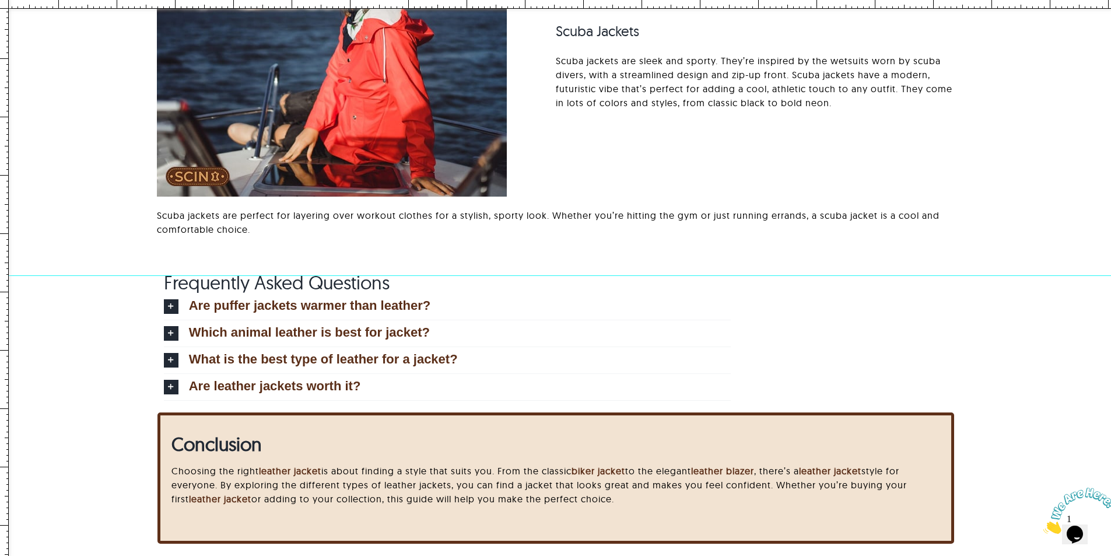
drag, startPoint x: 363, startPoint y: 2, endPoint x: 296, endPoint y: 275, distance: 281.3
drag, startPoint x: 459, startPoint y: 4, endPoint x: 347, endPoint y: 234, distance: 256.0
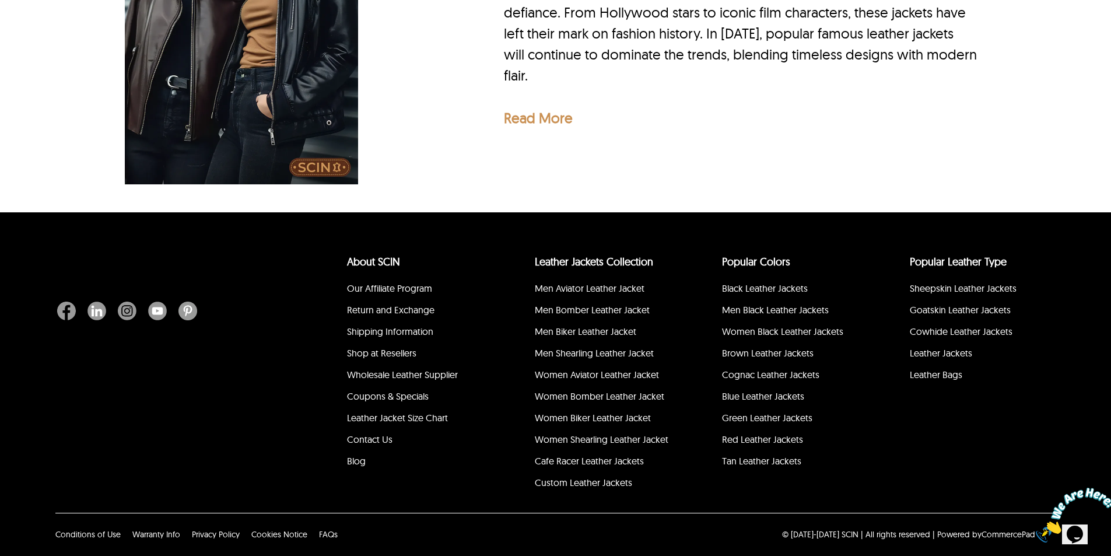
scroll to position [3844, 0]
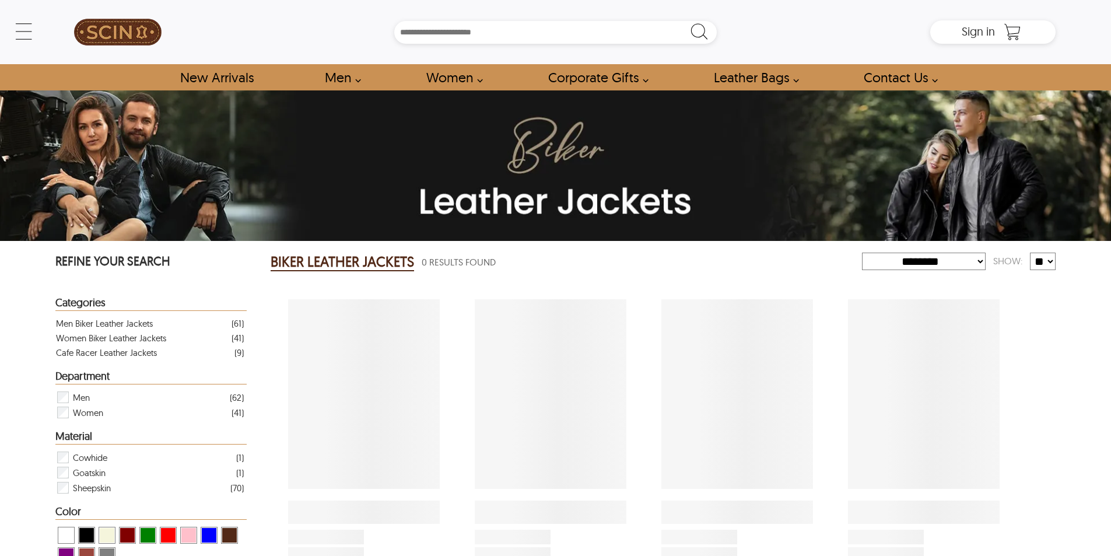
select select "********"
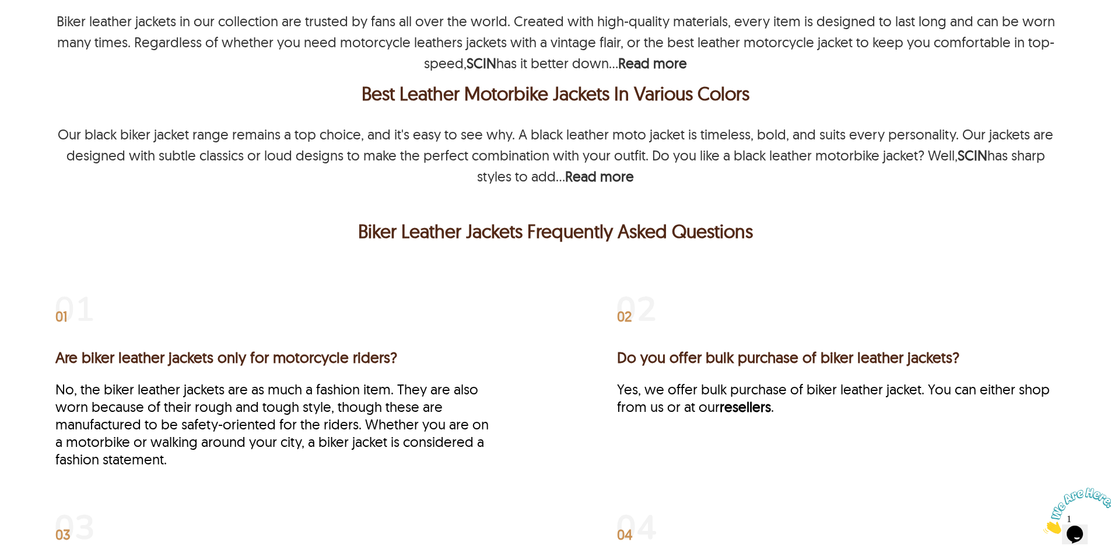
scroll to position [2742, 0]
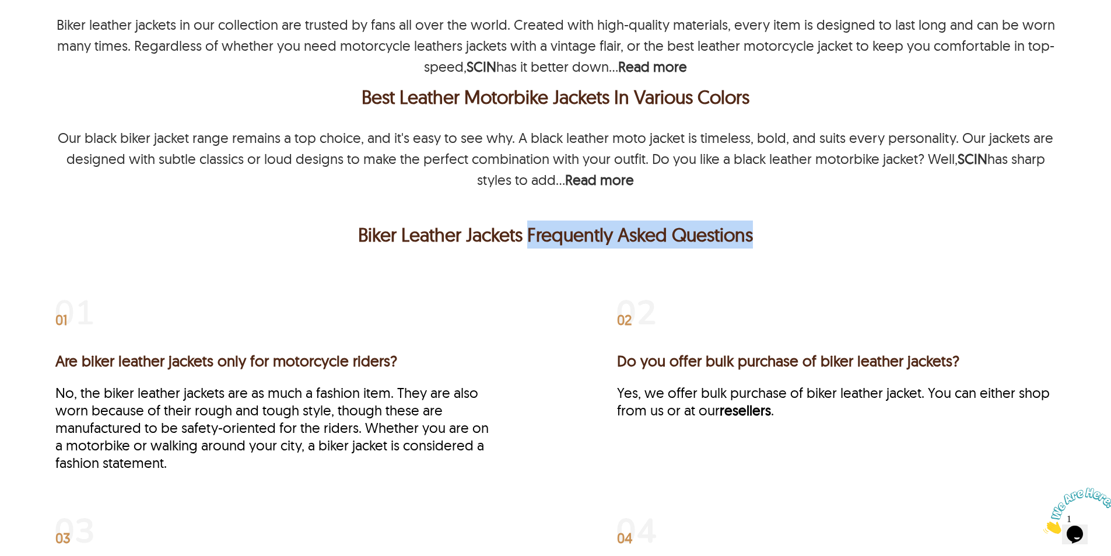
drag, startPoint x: 529, startPoint y: 228, endPoint x: 826, endPoint y: 231, distance: 297.0
click at [826, 231] on p "Biker Leather Jackets Frequently Asked Questions" at bounding box center [555, 235] width 995 height 28
copy p "Frequently Asked Questions"
click at [561, 221] on p "Biker Leather Jackets Frequently Asked Questions" at bounding box center [555, 235] width 995 height 28
drag, startPoint x: 529, startPoint y: 220, endPoint x: 877, endPoint y: 223, distance: 348.9
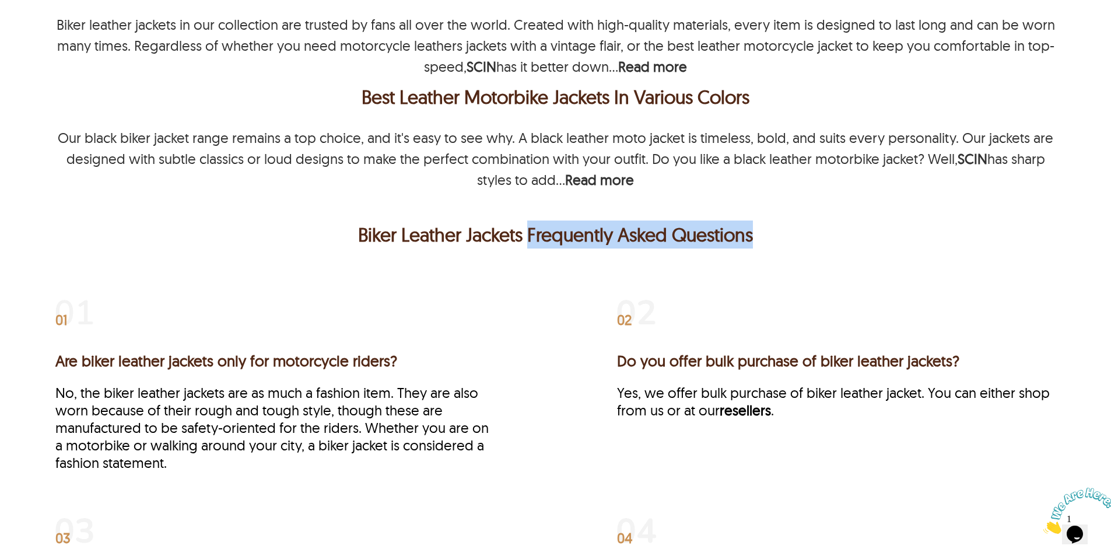
click at [877, 223] on p "Biker Leather Jackets Frequently Asked Questions" at bounding box center [555, 235] width 995 height 28
copy p "Frequently Asked Questions"
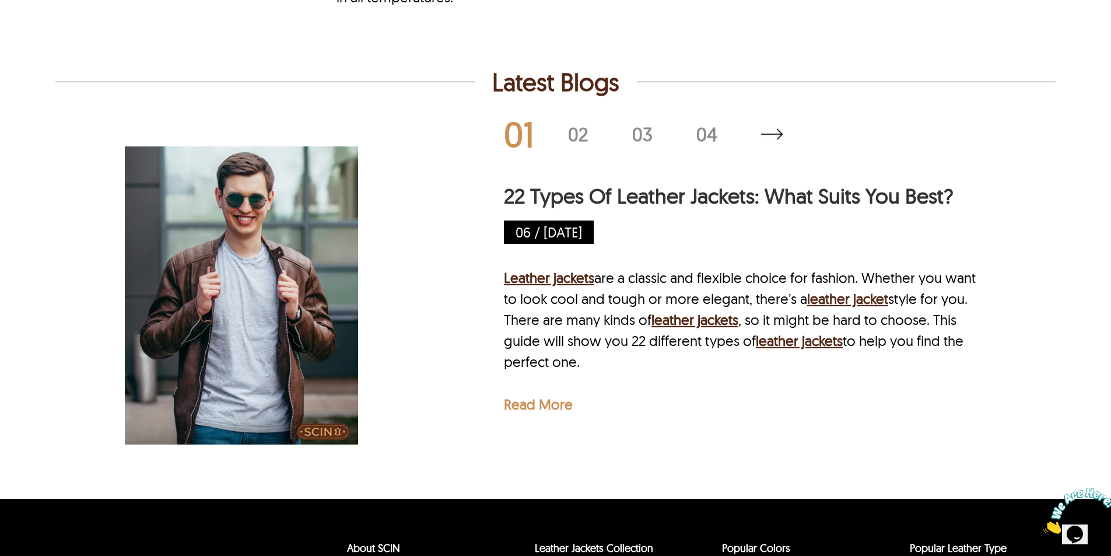
scroll to position [3675, 0]
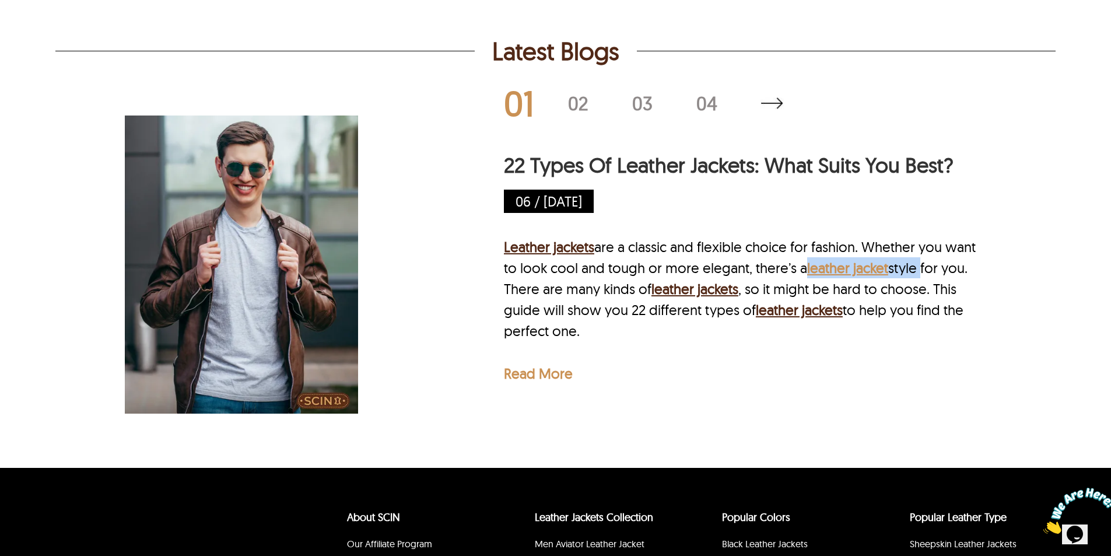
drag, startPoint x: 955, startPoint y: 240, endPoint x: 842, endPoint y: 235, distance: 112.7
click at [842, 236] on div "Leather jackets are a classic and flexible choice for fashion. Whether you want…" at bounding box center [740, 288] width 473 height 105
copy div "leather jacket style"
